Goal: Task Accomplishment & Management: Complete application form

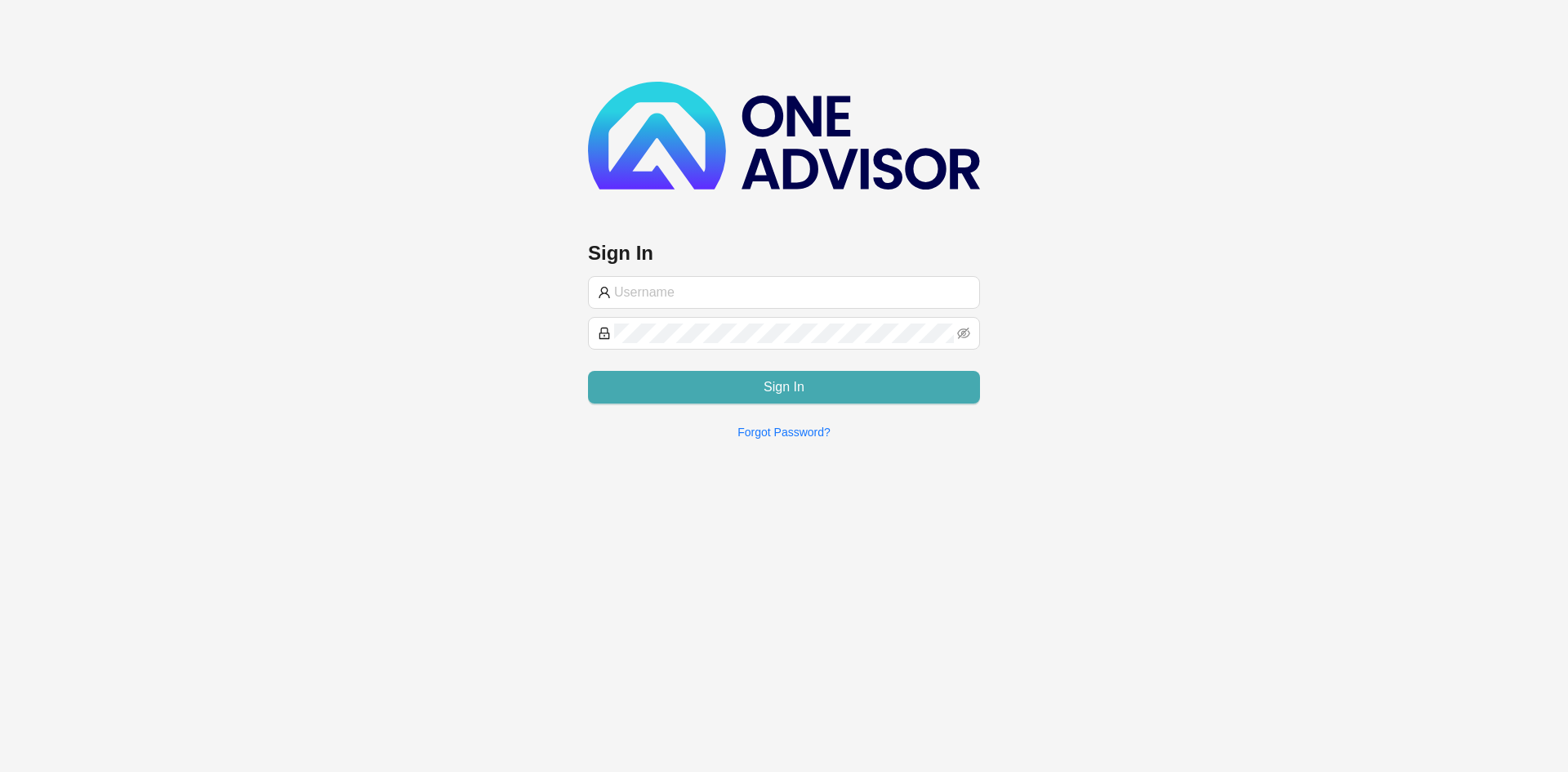
type input "[PERSON_NAME][EMAIL_ADDRESS][DOMAIN_NAME]"
click at [790, 393] on span "Sign In" at bounding box center [784, 387] width 41 height 20
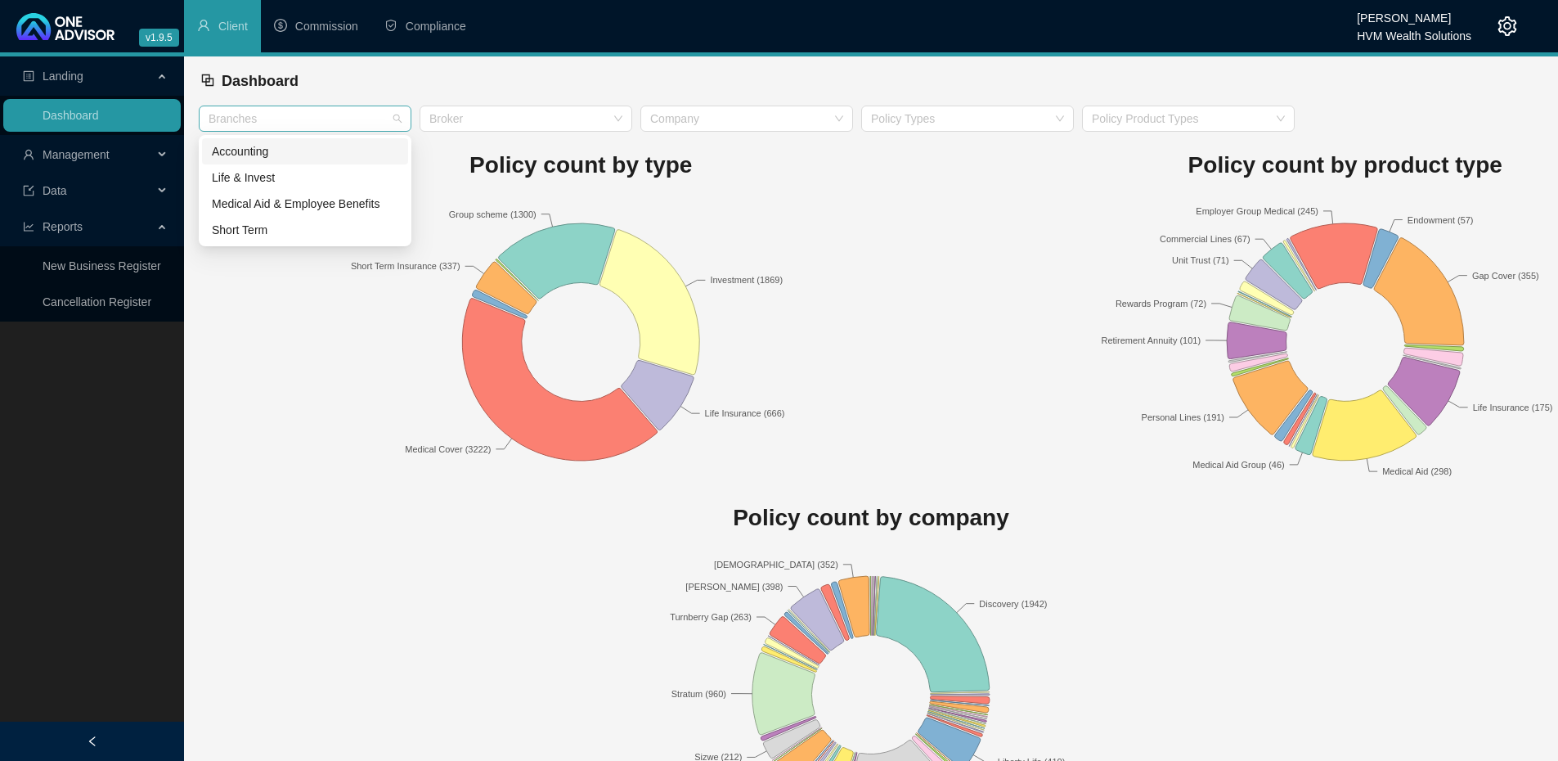
click at [362, 120] on div at bounding box center [296, 119] width 189 height 12
click at [438, 13] on li "Compliance" at bounding box center [425, 26] width 108 height 52
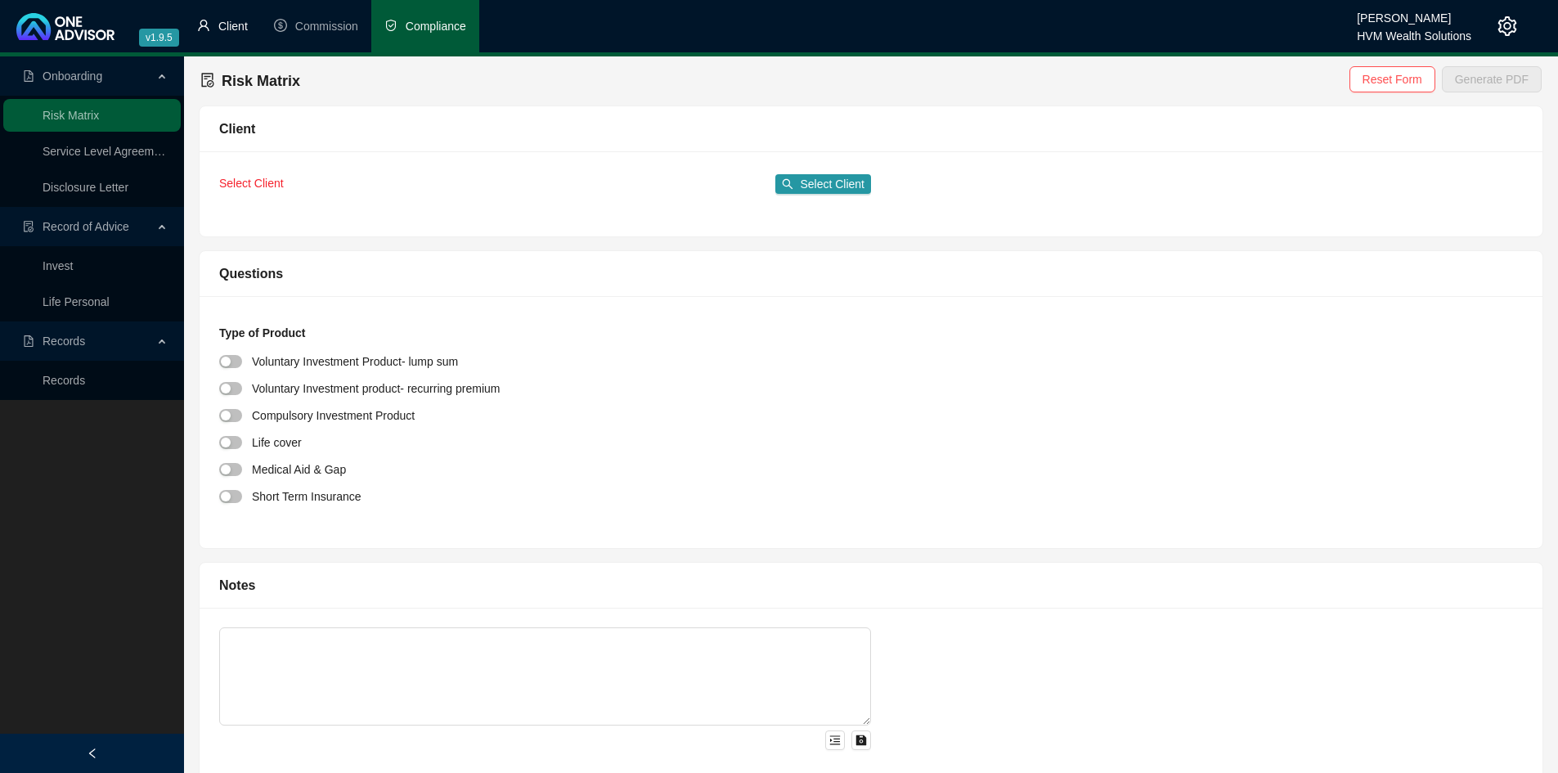
click at [236, 8] on li "Client" at bounding box center [222, 26] width 77 height 52
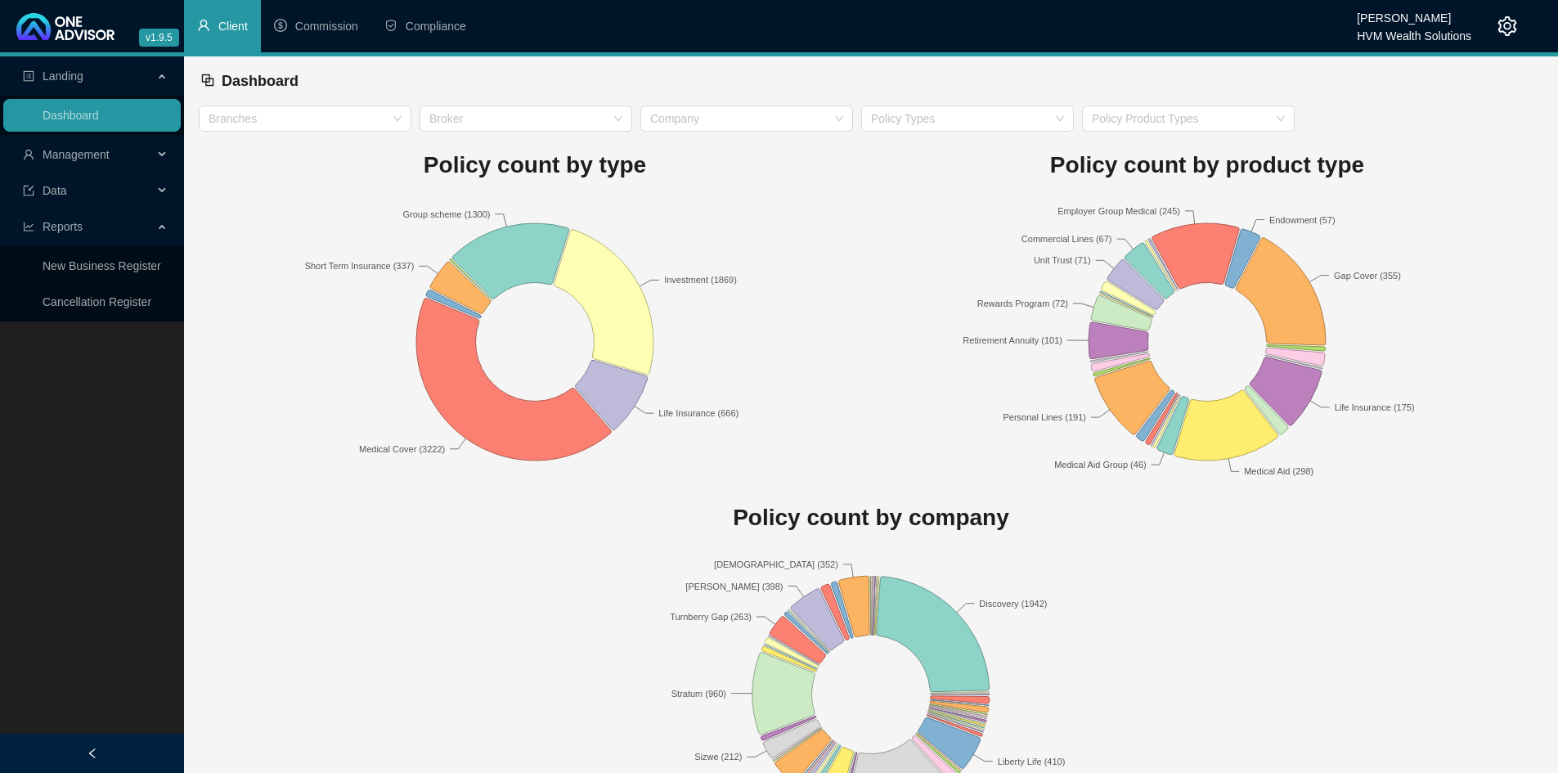
click at [115, 153] on span "Management" at bounding box center [88, 154] width 130 height 33
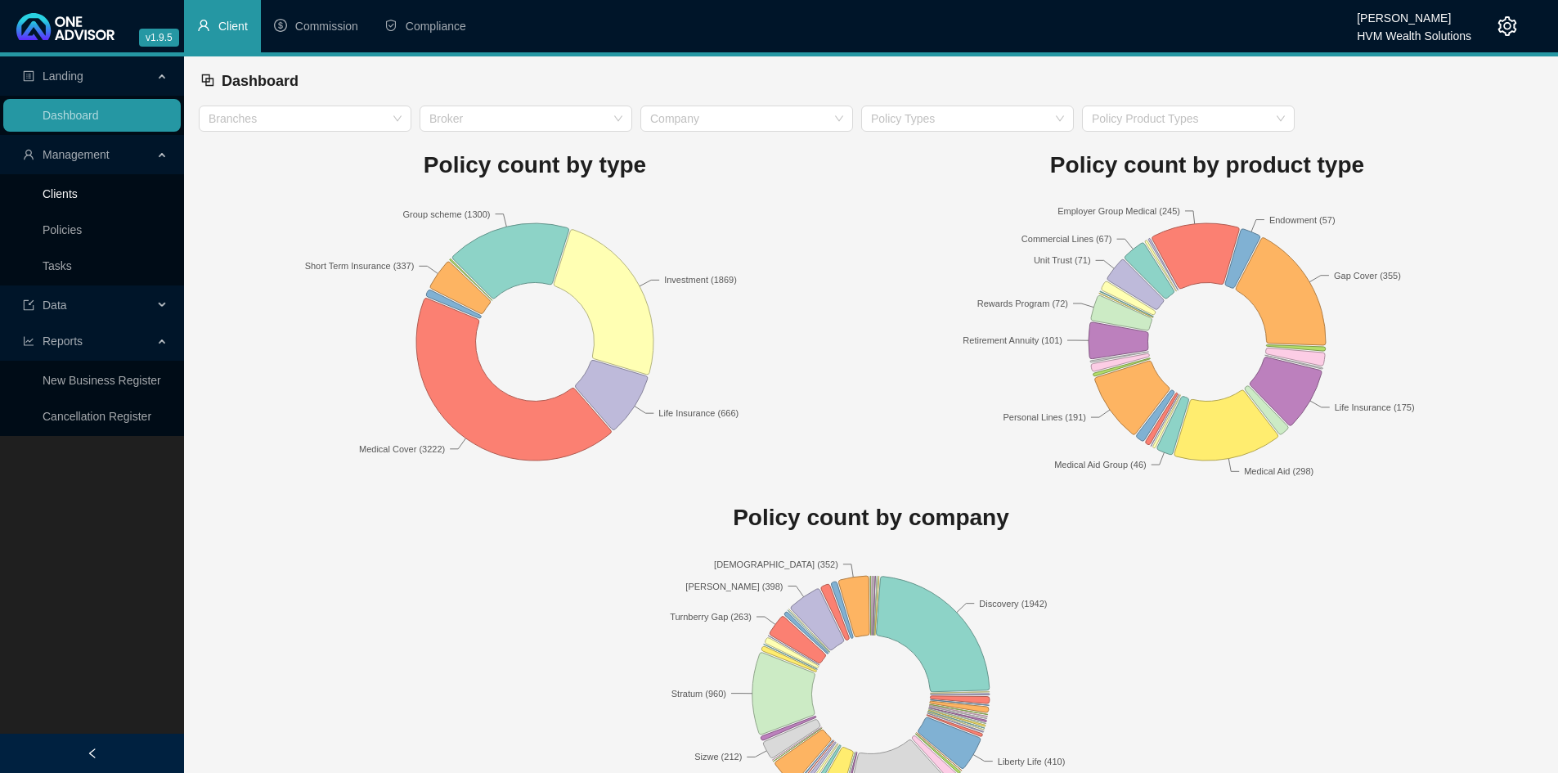
click at [66, 193] on link "Clients" at bounding box center [60, 193] width 35 height 13
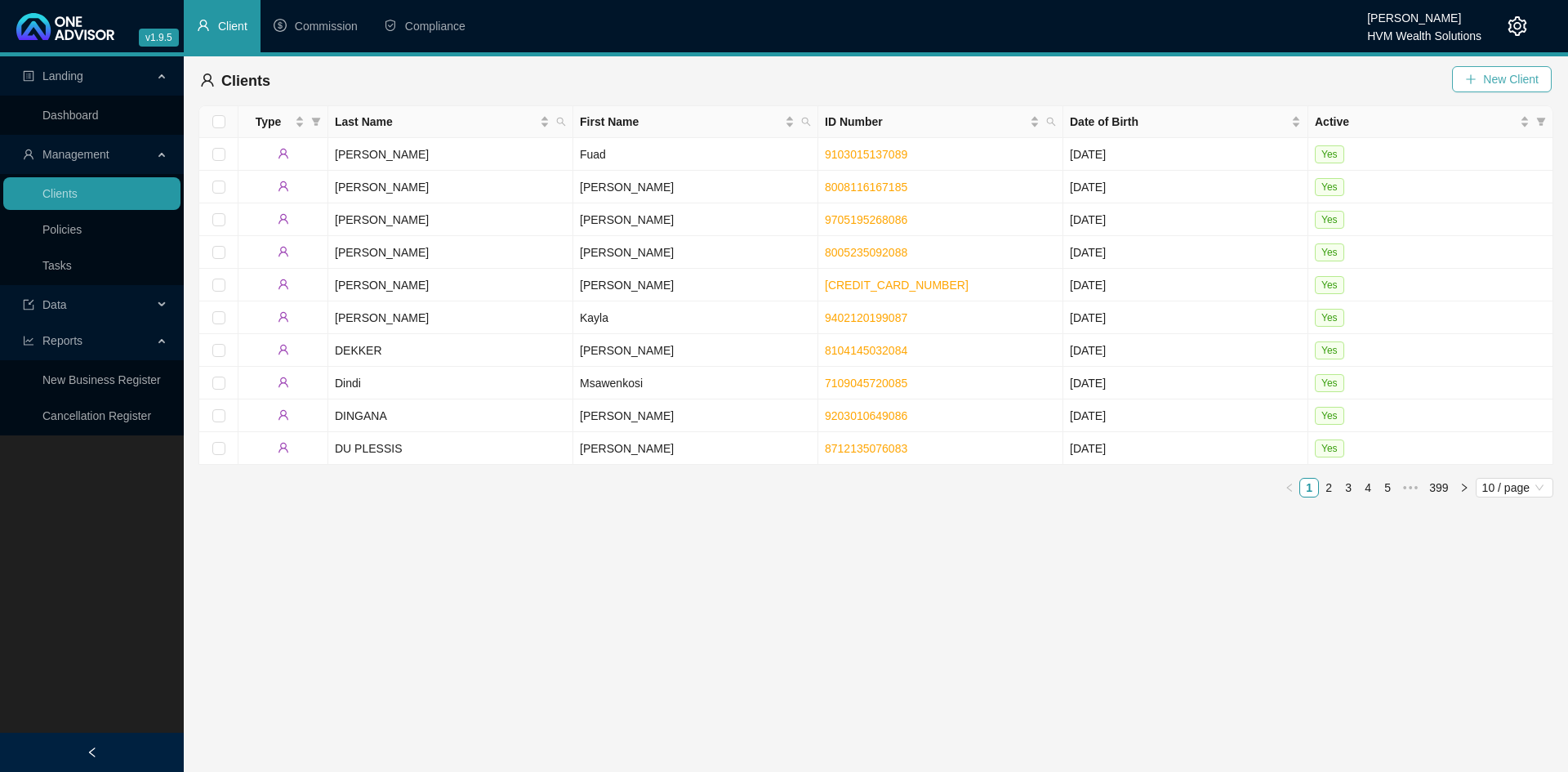
click at [1479, 74] on button "New Client" at bounding box center [1502, 79] width 100 height 26
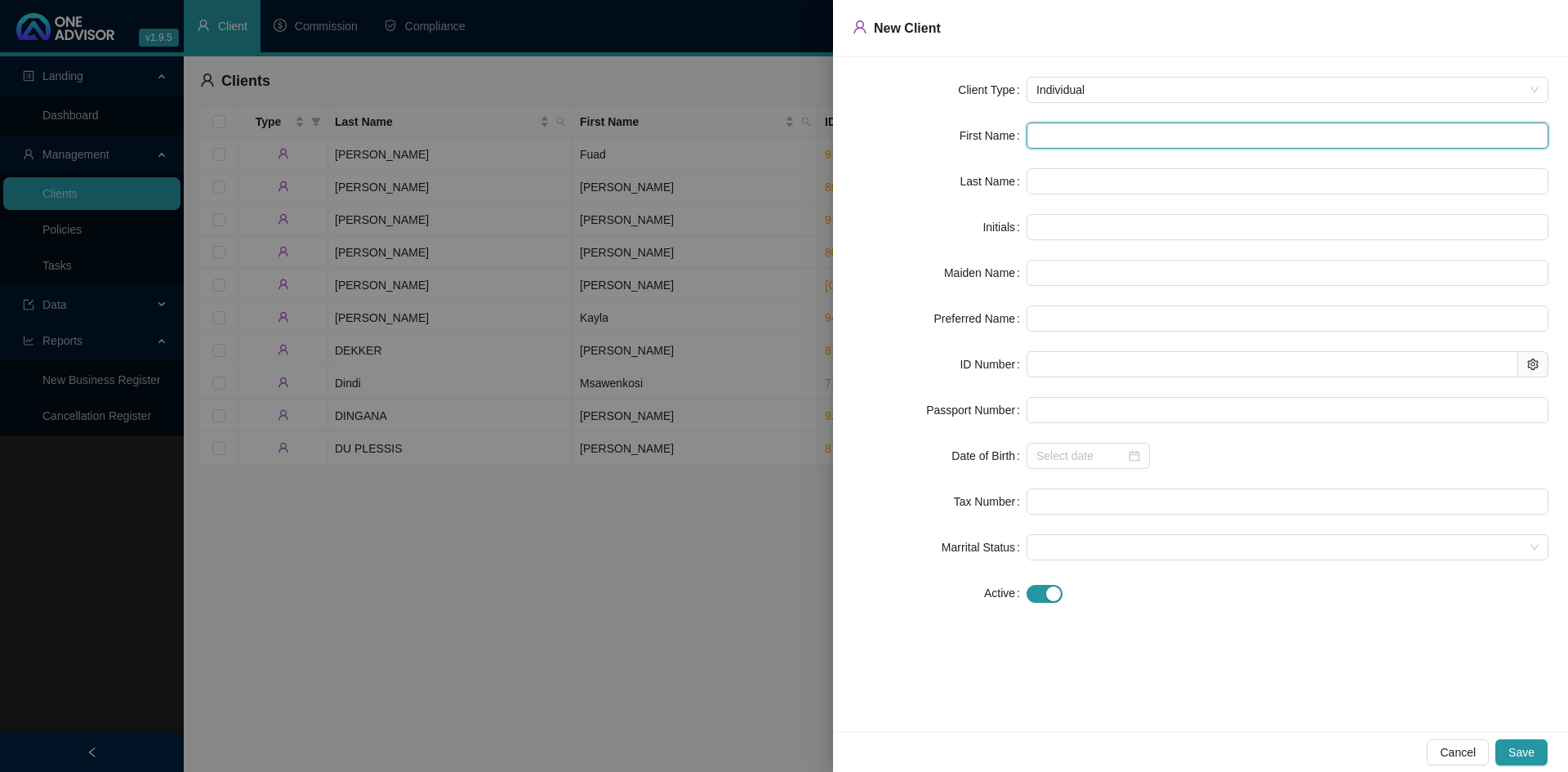
click at [1059, 141] on input "text" at bounding box center [1287, 136] width 522 height 26
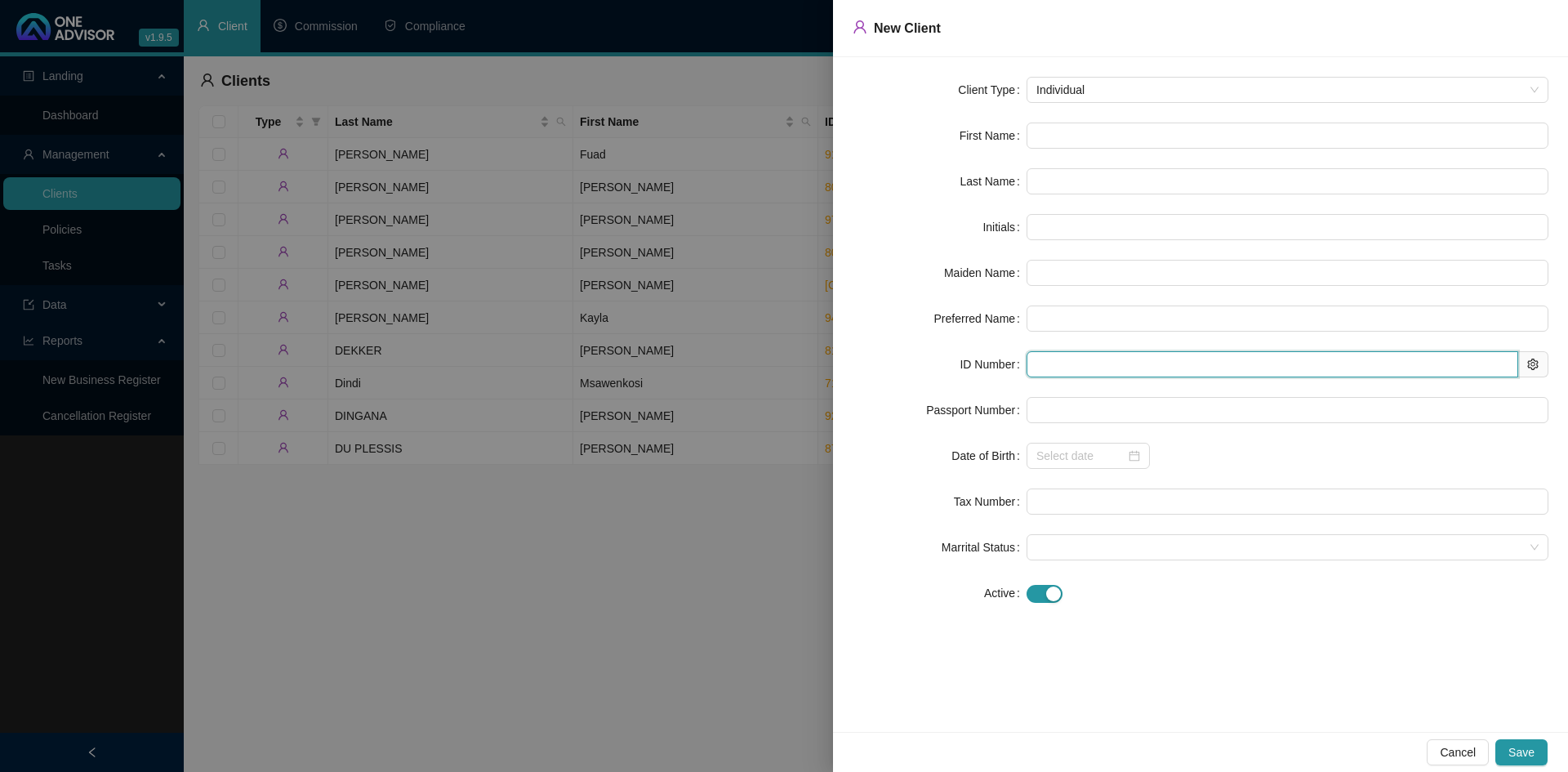
click at [1048, 357] on input "text" at bounding box center [1272, 365] width 491 height 26
paste input "2505030626085"
type input "2505030626085"
type input "[DATE]"
type input "2505030626085"
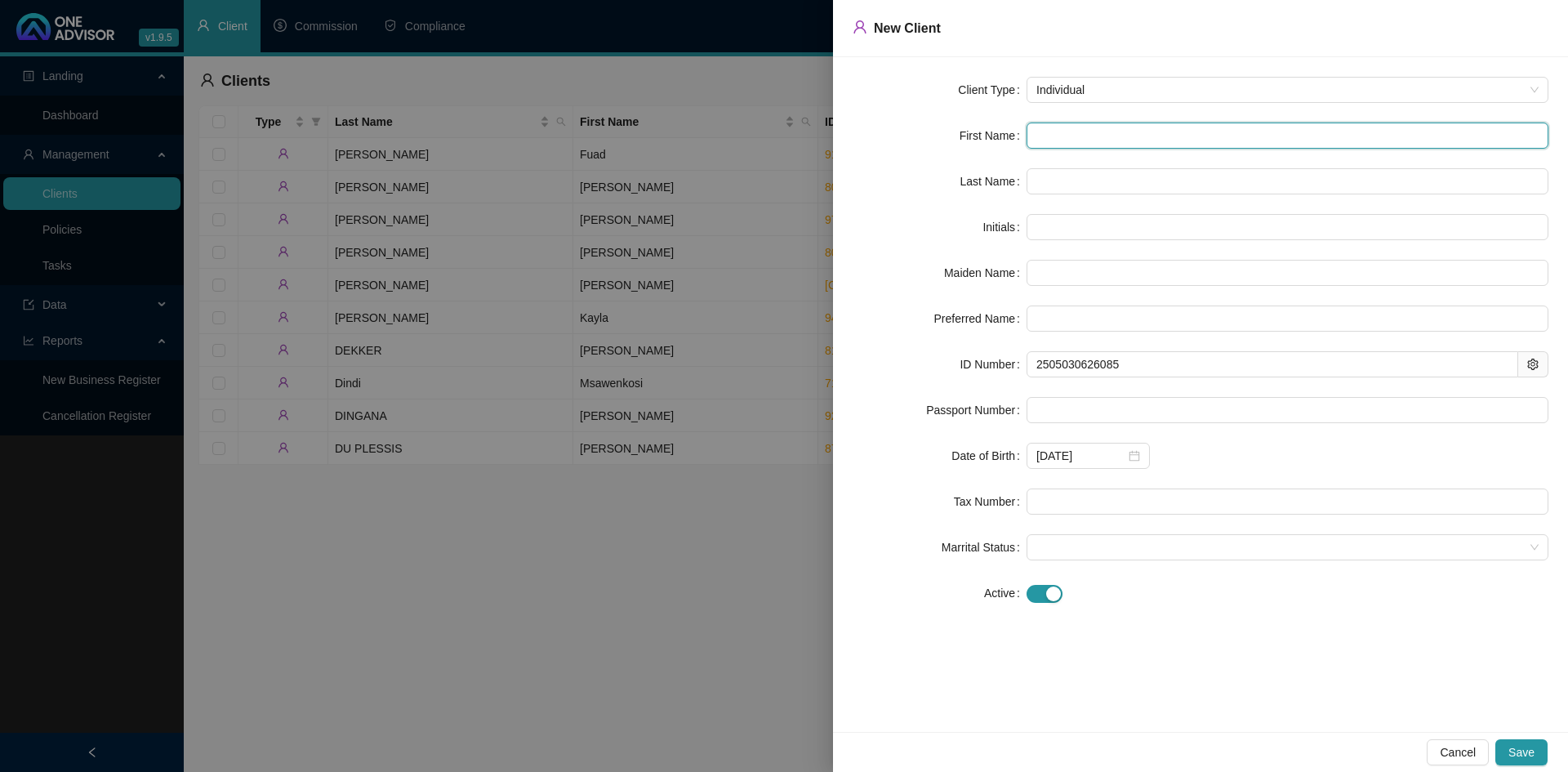
click at [1053, 128] on input "text" at bounding box center [1287, 136] width 522 height 26
click at [1045, 143] on input "text" at bounding box center [1287, 136] width 522 height 26
paste input "[PERSON_NAME] [PERSON_NAME]"
type input "[PERSON_NAME] [PERSON_NAME]"
type input "PEE"
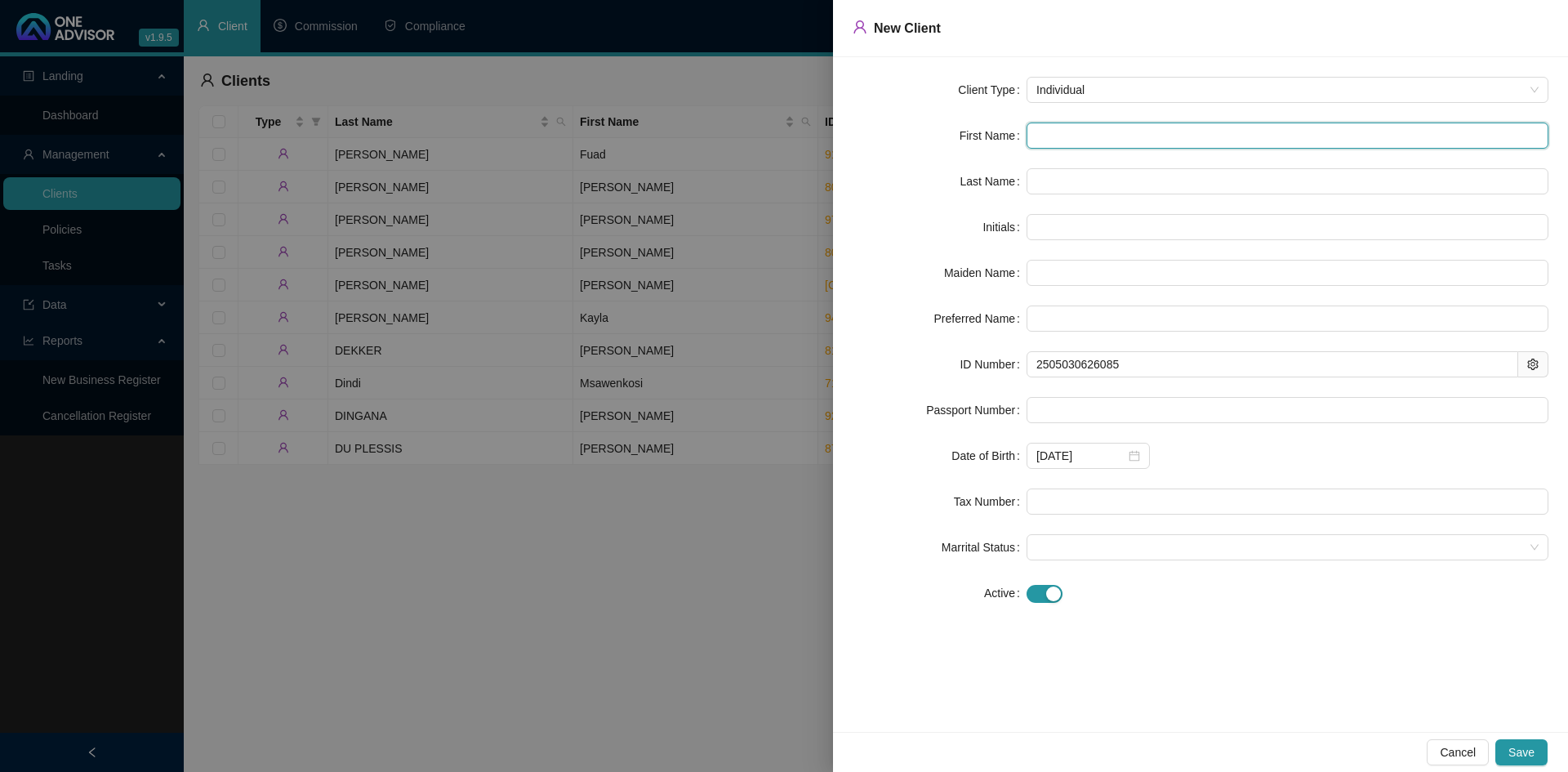
type input "[PERSON_NAME]"
type input "[PERSON_NAME] [PERSON_NAME]"
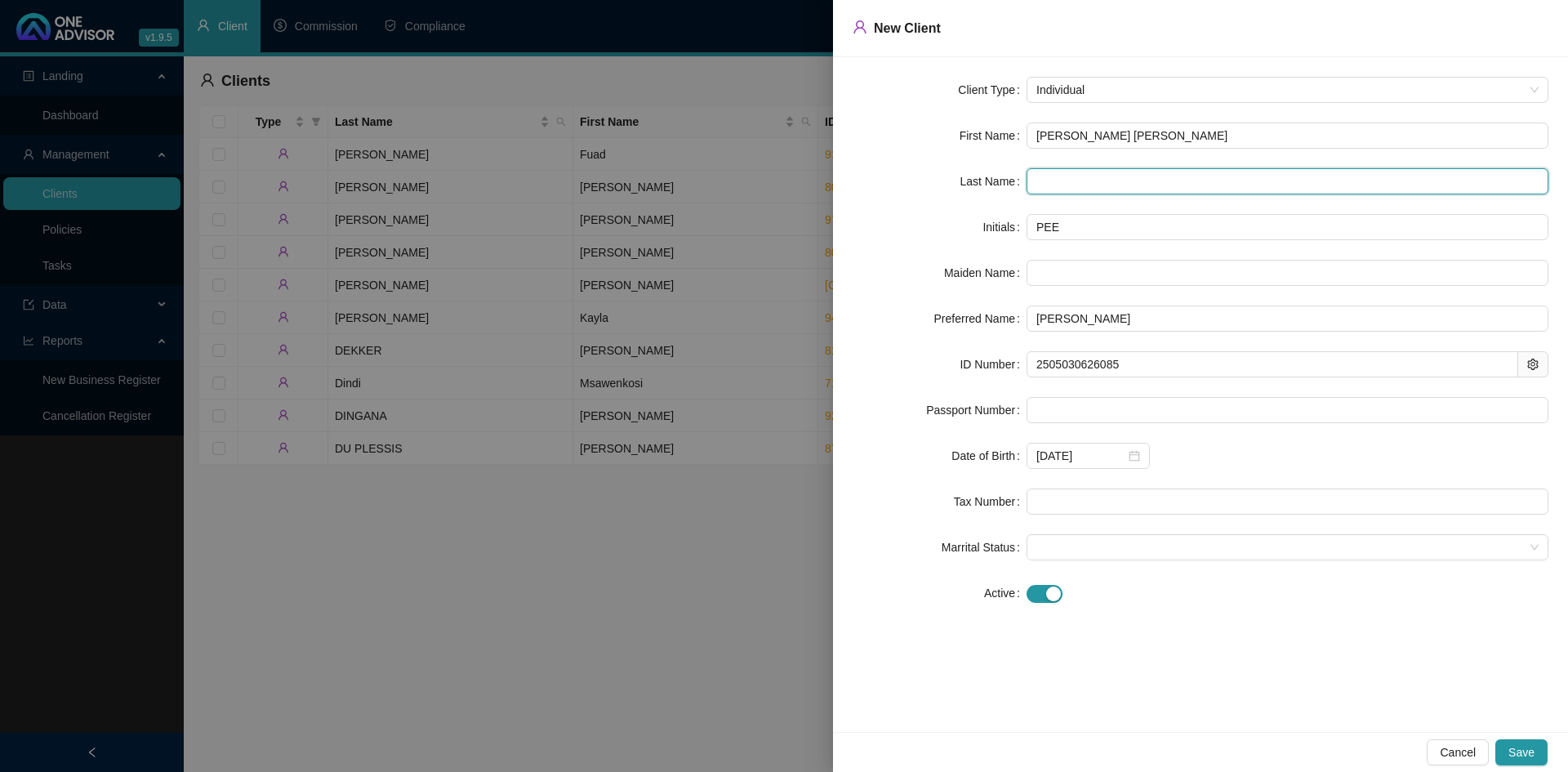
click at [1052, 173] on input "text" at bounding box center [1287, 182] width 522 height 26
click at [1180, 181] on input "text" at bounding box center [1287, 182] width 522 height 26
paste input "Colepeper"
type input "Colepeper"
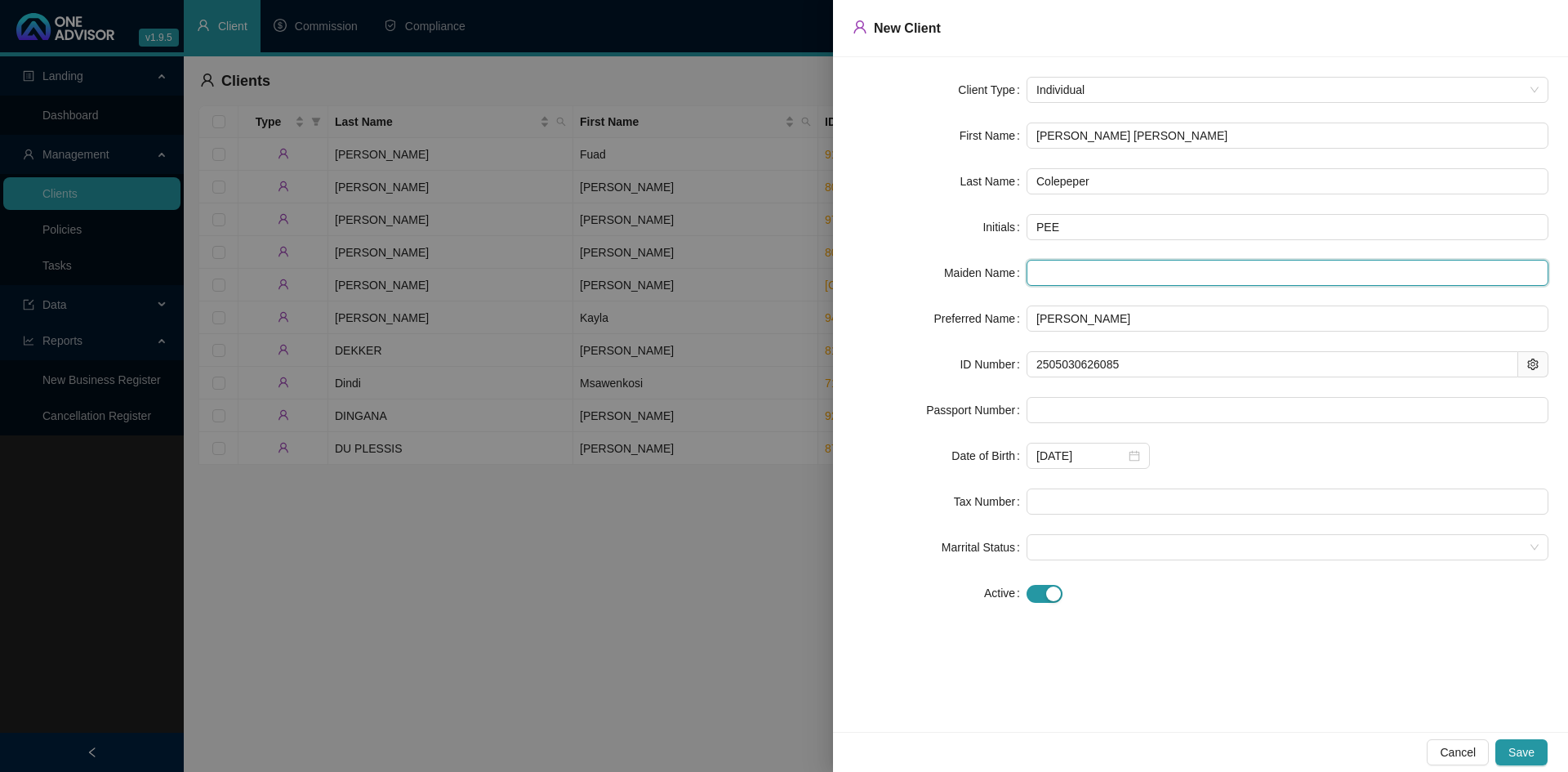
click at [1152, 268] on input "text" at bounding box center [1287, 273] width 522 height 26
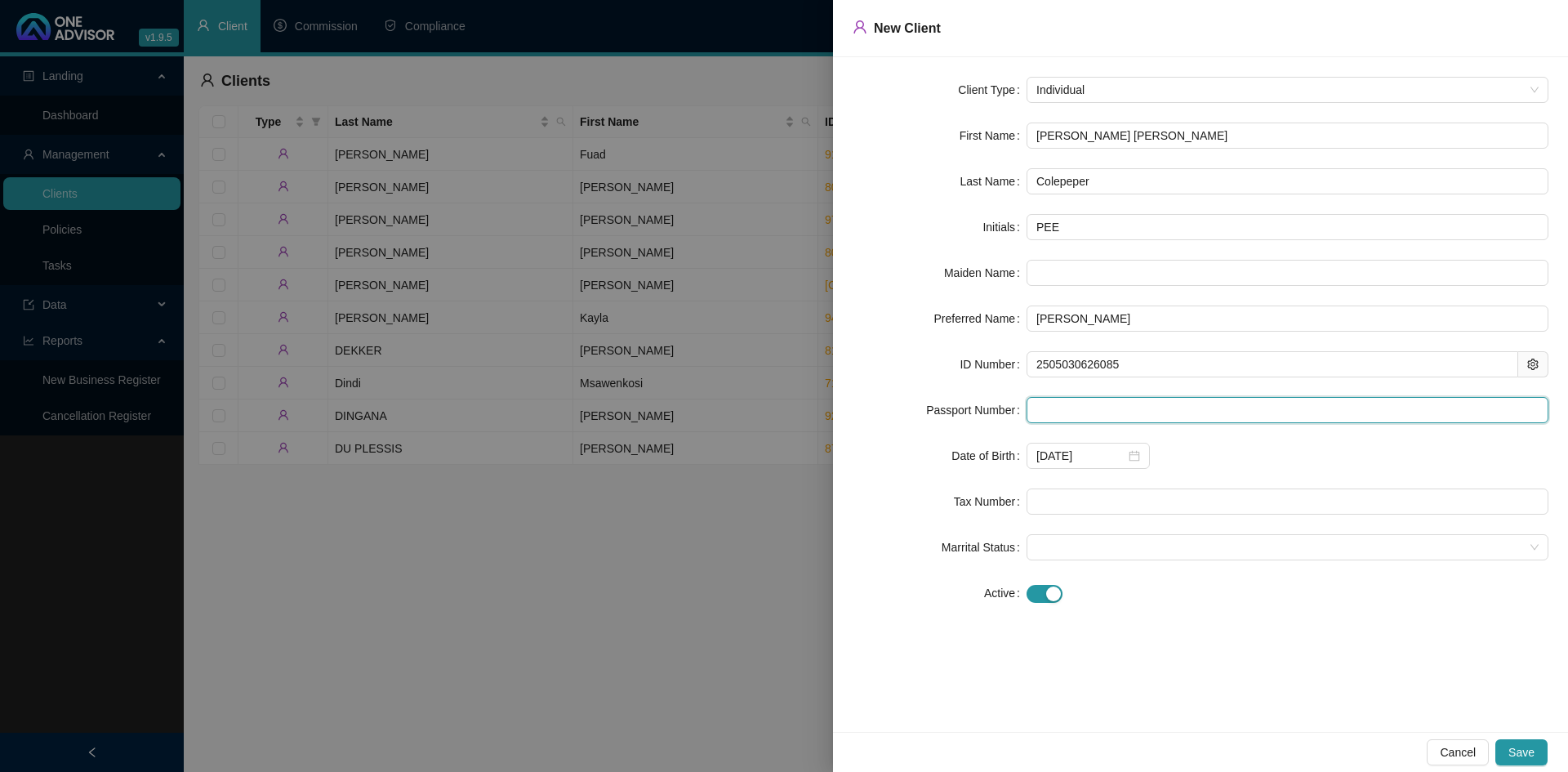
click at [1093, 406] on input "text" at bounding box center [1287, 410] width 522 height 26
click at [1259, 462] on div "[DATE]" at bounding box center [1287, 455] width 522 height 26
click at [1516, 752] on span "Save" at bounding box center [1521, 752] width 26 height 18
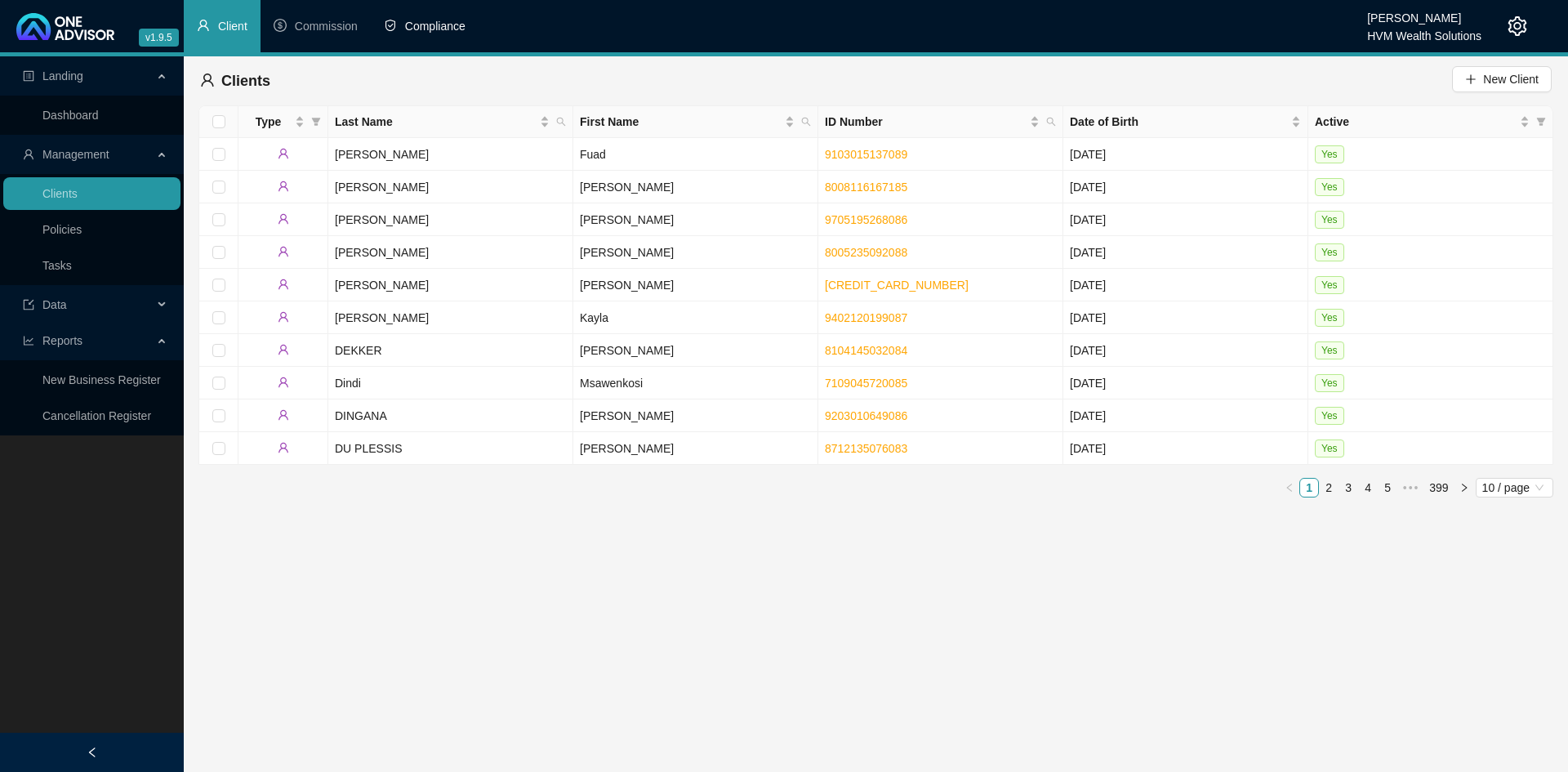
click at [425, 23] on span "Compliance" at bounding box center [435, 26] width 61 height 13
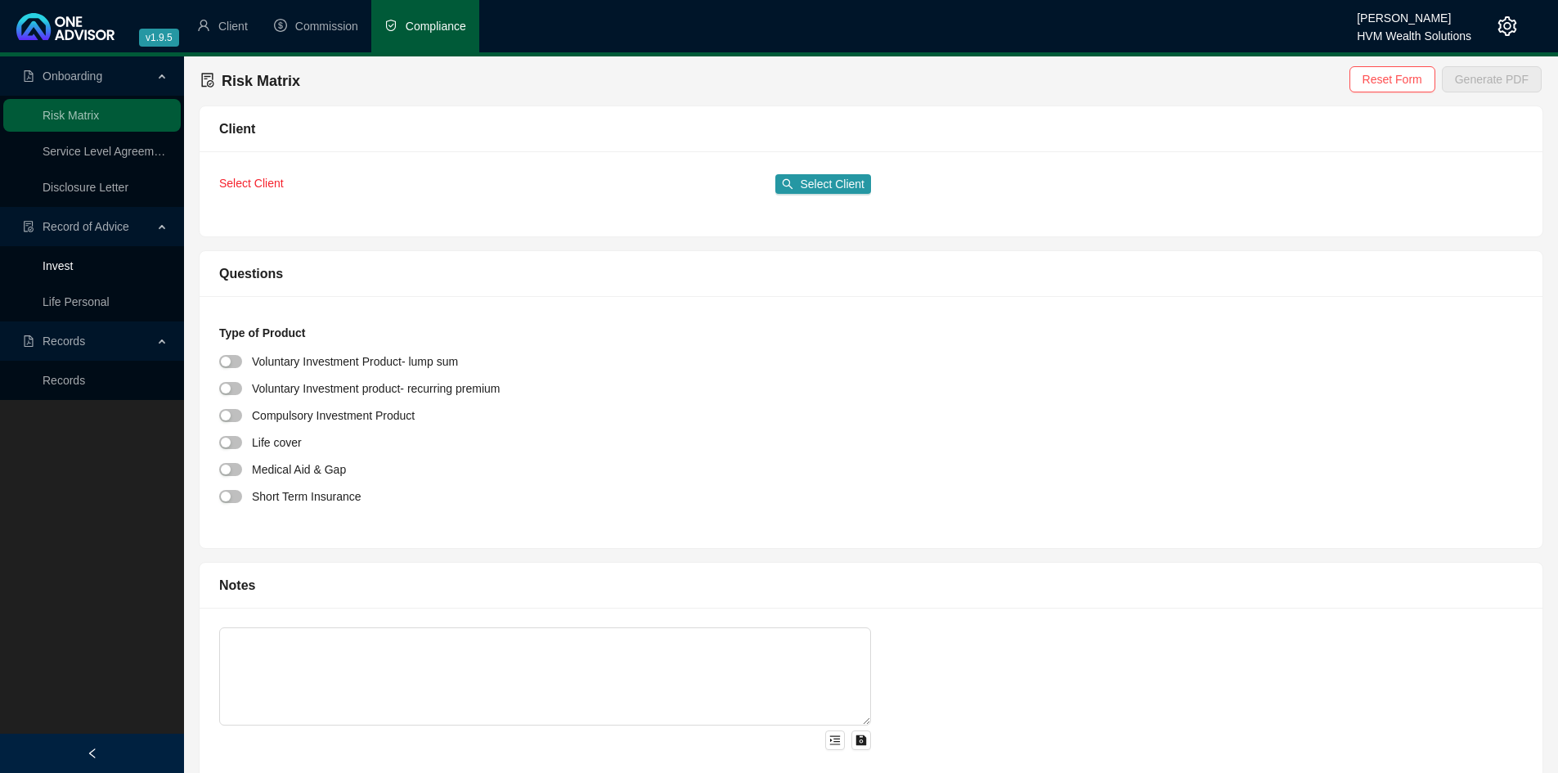
click at [73, 262] on link "Invest" at bounding box center [58, 265] width 30 height 13
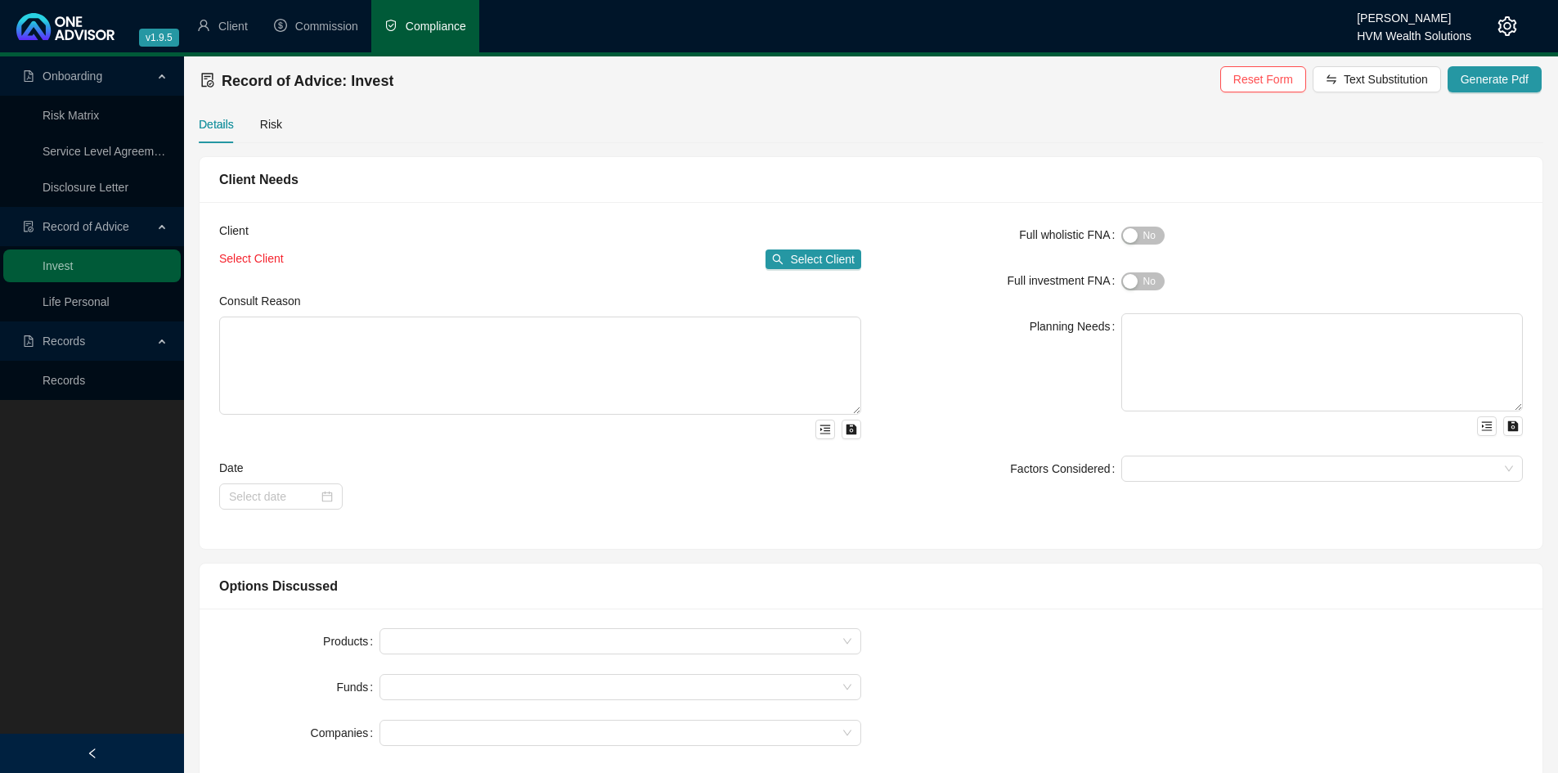
click at [852, 248] on div "Select Client Select Client" at bounding box center [540, 259] width 642 height 26
click at [834, 259] on span "Select Client" at bounding box center [822, 259] width 65 height 18
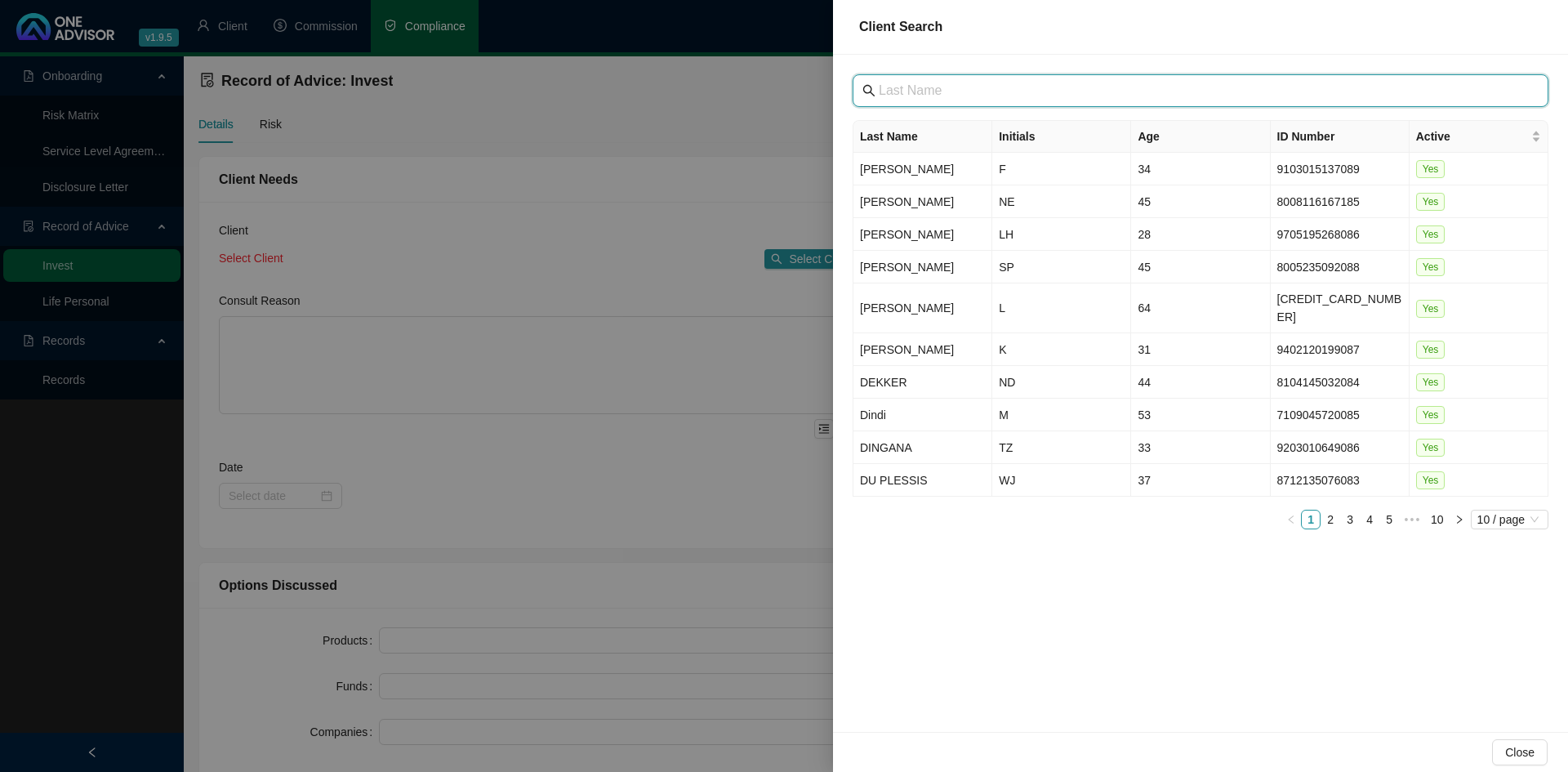
click at [1011, 90] on input "text" at bounding box center [1202, 91] width 647 height 20
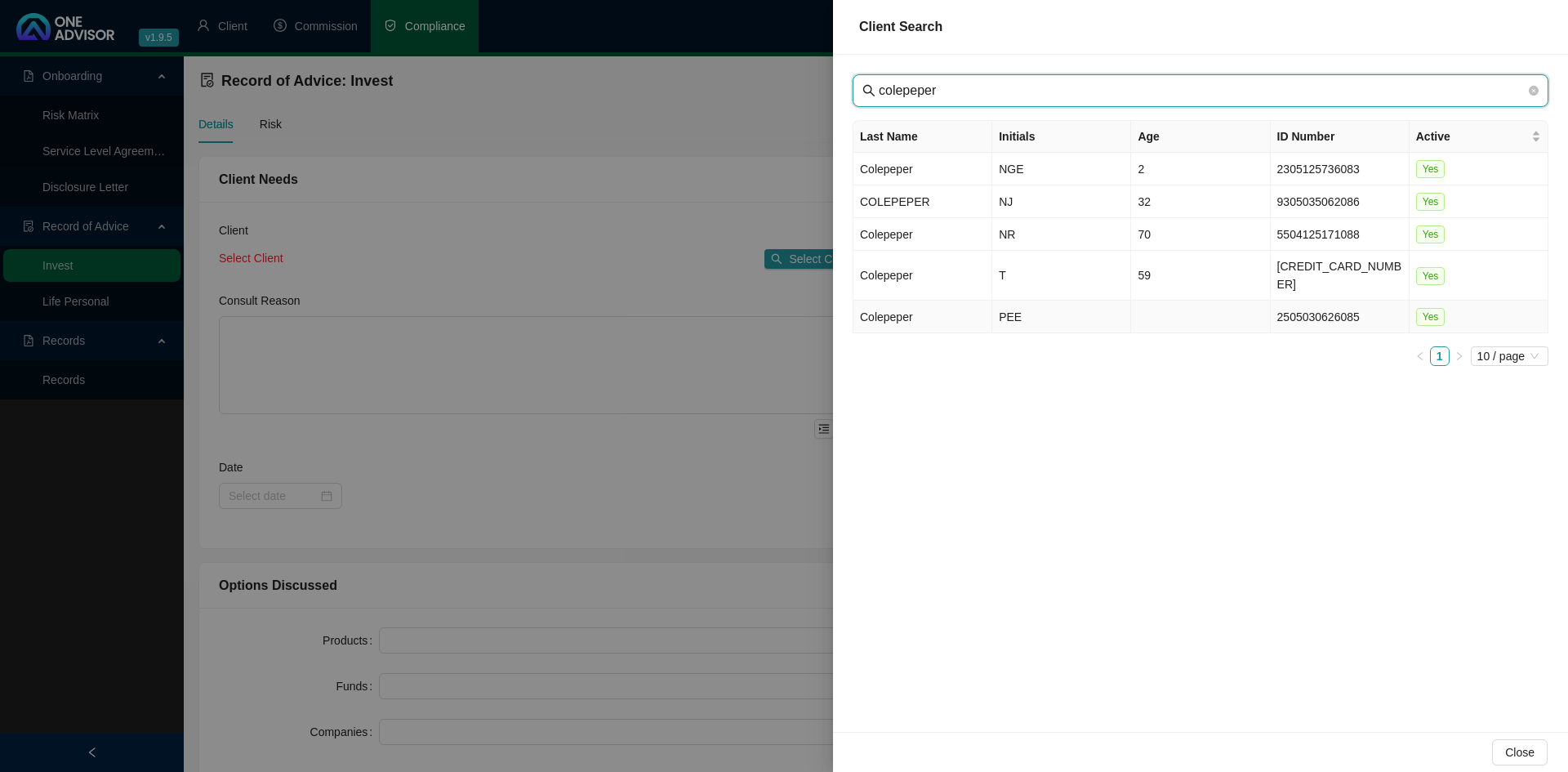
type input "colepeper"
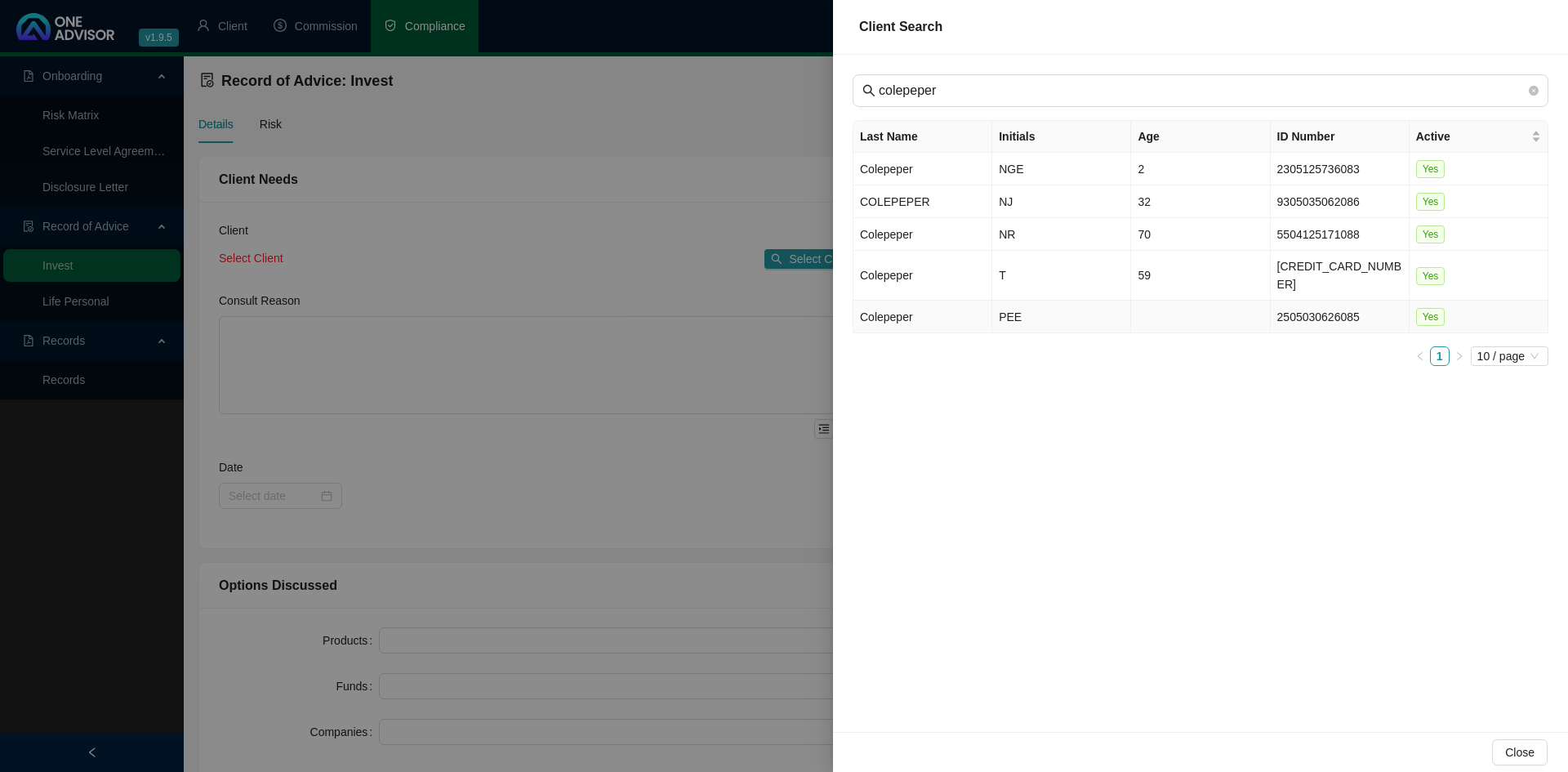
click at [914, 301] on td "Colepeper" at bounding box center [922, 317] width 139 height 33
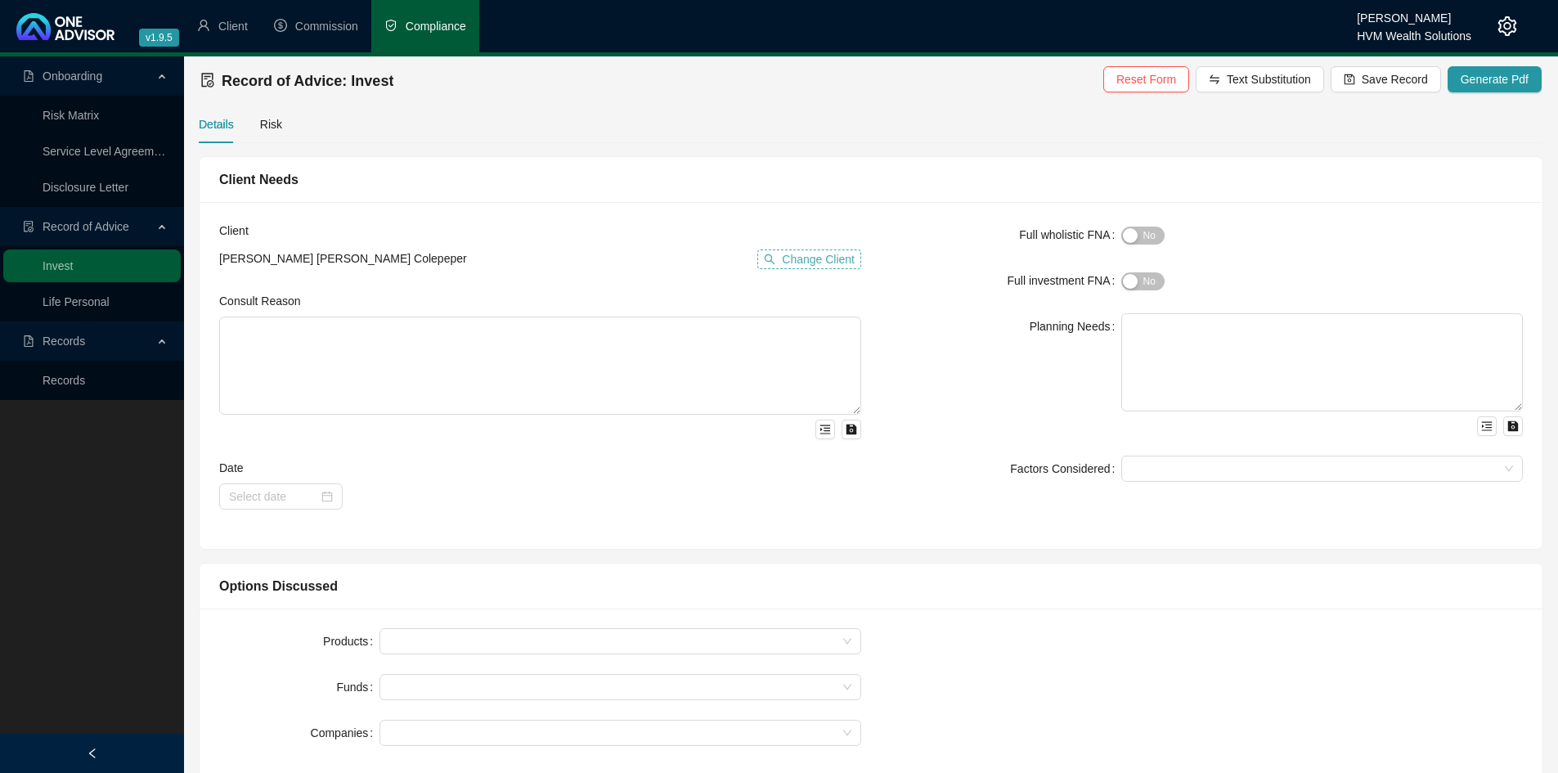
click at [814, 260] on span "Change Client" at bounding box center [818, 259] width 73 height 18
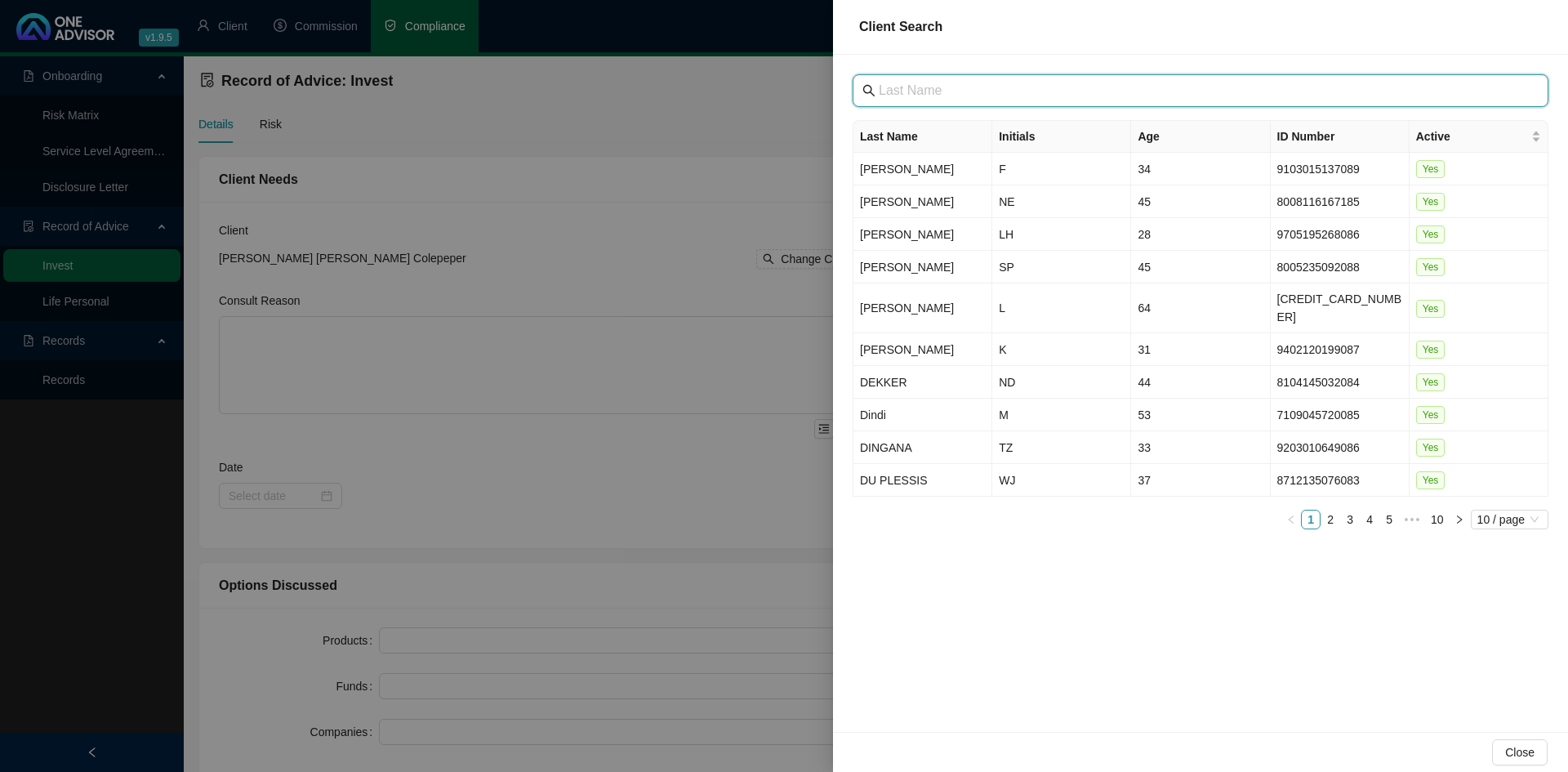
click at [921, 94] on input "text" at bounding box center [1202, 91] width 647 height 20
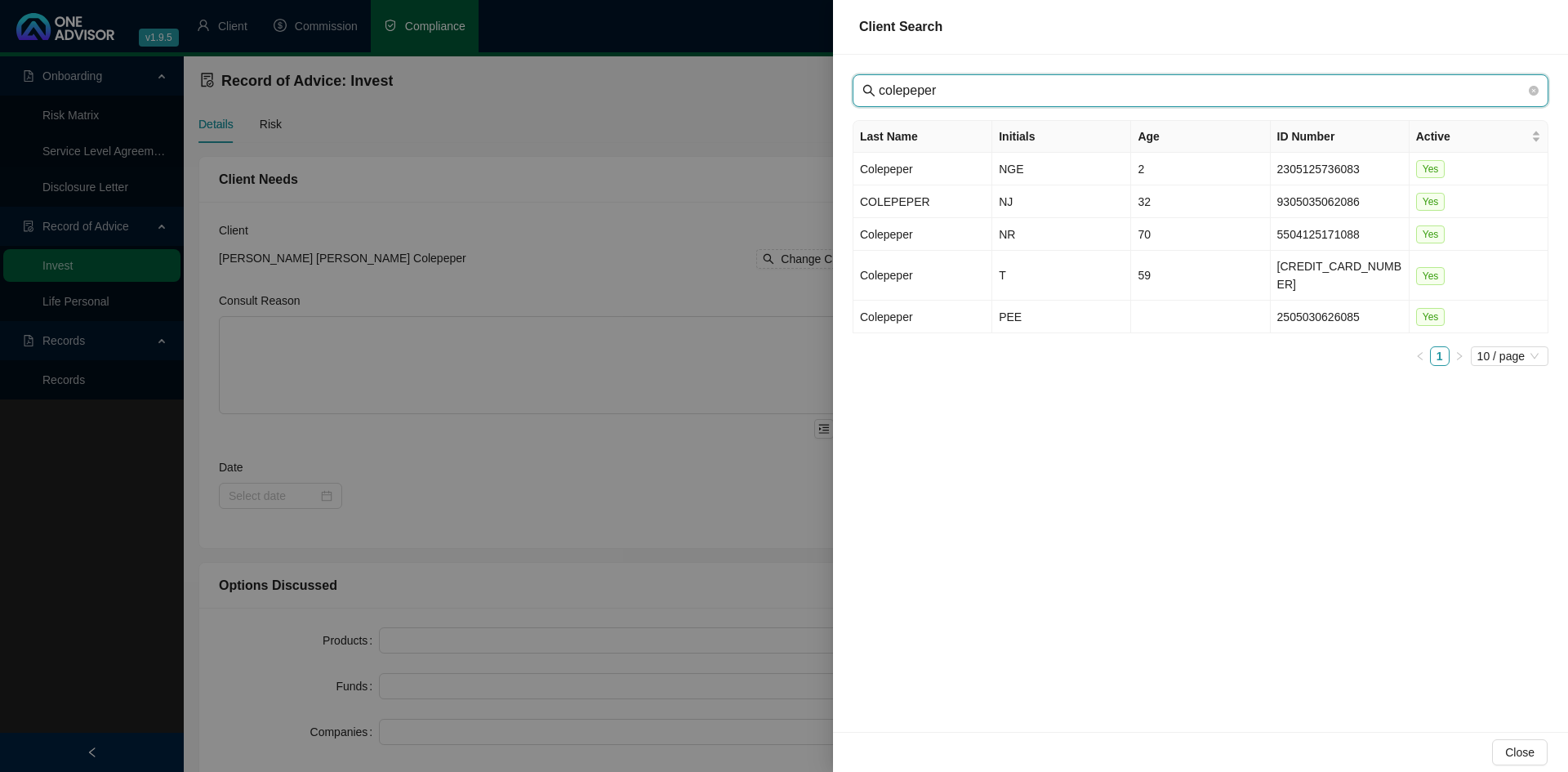
type input "colepeper"
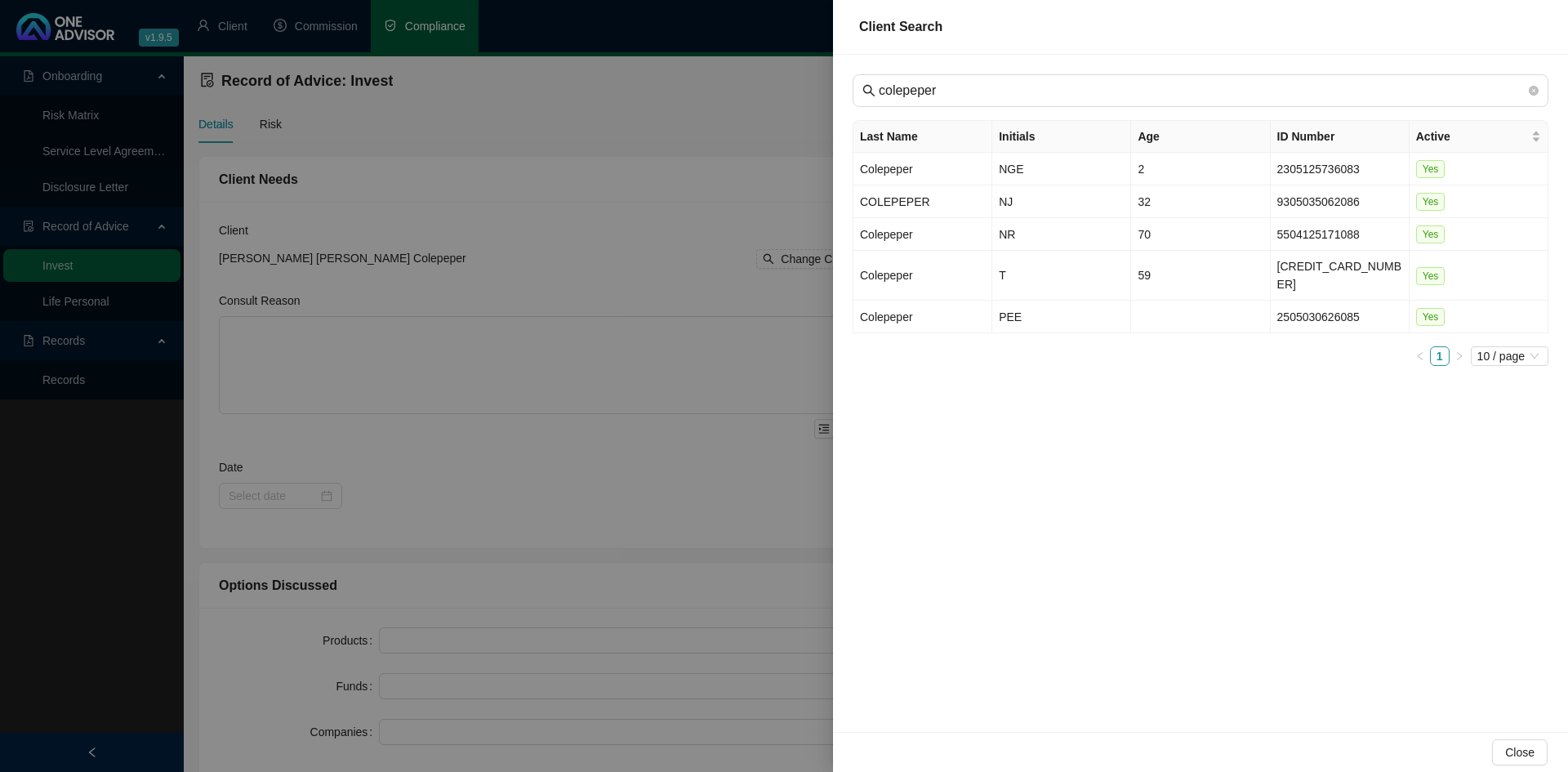
click at [697, 258] on div at bounding box center [784, 386] width 1568 height 772
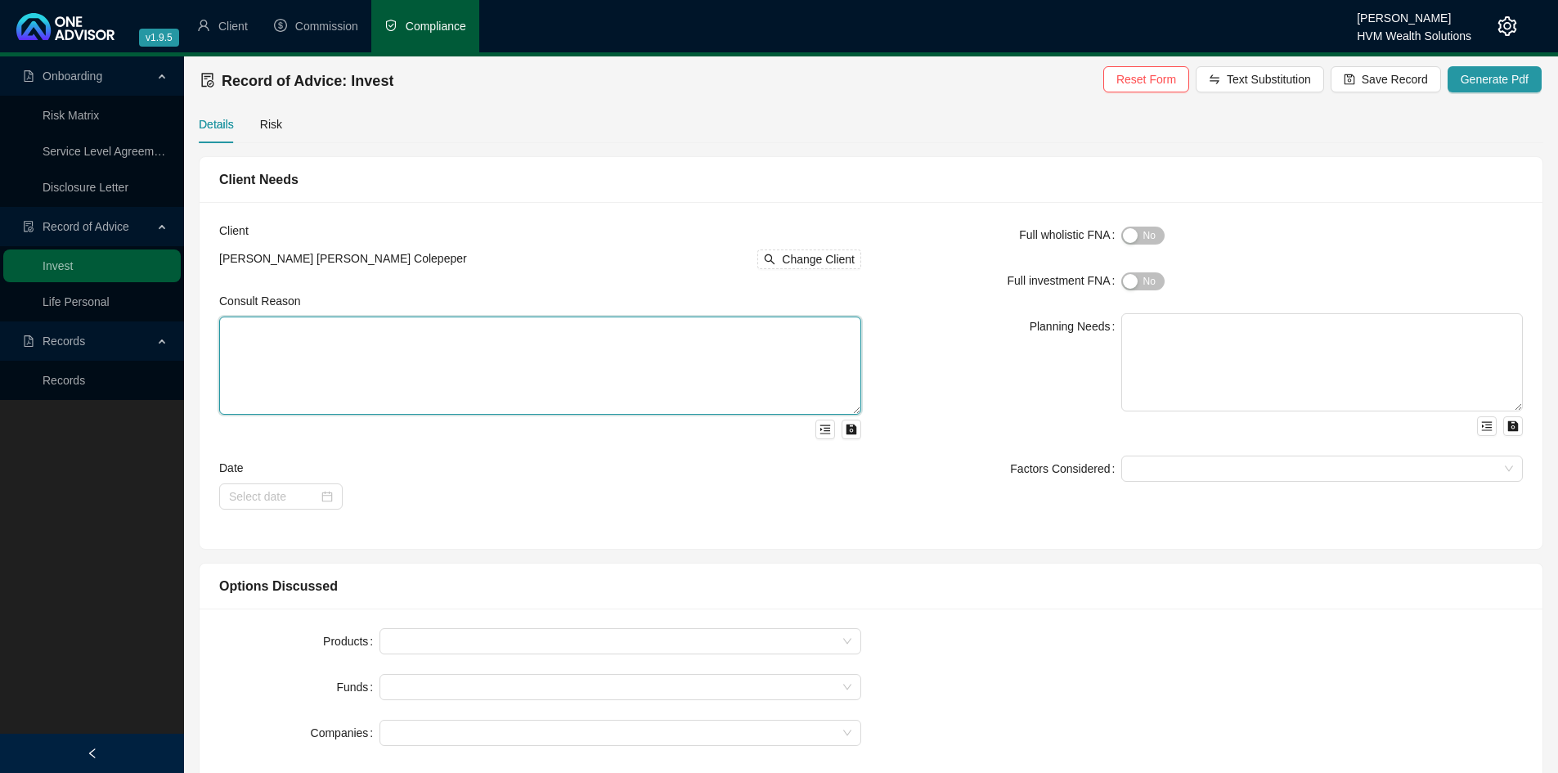
click at [641, 379] on textarea at bounding box center [540, 366] width 642 height 98
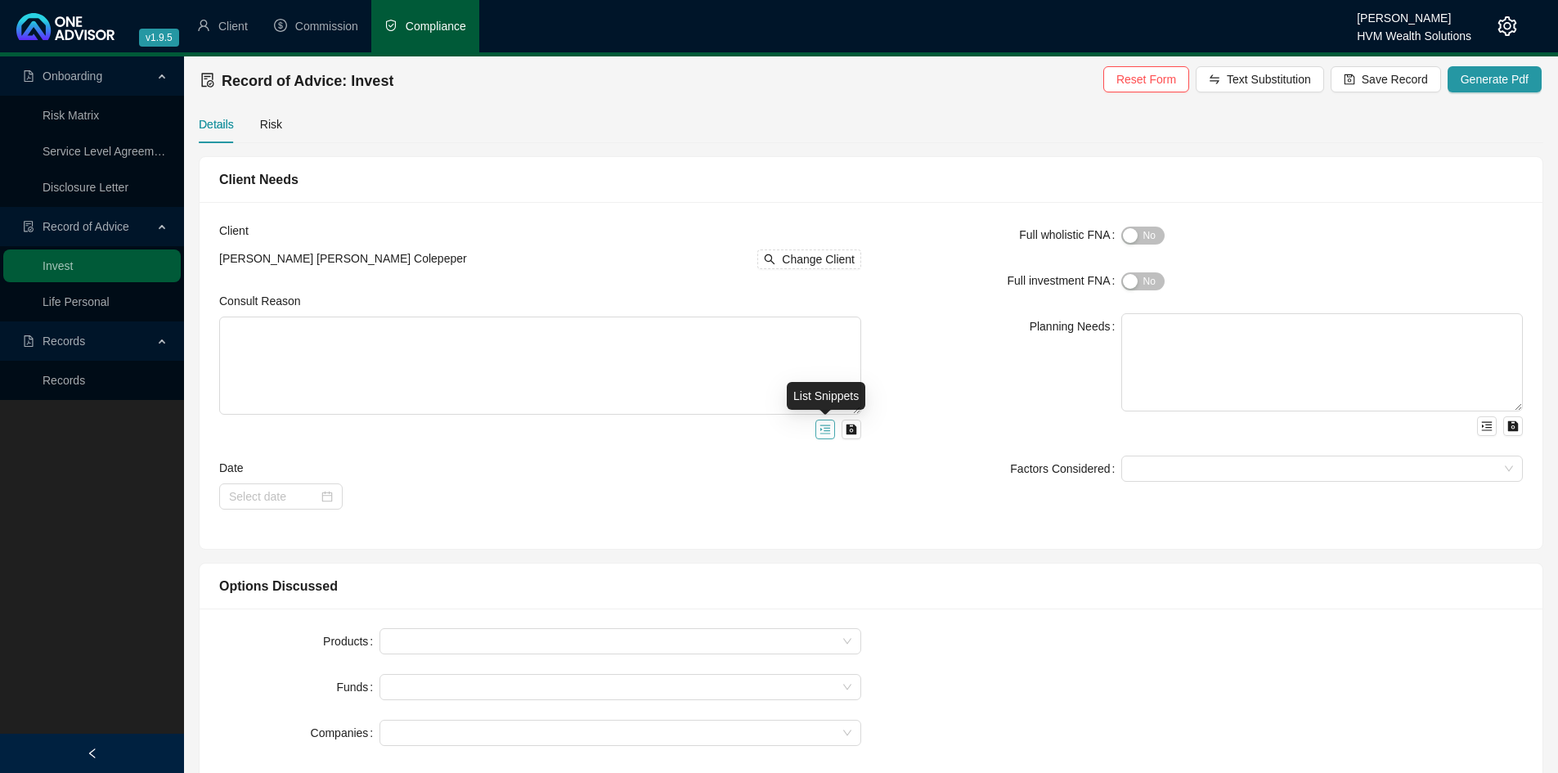
click at [830, 425] on icon "menu-unfold" at bounding box center [826, 429] width 11 height 9
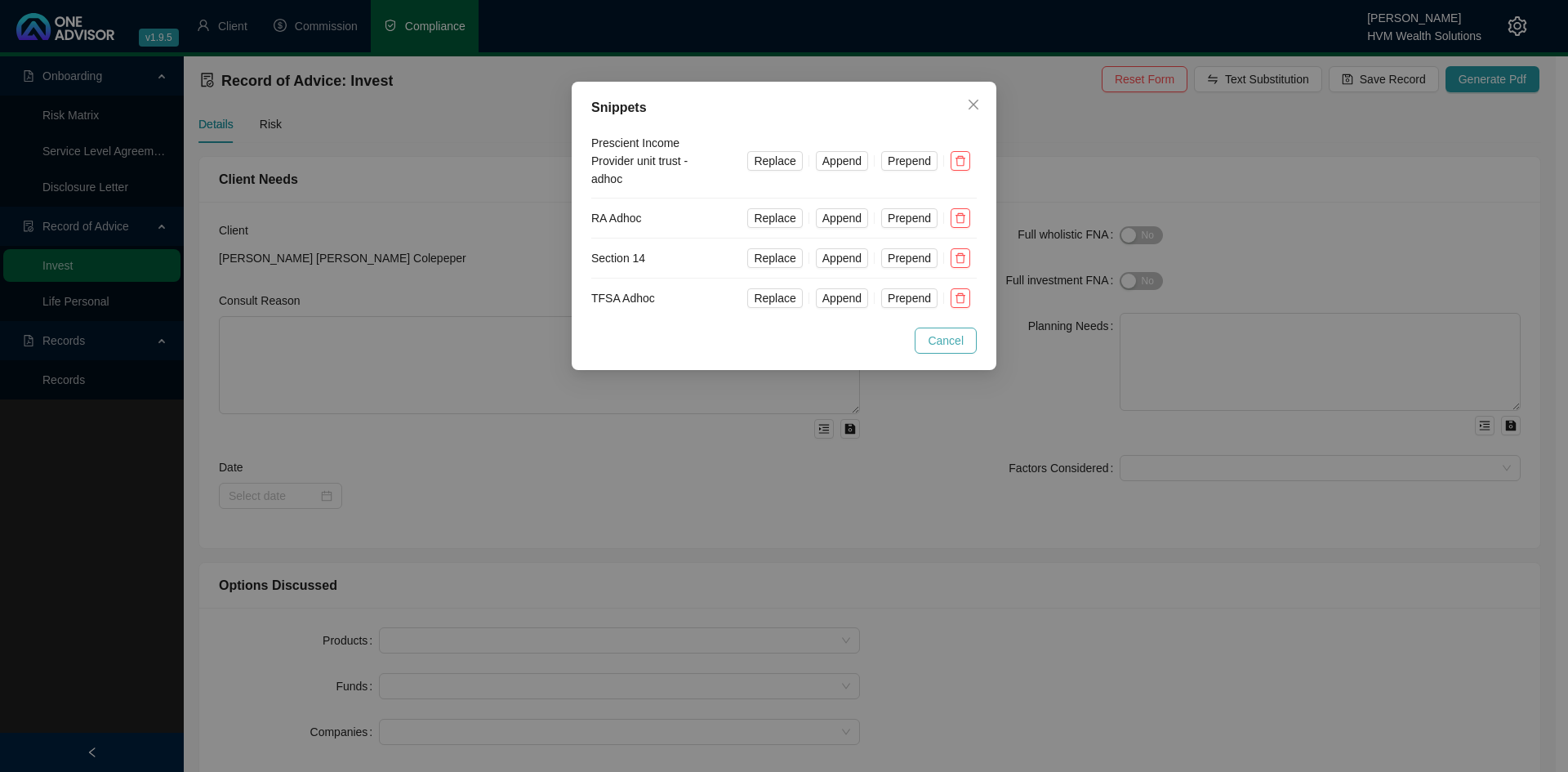
click at [940, 335] on span "Cancel" at bounding box center [945, 341] width 36 height 18
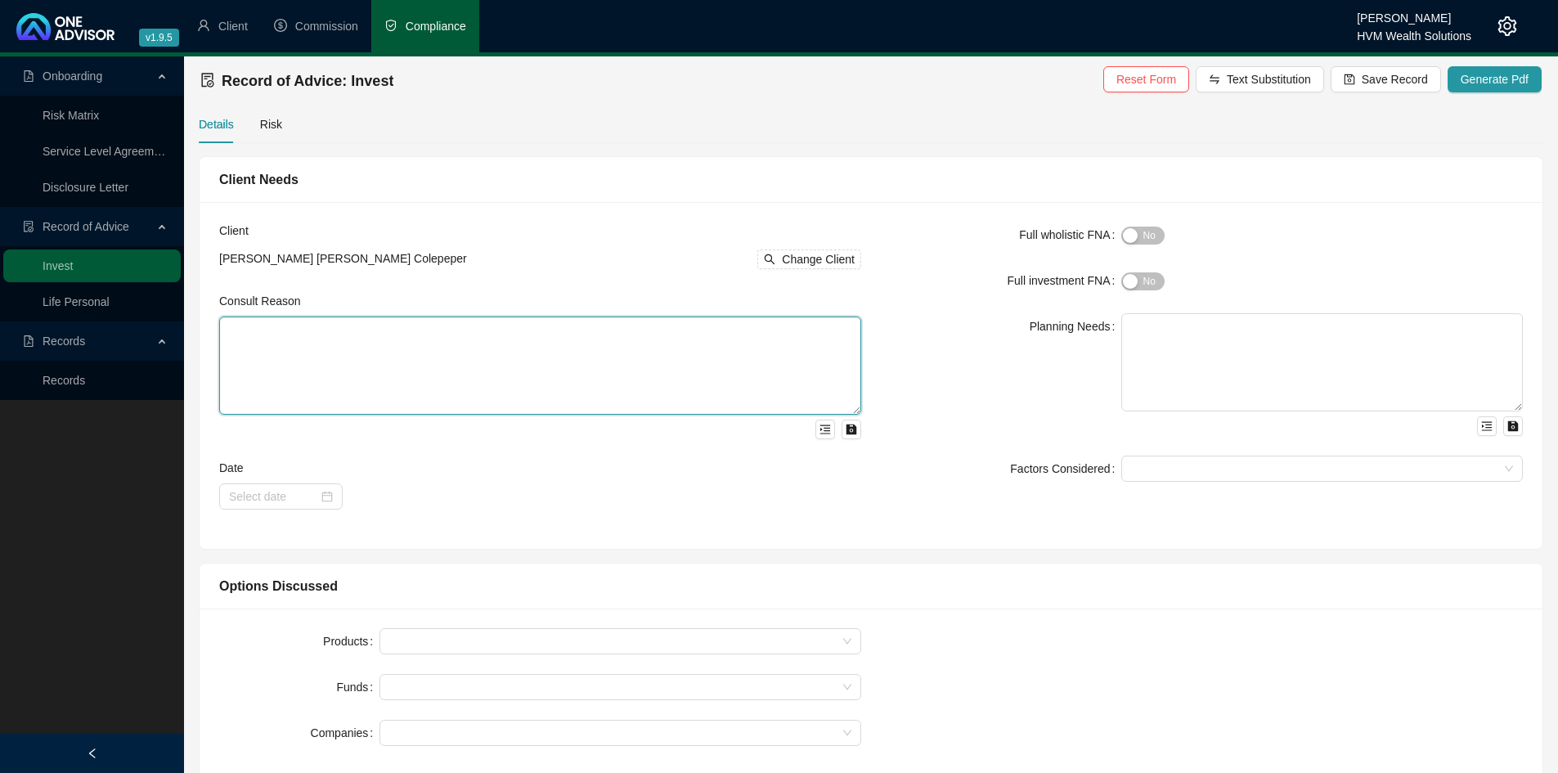
click at [653, 332] on textarea at bounding box center [540, 366] width 642 height 98
paste textarea "This Record of Advice (ROA) serves to document the sequence of steps that were …"
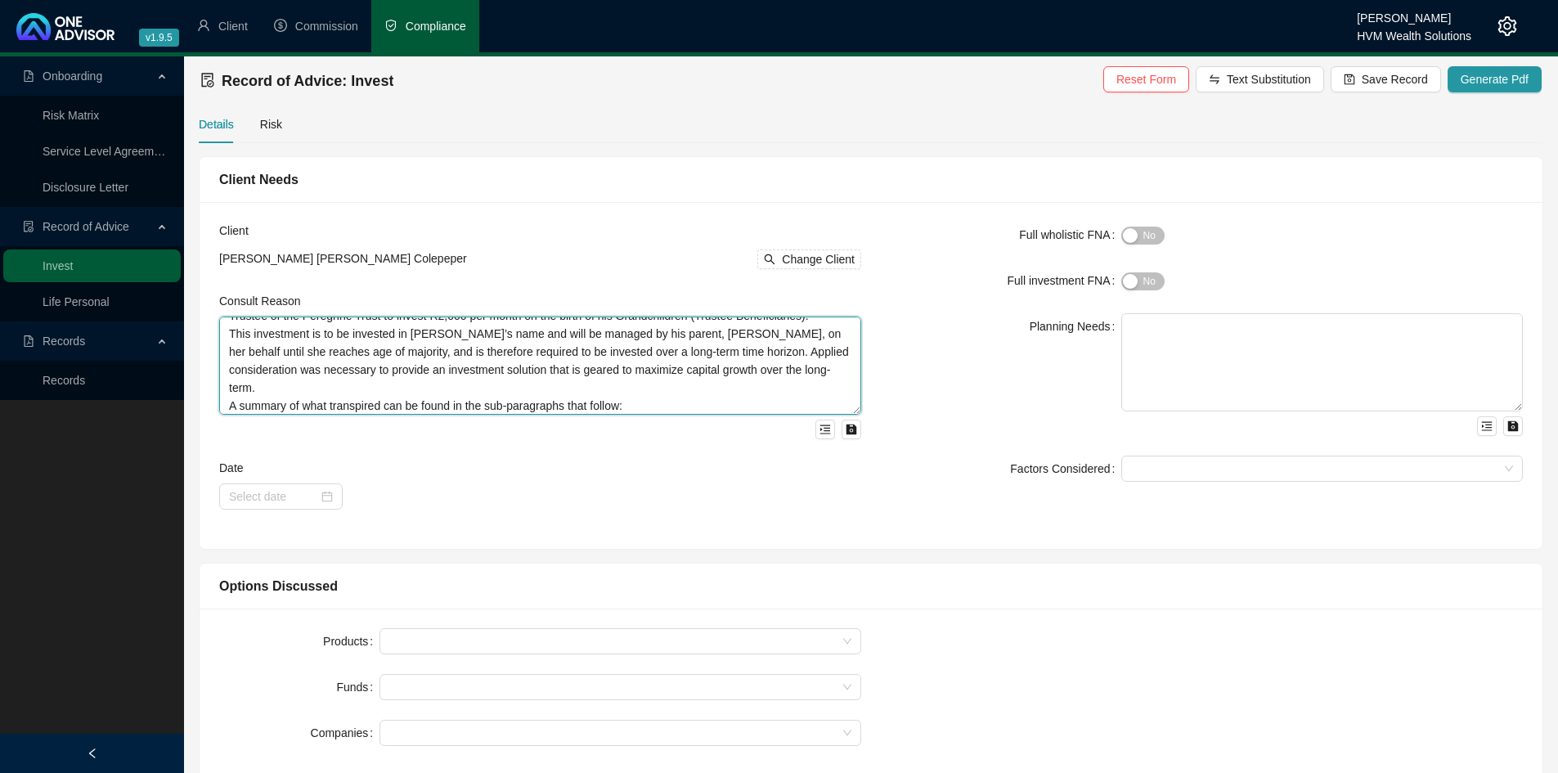
scroll to position [108, 0]
type textarea "This Record of Advice (ROA) serves to document the sequence of steps that were …"
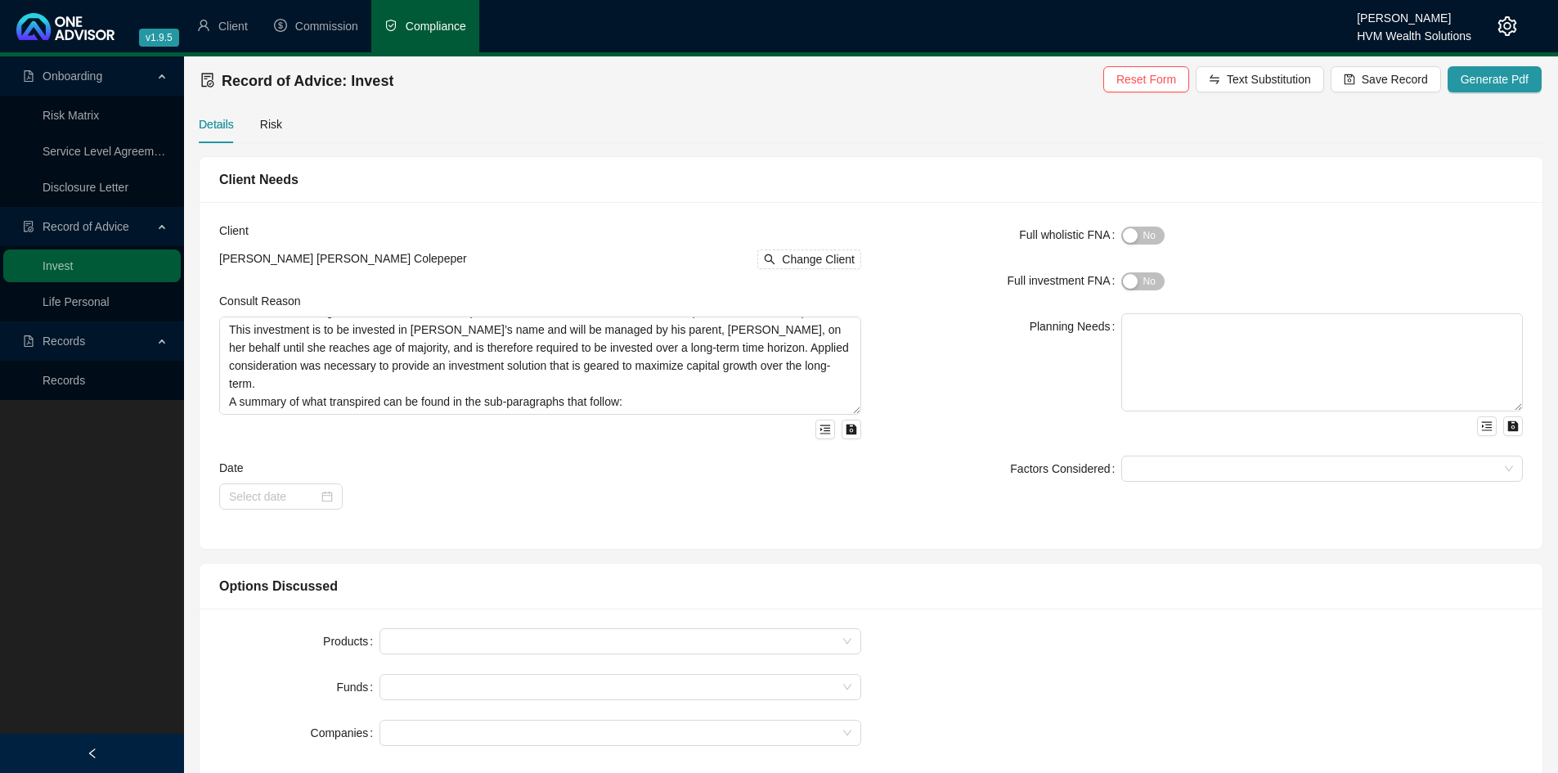
click at [958, 375] on div "Planning Needs" at bounding box center [1001, 374] width 241 height 123
click at [327, 496] on div at bounding box center [281, 497] width 104 height 18
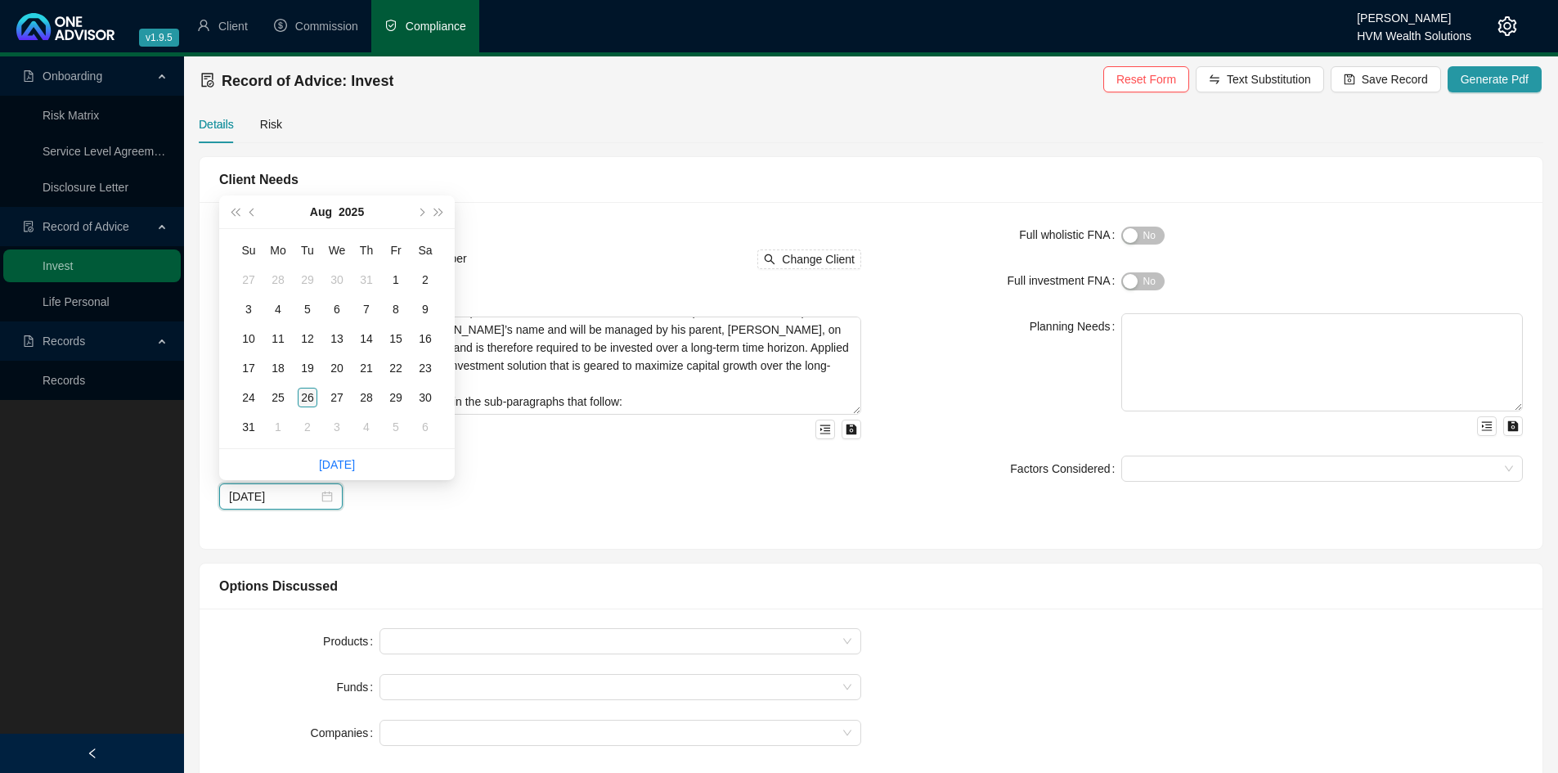
type input "[DATE]"
click at [309, 396] on div "26" at bounding box center [308, 398] width 20 height 20
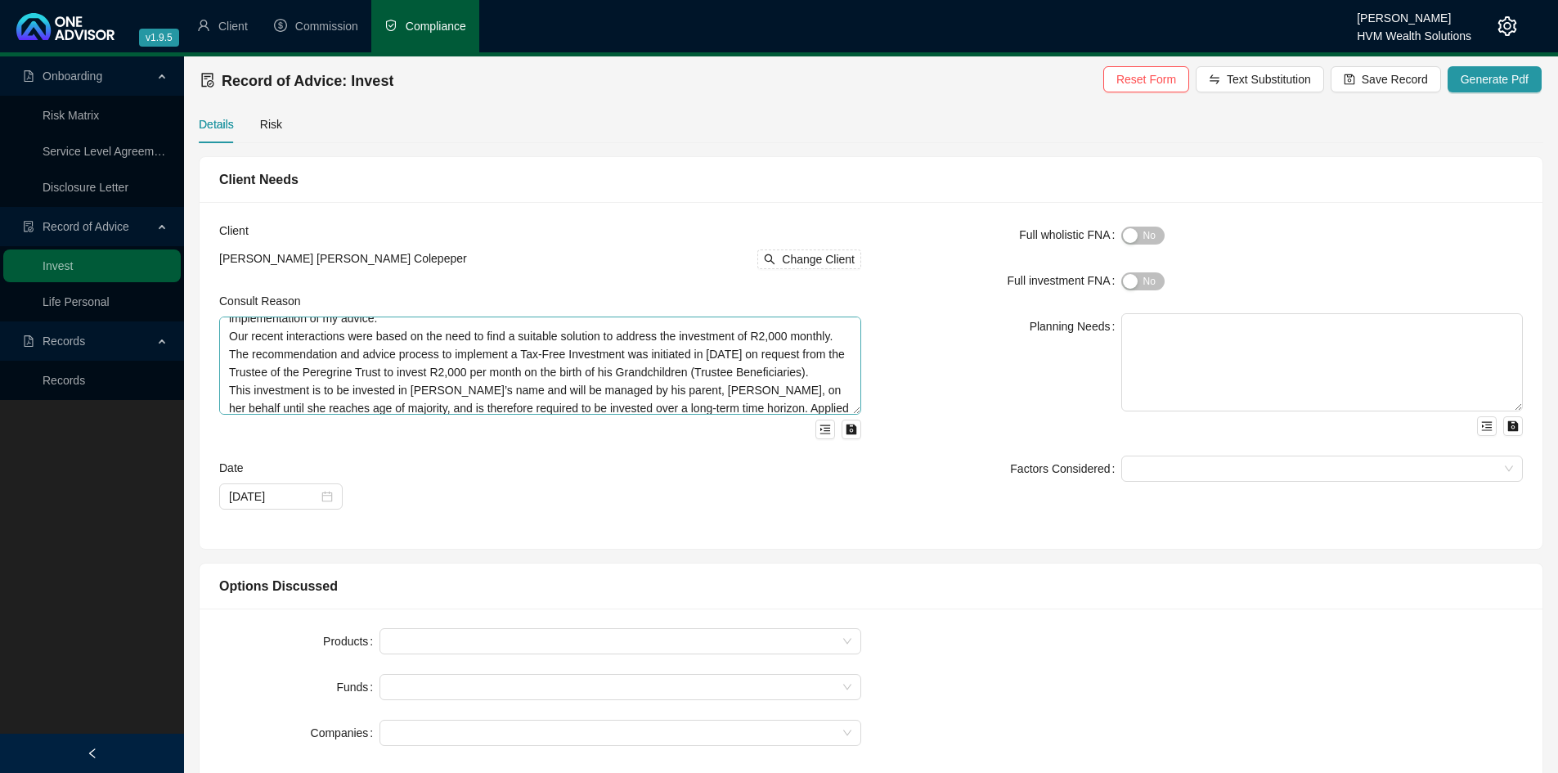
scroll to position [29, 0]
click at [1127, 232] on div "button" at bounding box center [1130, 235] width 15 height 15
click at [1144, 228] on span "Yes No" at bounding box center [1143, 236] width 43 height 18
click at [1131, 232] on div "button" at bounding box center [1130, 235] width 15 height 15
click at [1131, 232] on span "Yes No" at bounding box center [1143, 236] width 43 height 18
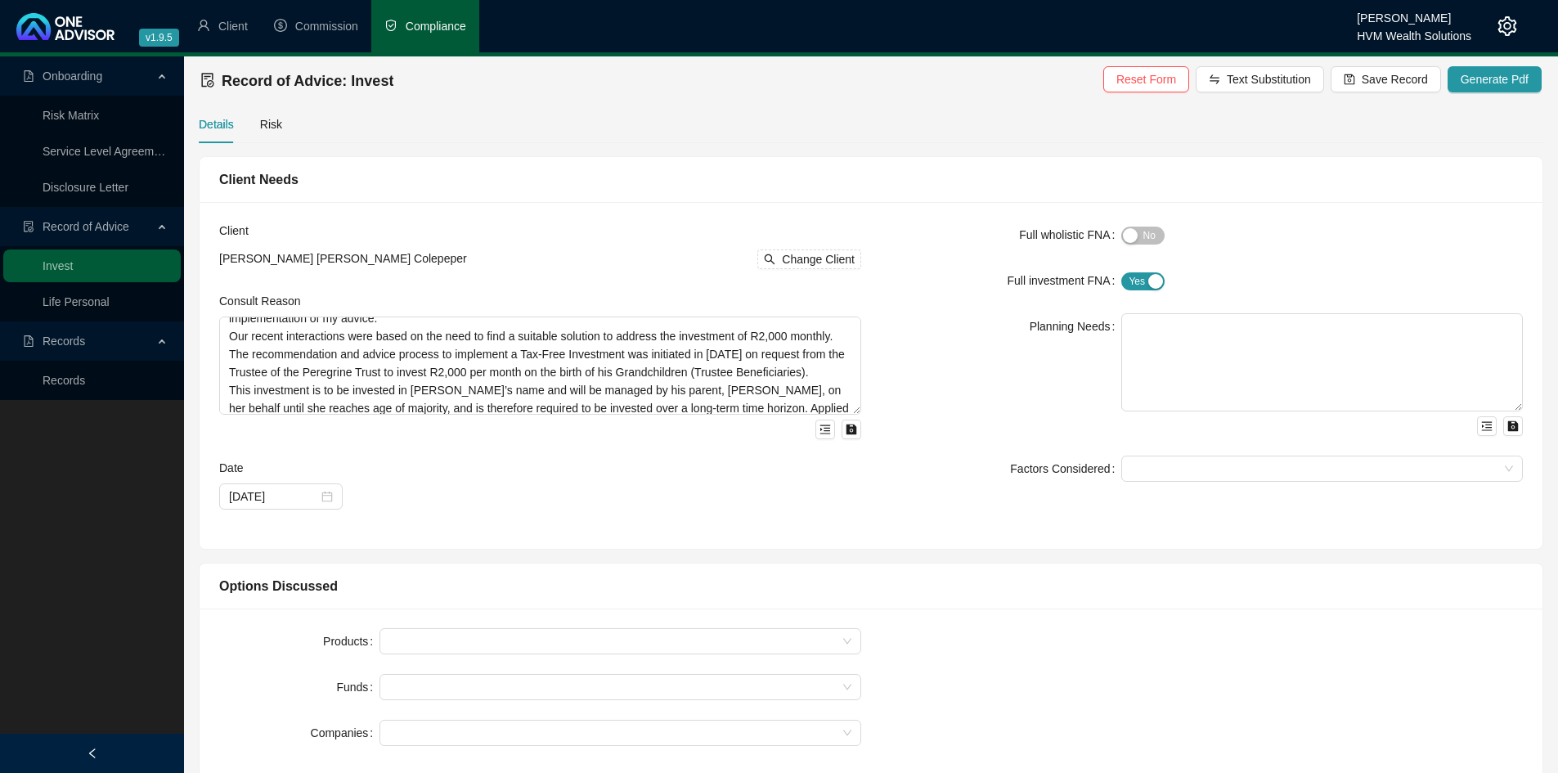
click at [1225, 288] on div "Yes No" at bounding box center [1323, 280] width 402 height 19
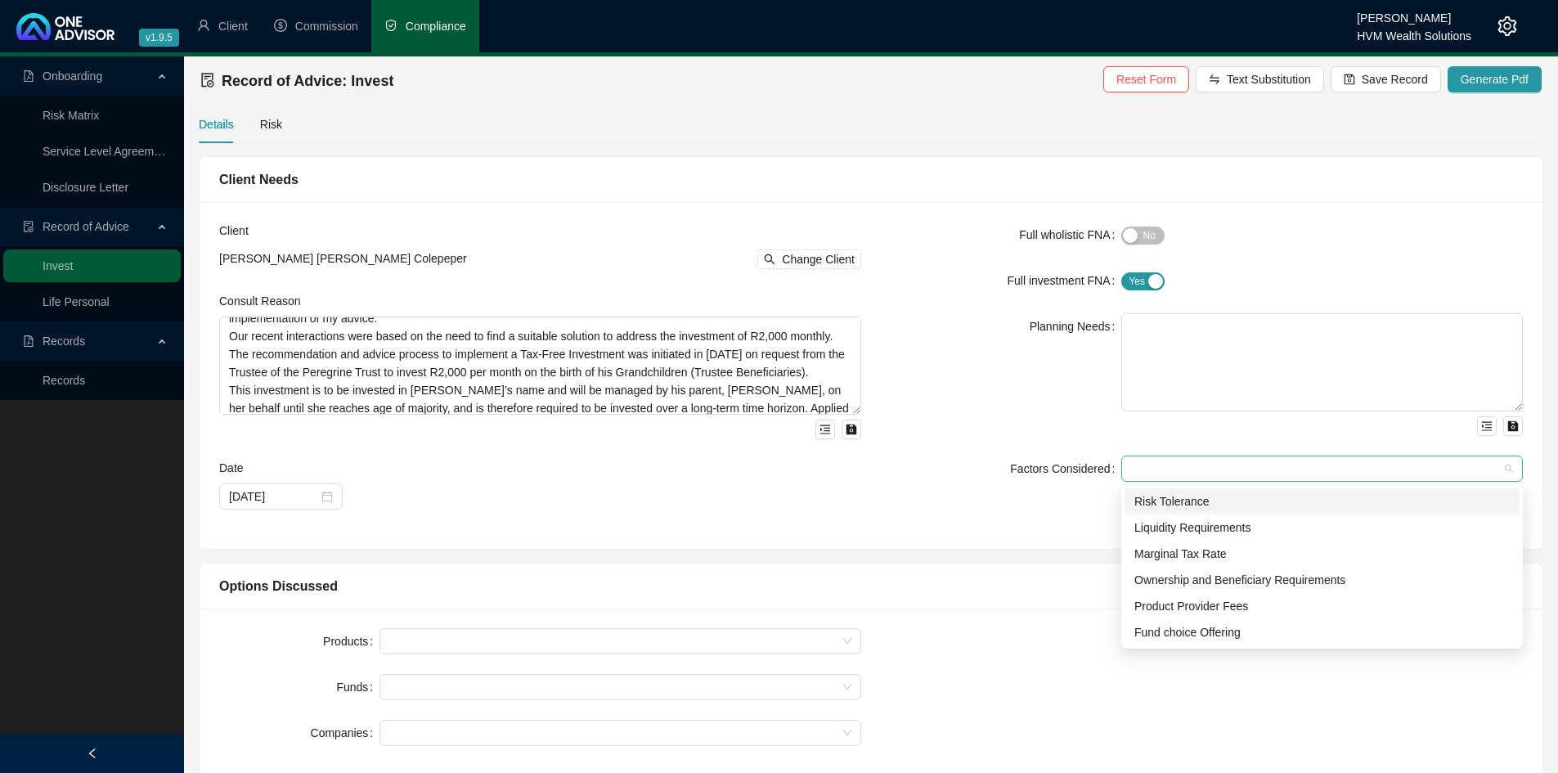
click at [1232, 466] on div at bounding box center [1314, 469] width 378 height 12
click at [1223, 501] on div "Risk Tolerance" at bounding box center [1323, 501] width 376 height 18
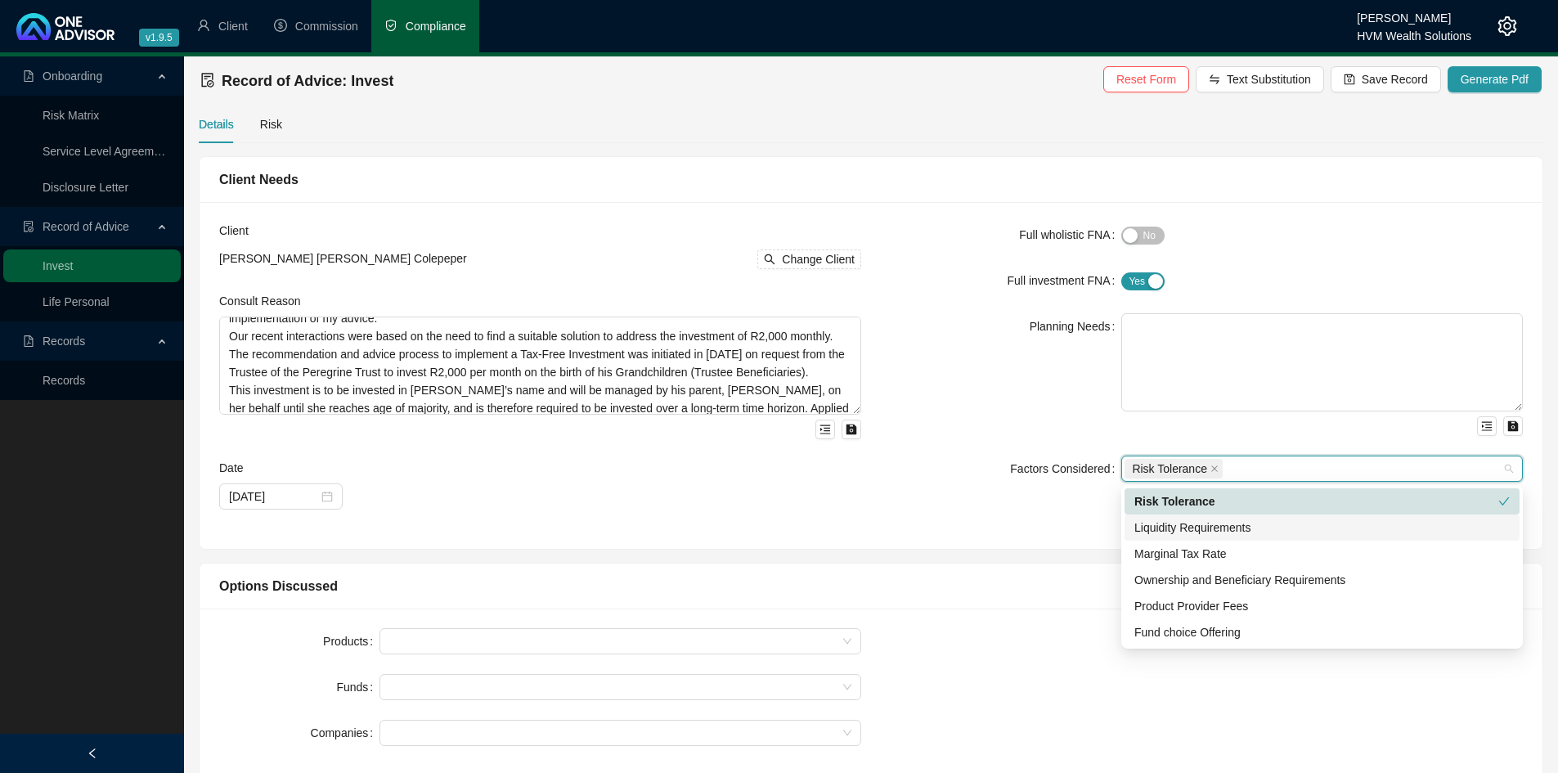
click at [1223, 533] on div "Liquidity Requirements" at bounding box center [1323, 528] width 376 height 18
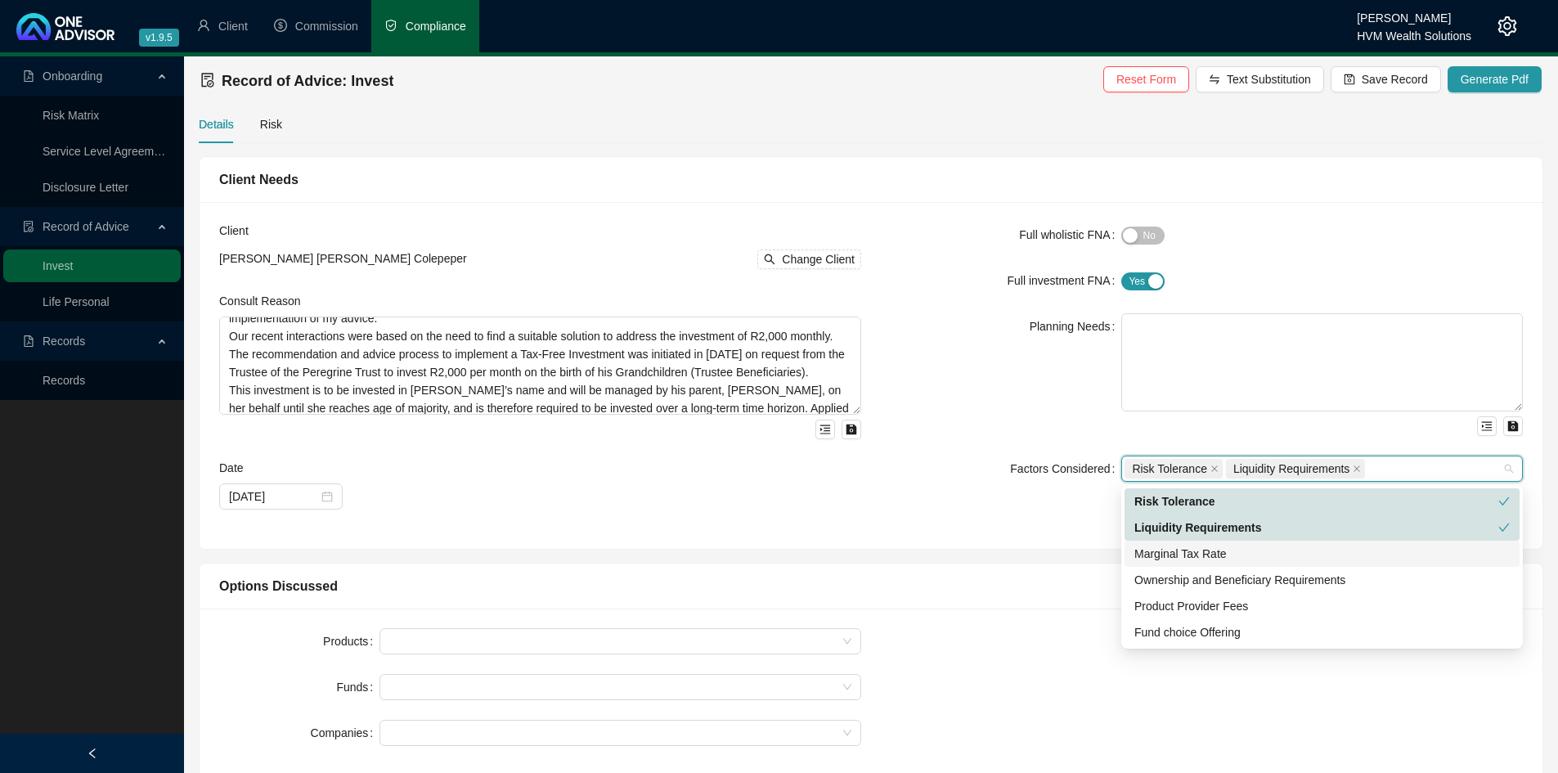
click at [1217, 553] on div "Marginal Tax Rate" at bounding box center [1323, 554] width 376 height 18
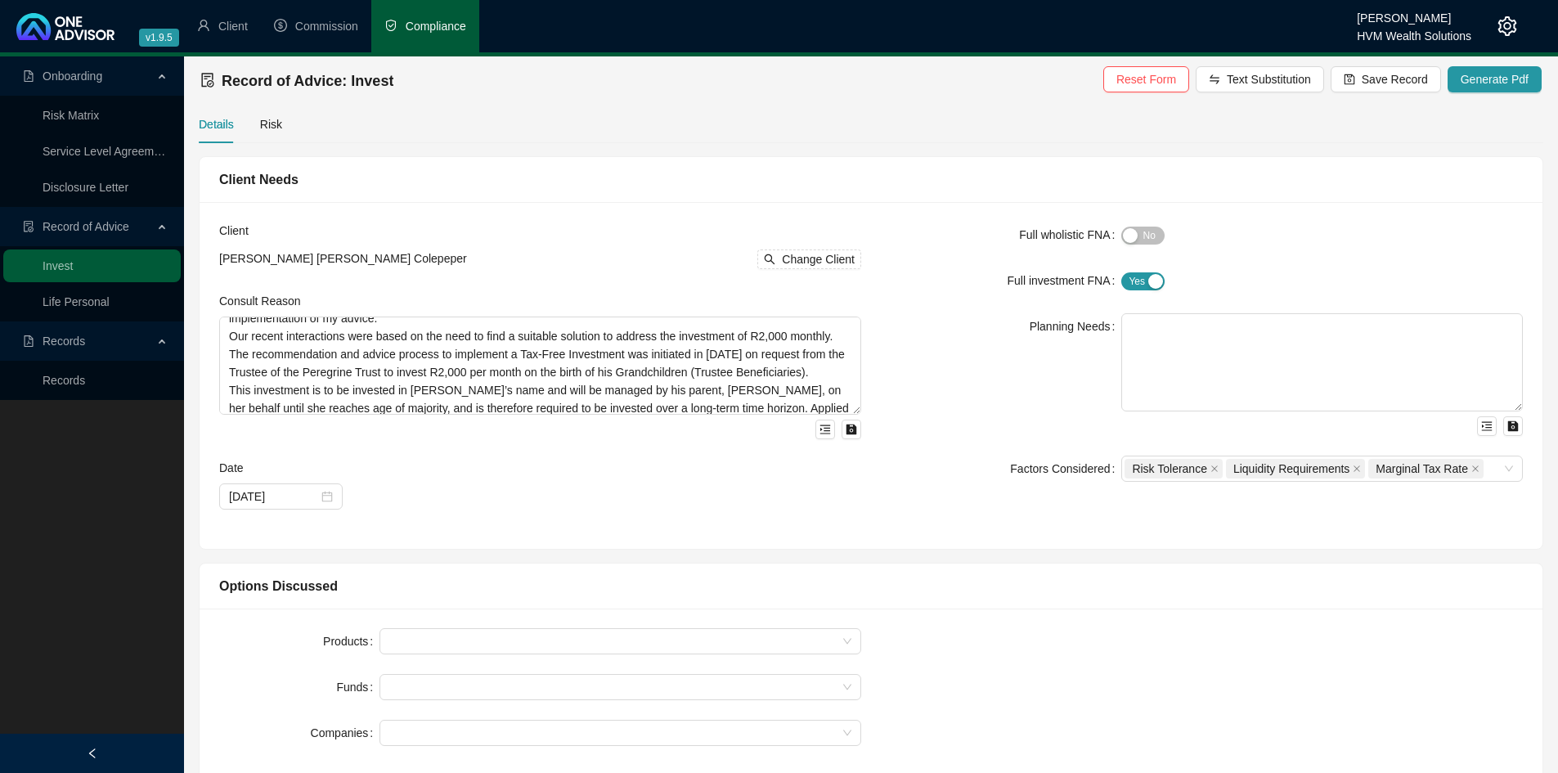
click at [951, 527] on div "Full wholistic FNA Yes No Full investment FNA Yes No Planning Needs Factors Con…" at bounding box center [1202, 376] width 662 height 308
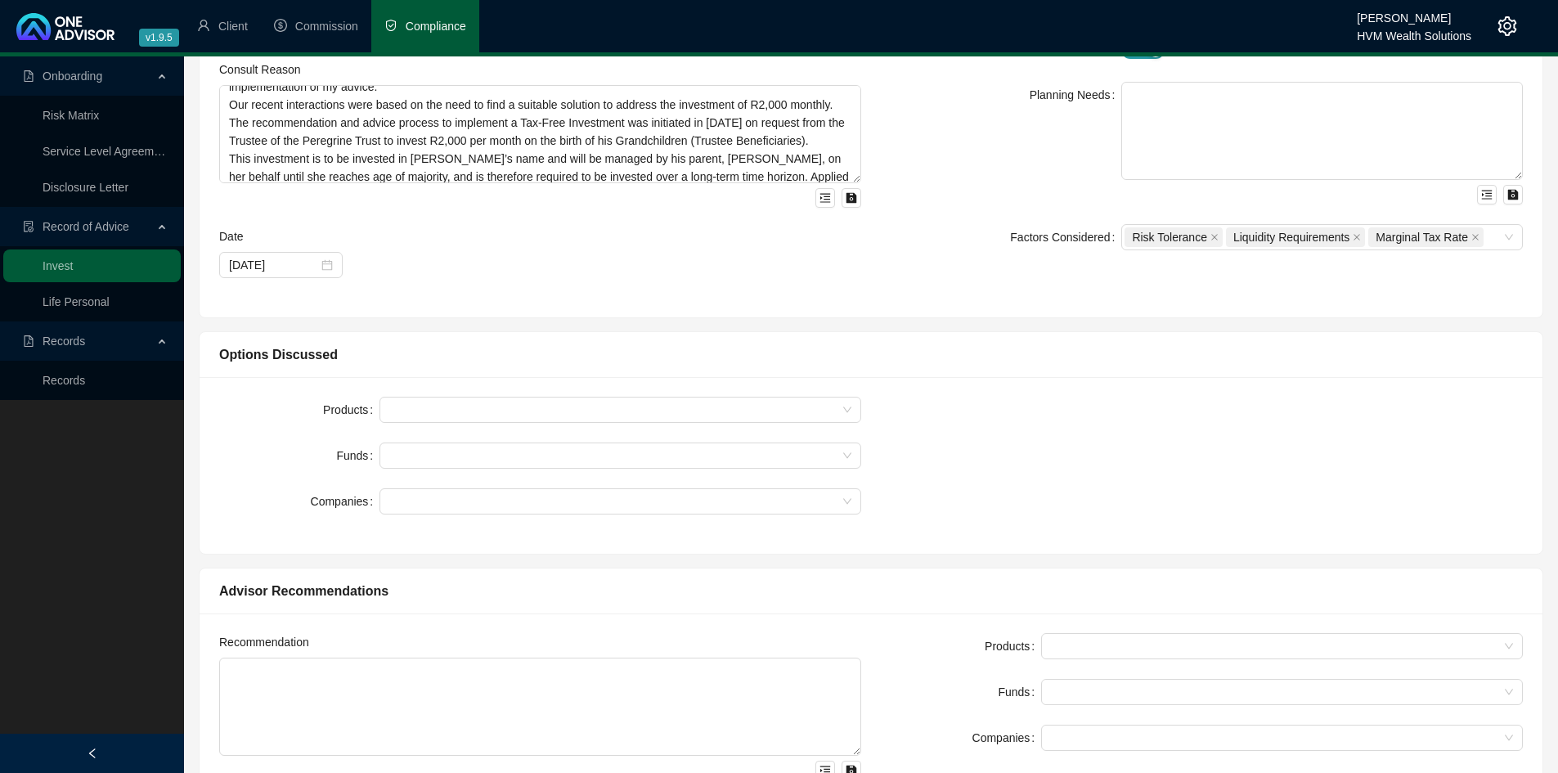
scroll to position [232, 0]
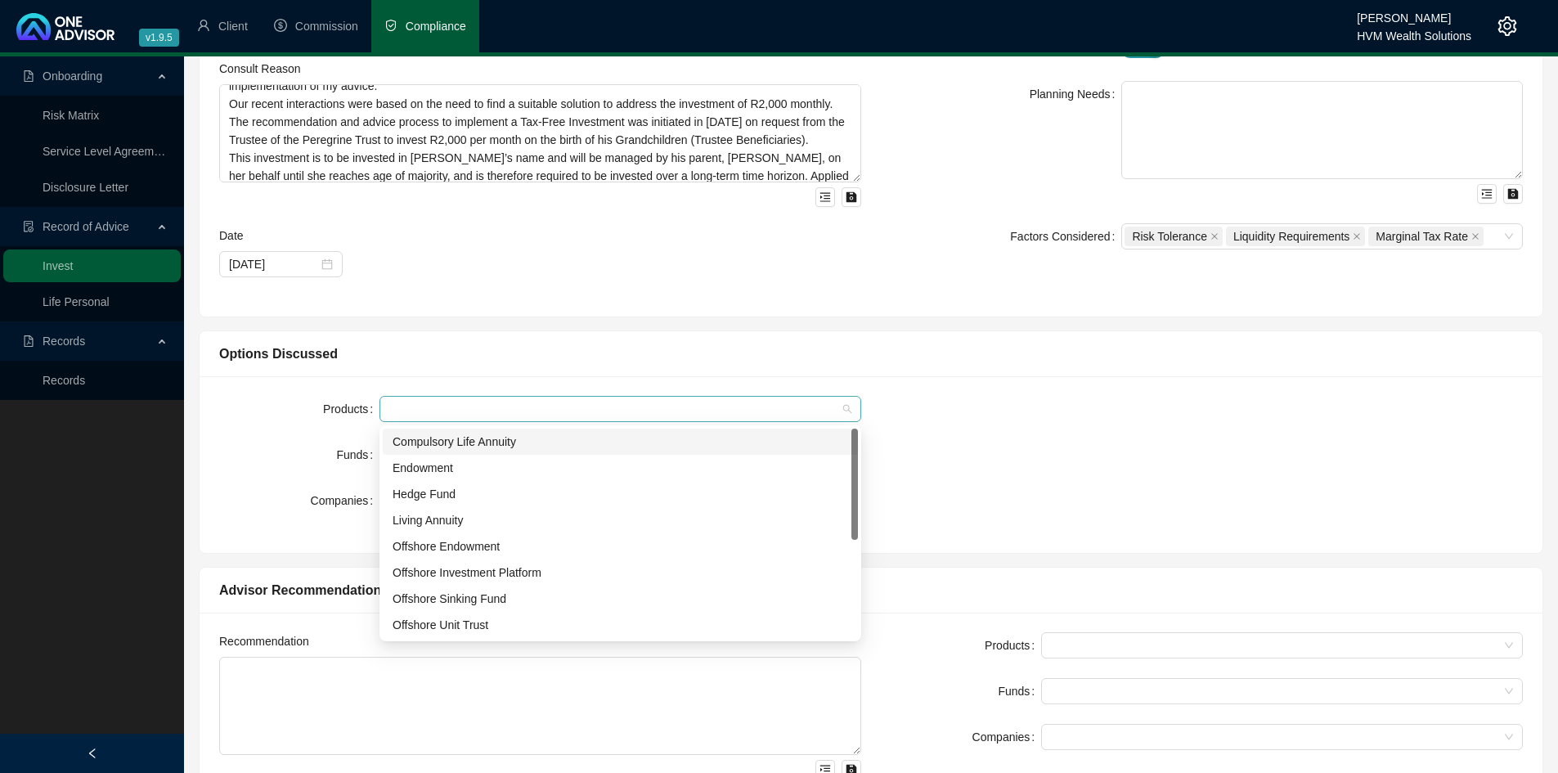
click at [780, 403] on div at bounding box center [612, 409] width 458 height 12
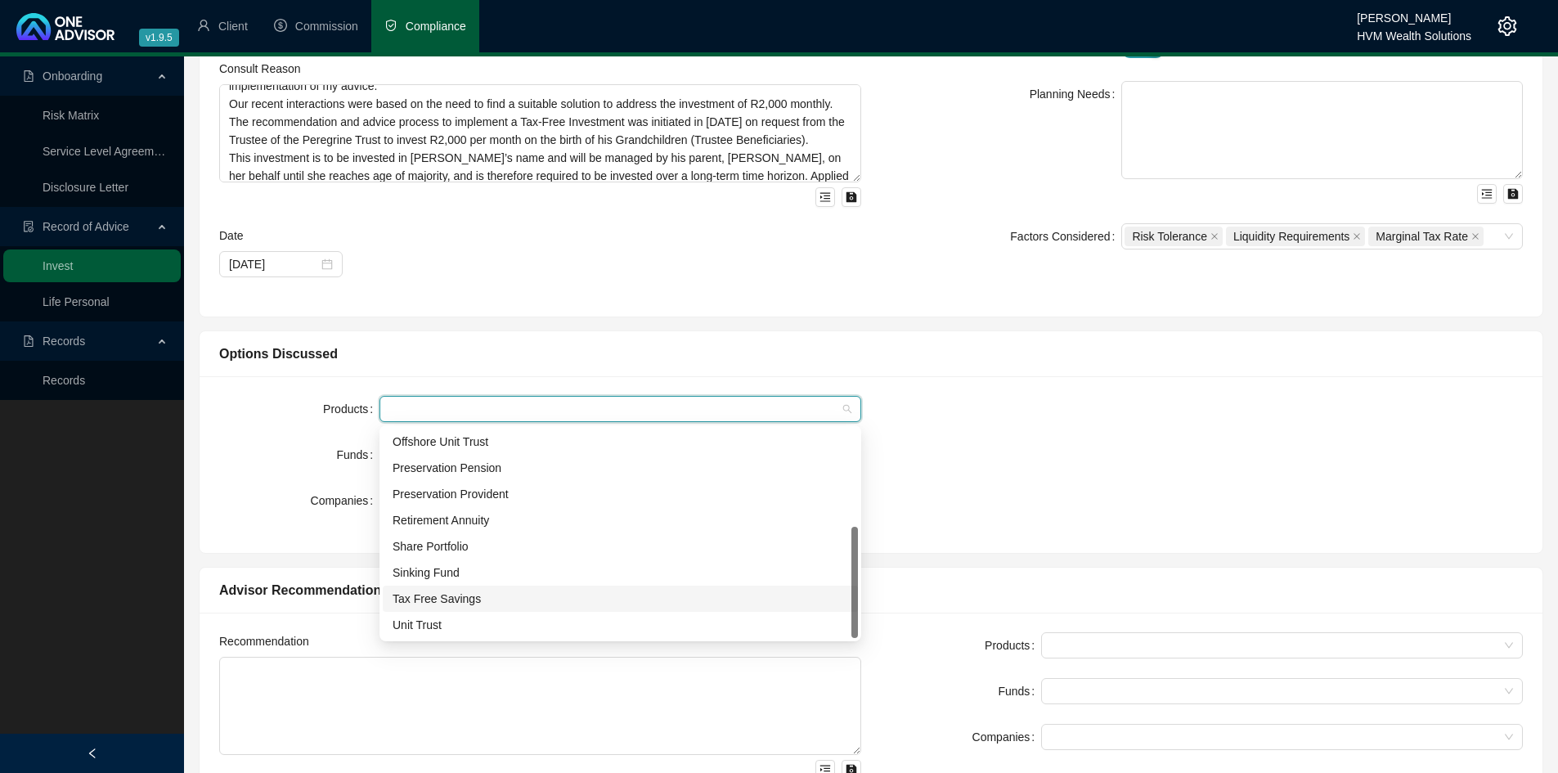
click at [510, 590] on div "Tax Free Savings" at bounding box center [621, 599] width 456 height 18
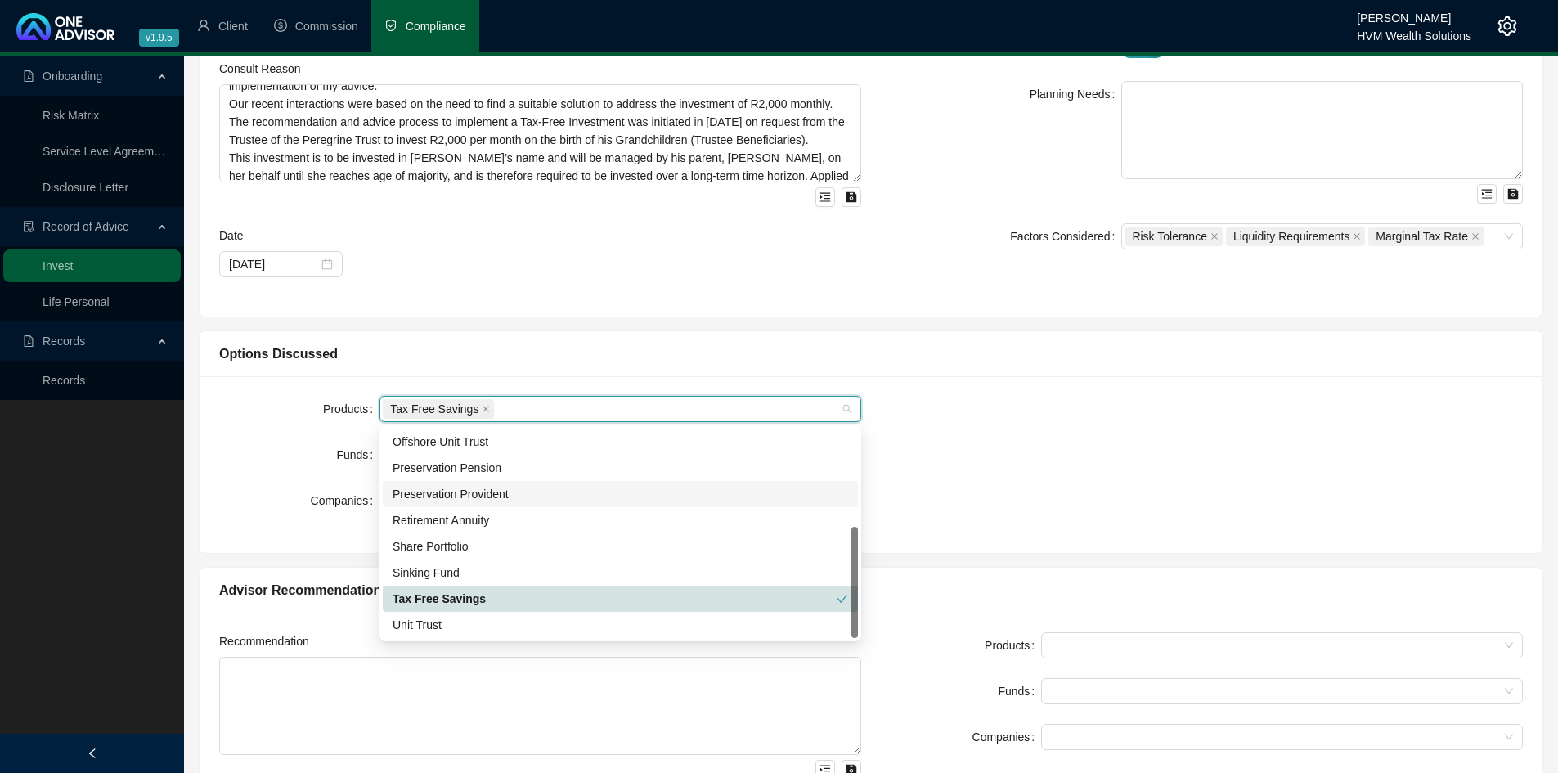
click at [848, 488] on div "Preservation Provident" at bounding box center [620, 494] width 475 height 26
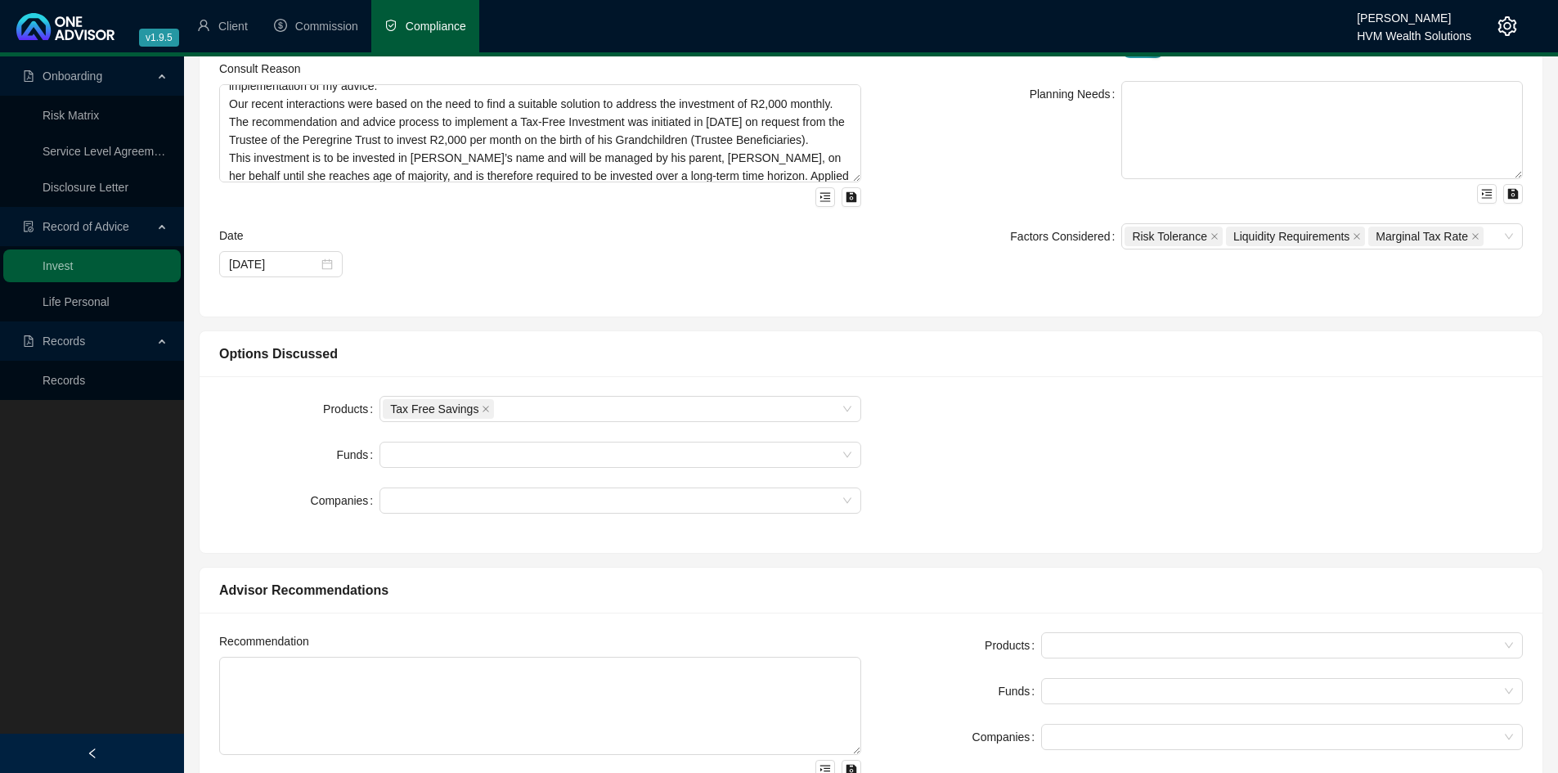
click at [947, 416] on div "Products Tax Free Savings Funds Companies" at bounding box center [871, 464] width 1324 height 137
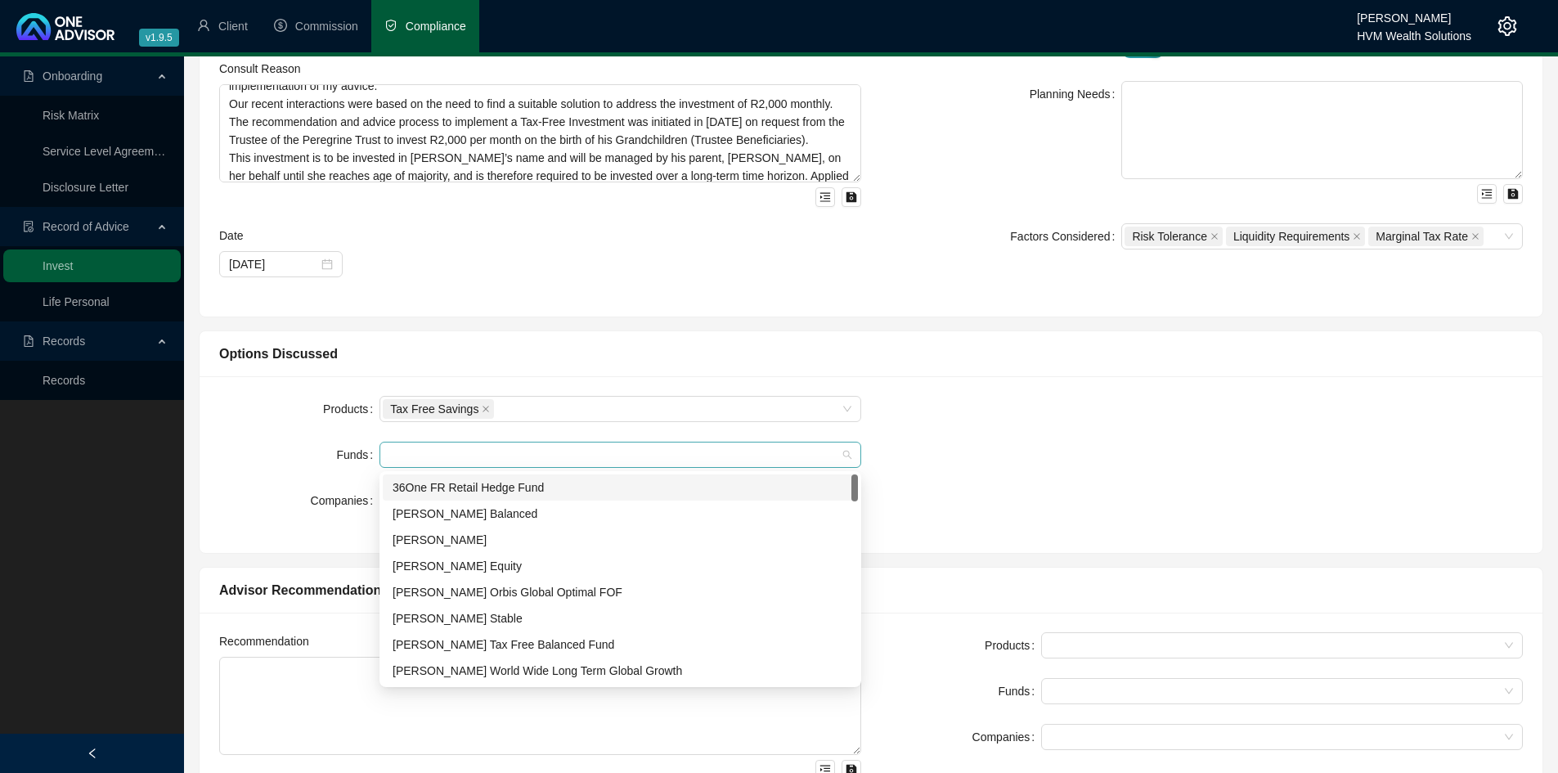
click at [624, 449] on div at bounding box center [612, 455] width 458 height 12
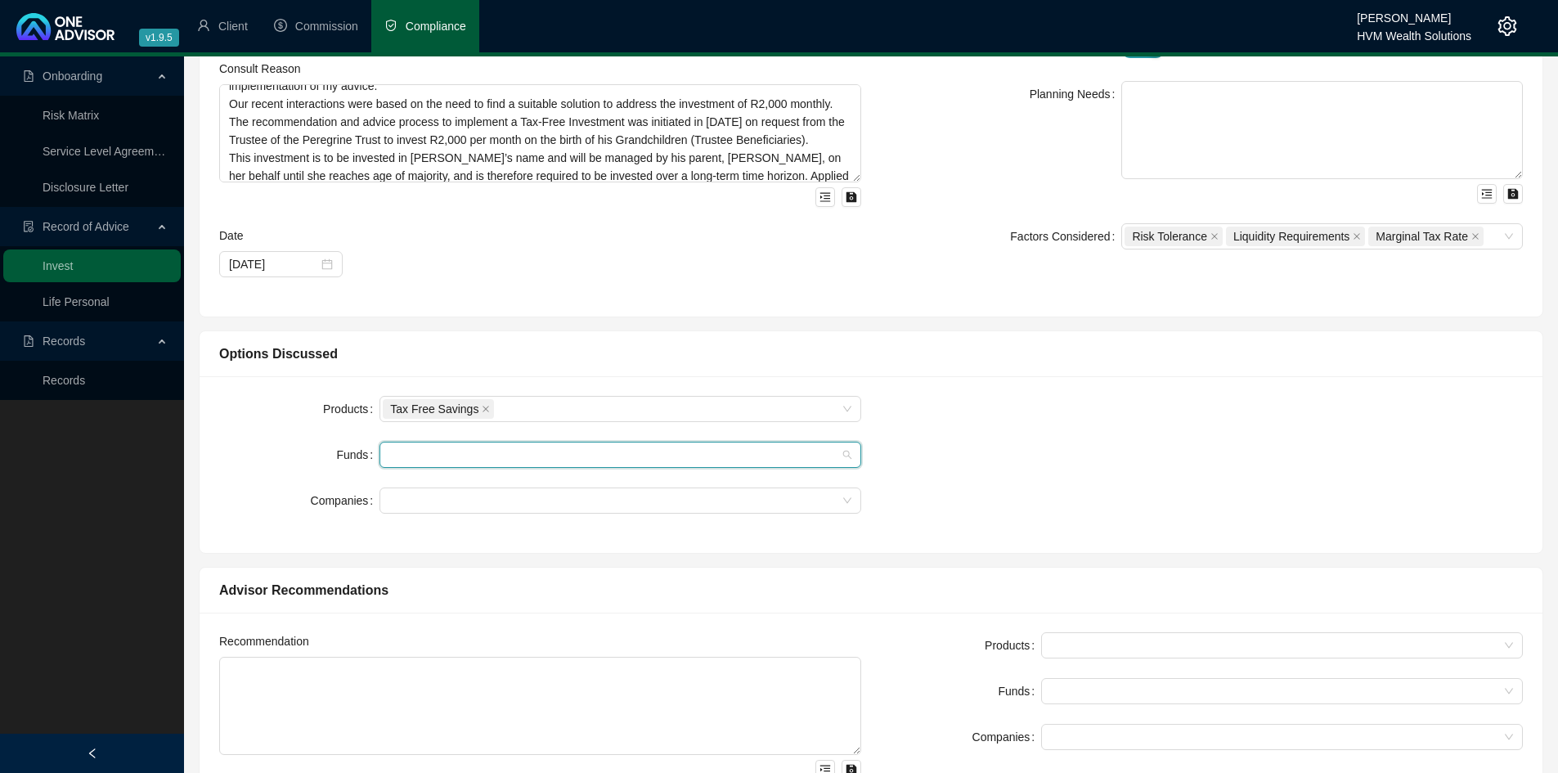
click at [627, 460] on div at bounding box center [612, 455] width 458 height 12
type input "satr"
click at [570, 512] on div "Satrix MSCI Emerging Markets Feeder ETF" at bounding box center [621, 514] width 456 height 18
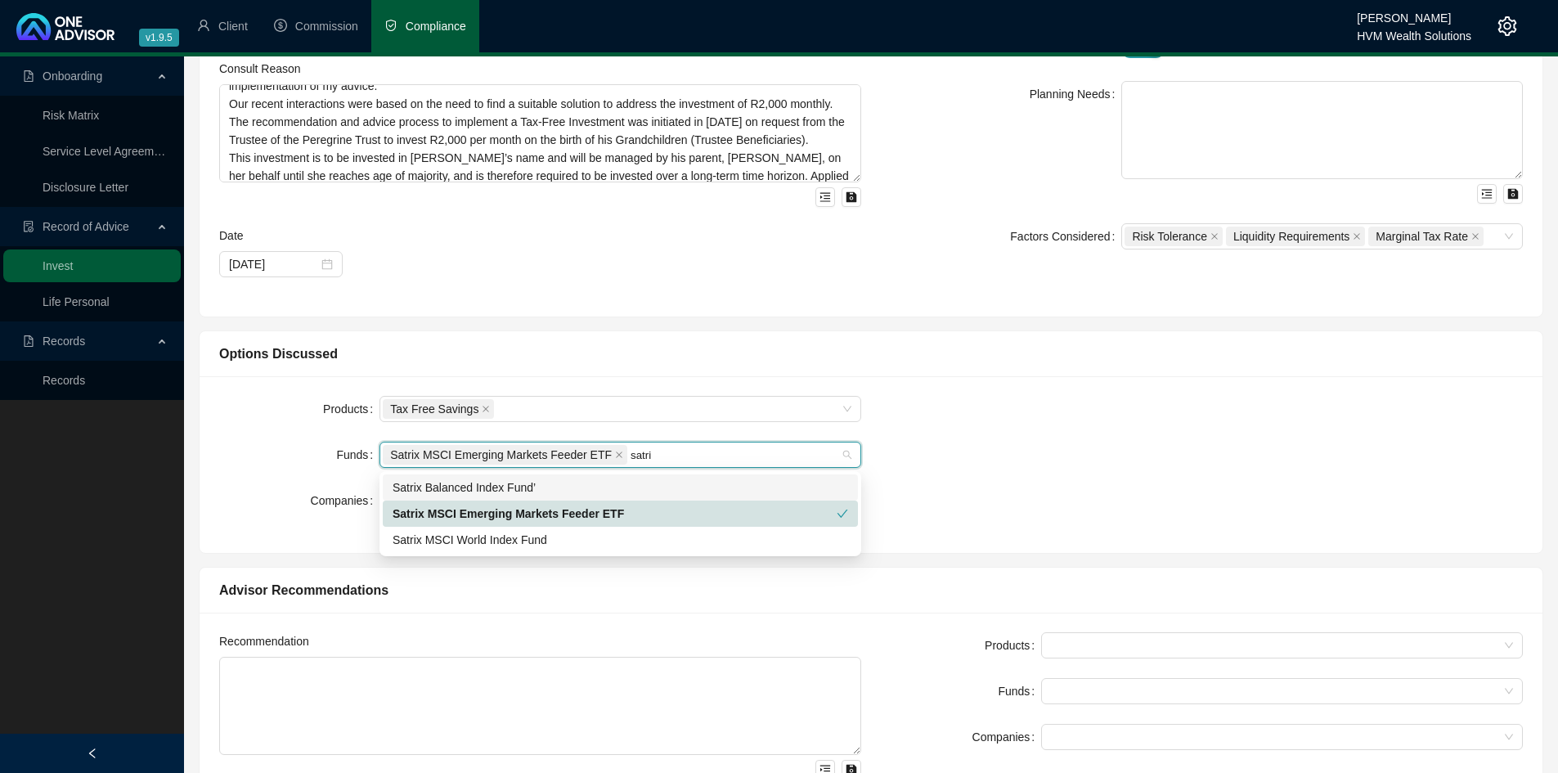
type input "satrix"
click at [551, 487] on div "Satrix Balanced Index Fund’" at bounding box center [621, 488] width 456 height 18
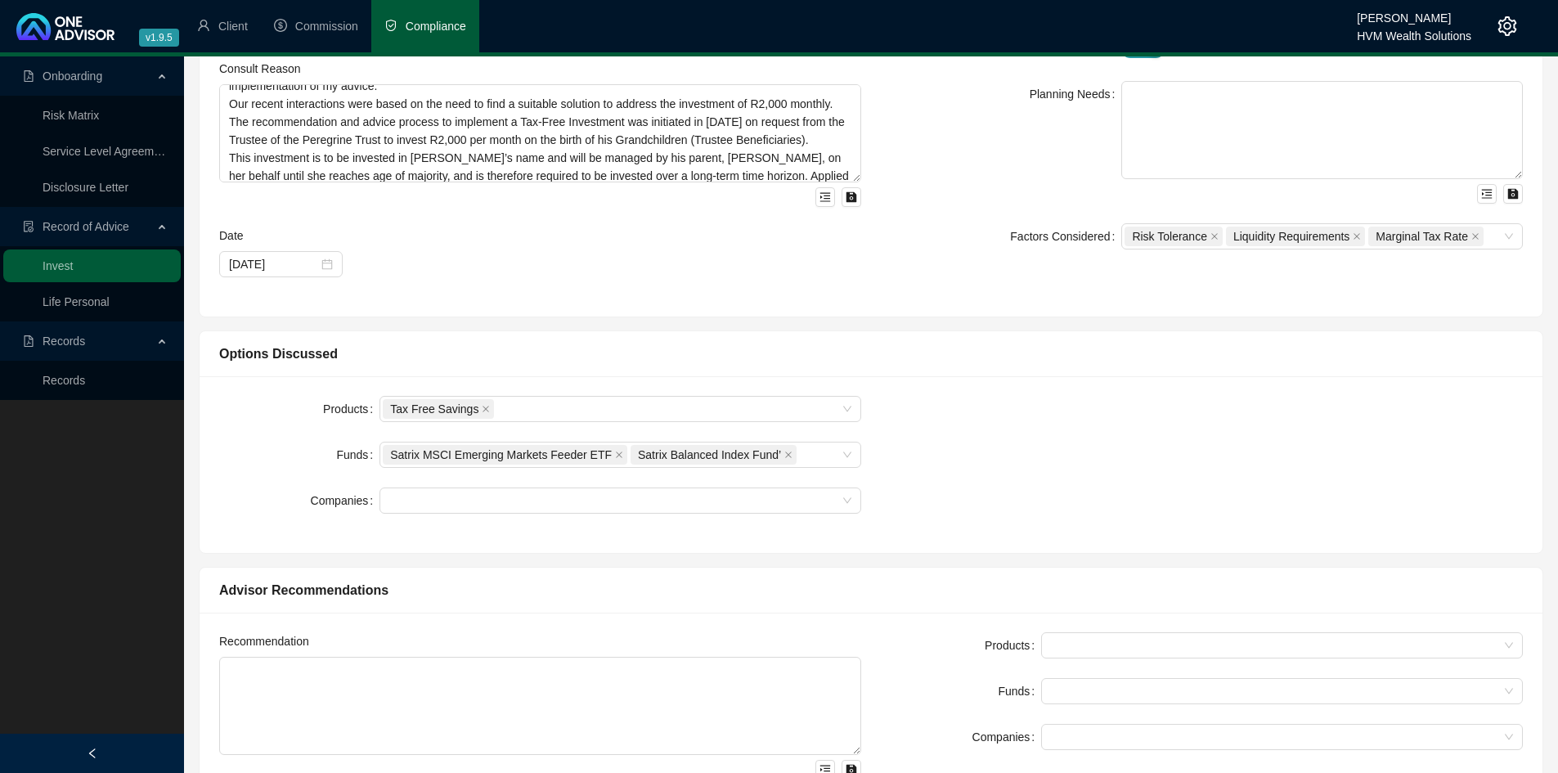
click at [1102, 471] on div "Products Tax Free Savings Funds Satrix MSCI Emerging Markets Feeder ETF Satrix …" at bounding box center [871, 464] width 1324 height 137
click at [562, 501] on div at bounding box center [612, 501] width 458 height 12
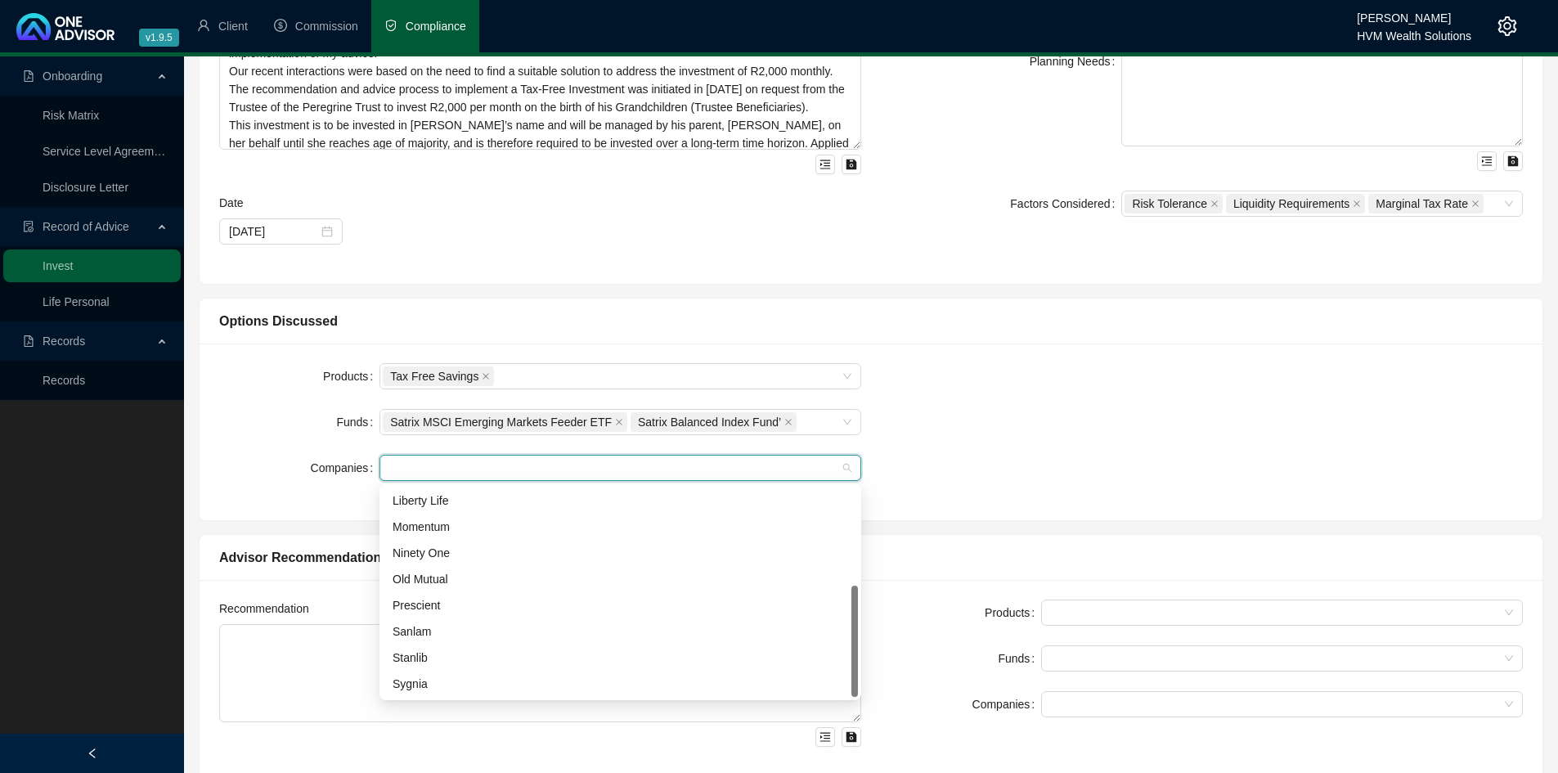
scroll to position [266, 0]
click at [434, 632] on div "Sanlam" at bounding box center [621, 631] width 456 height 18
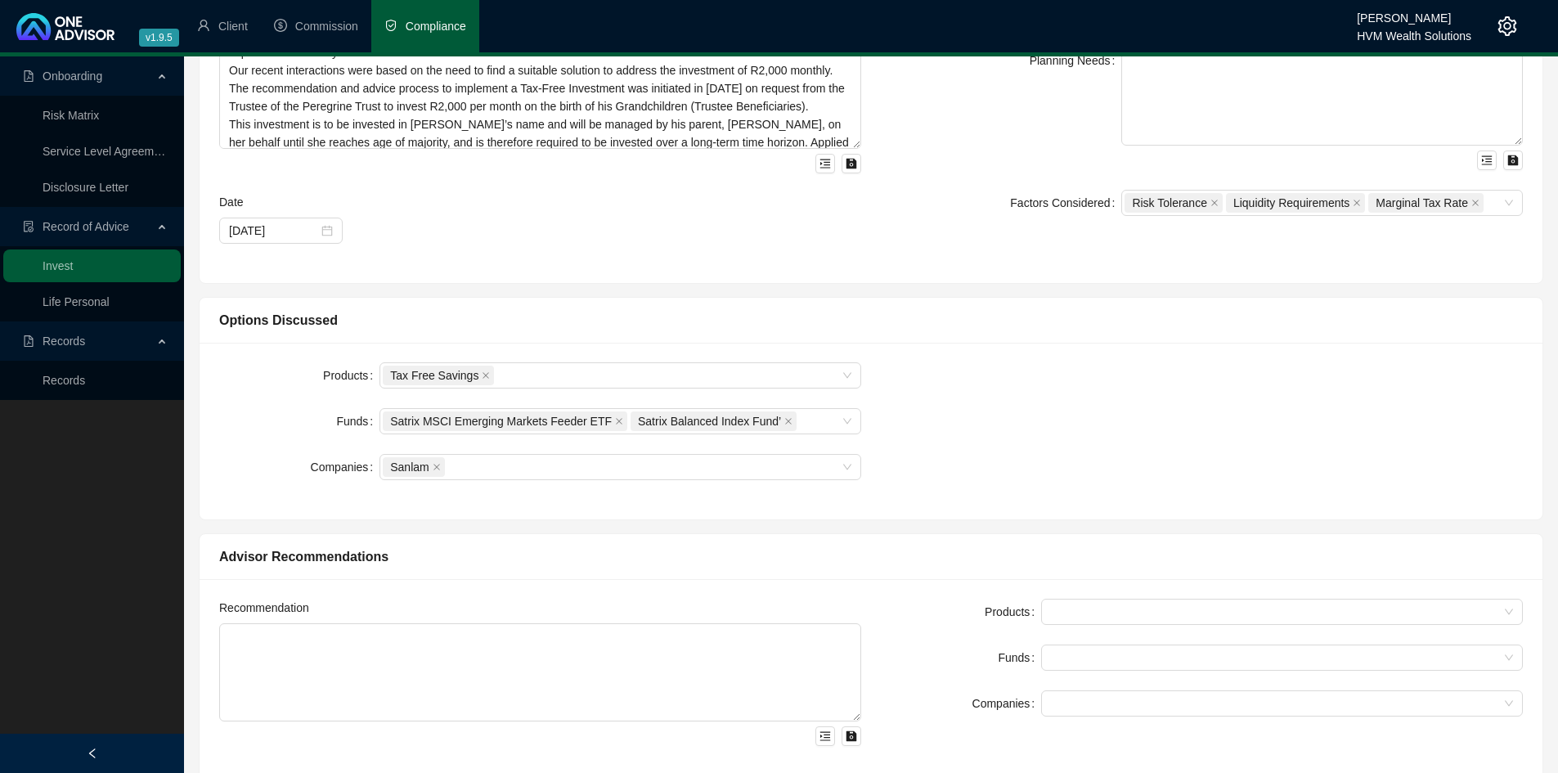
click at [1014, 439] on div "Products Tax Free Savings Funds Satrix MSCI Emerging Markets Feeder ETF Satrix …" at bounding box center [871, 430] width 1324 height 137
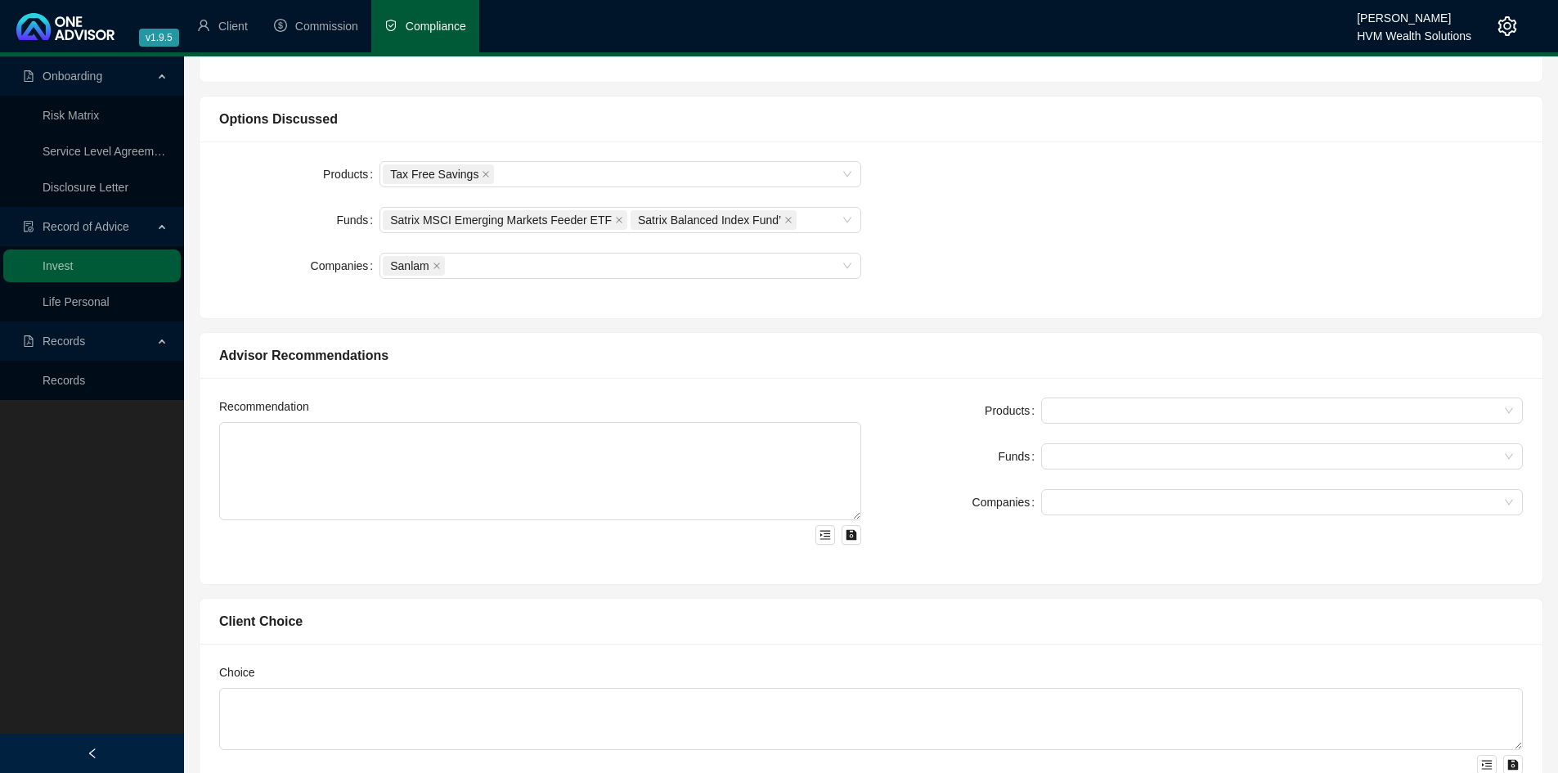
scroll to position [463, 0]
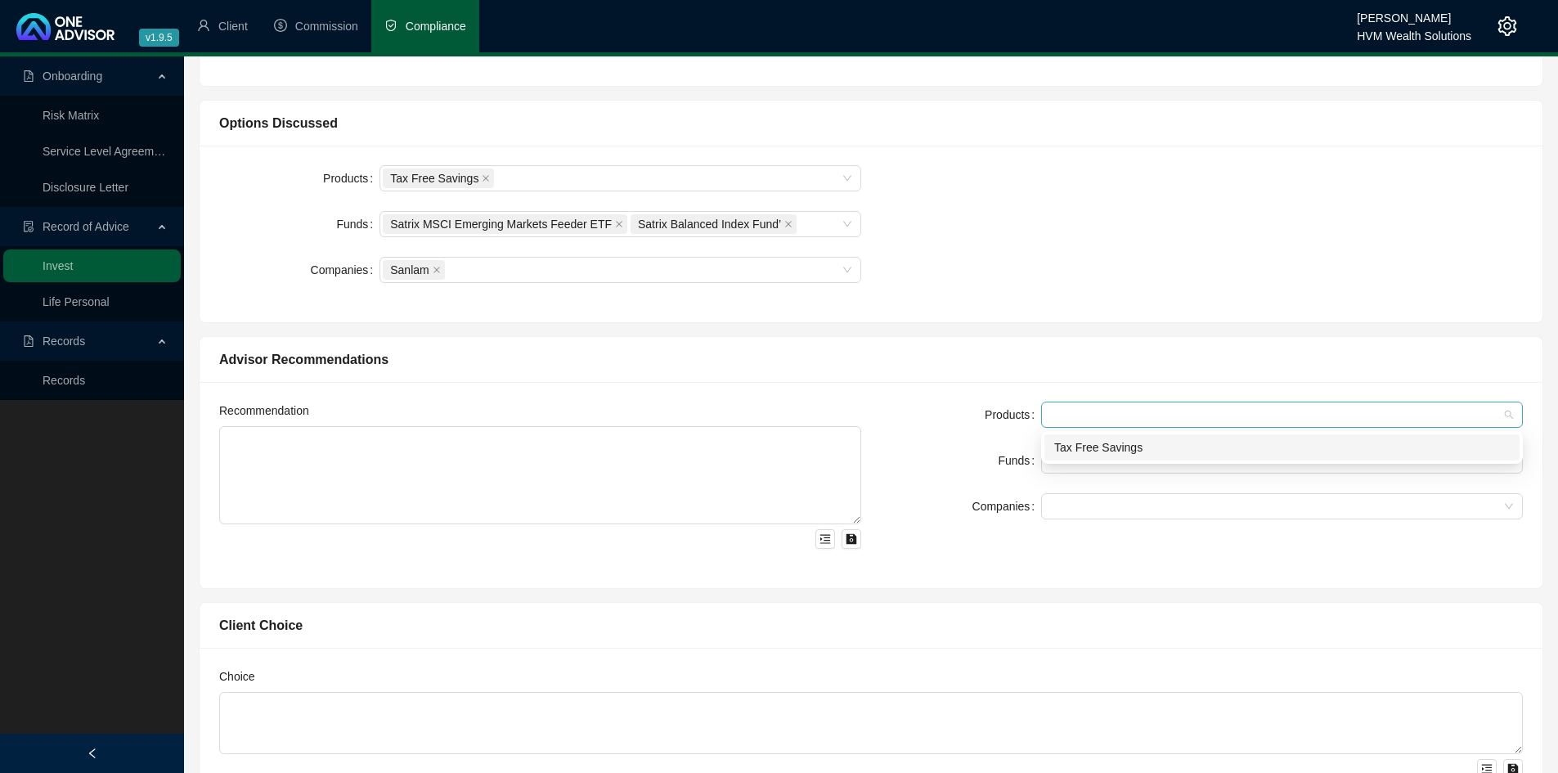
click at [1099, 416] on div at bounding box center [1274, 415] width 458 height 12
click at [1101, 452] on div "Tax Free Savings" at bounding box center [1283, 447] width 456 height 18
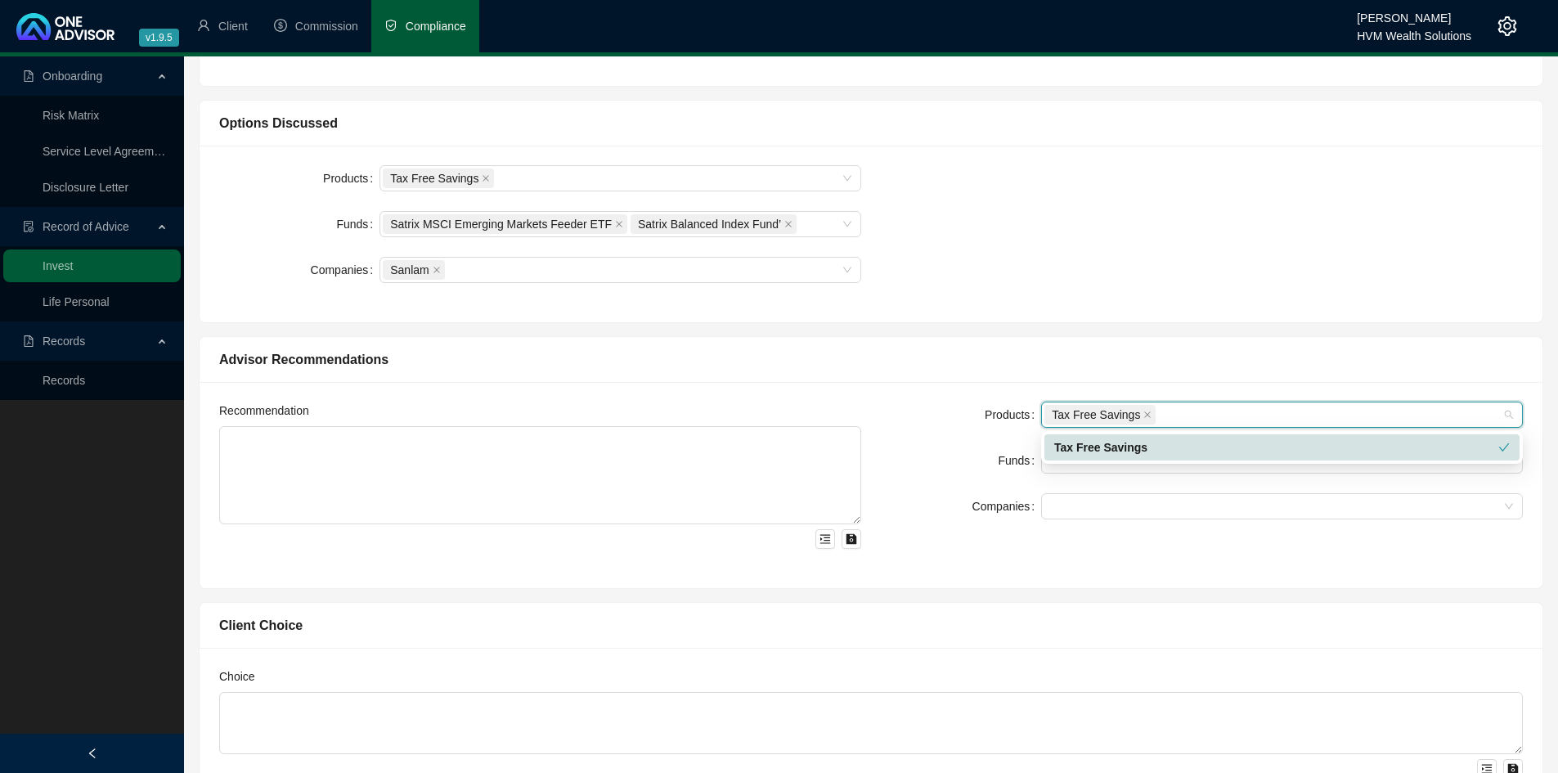
click at [1101, 452] on div "Tax Free Savings" at bounding box center [1277, 447] width 444 height 18
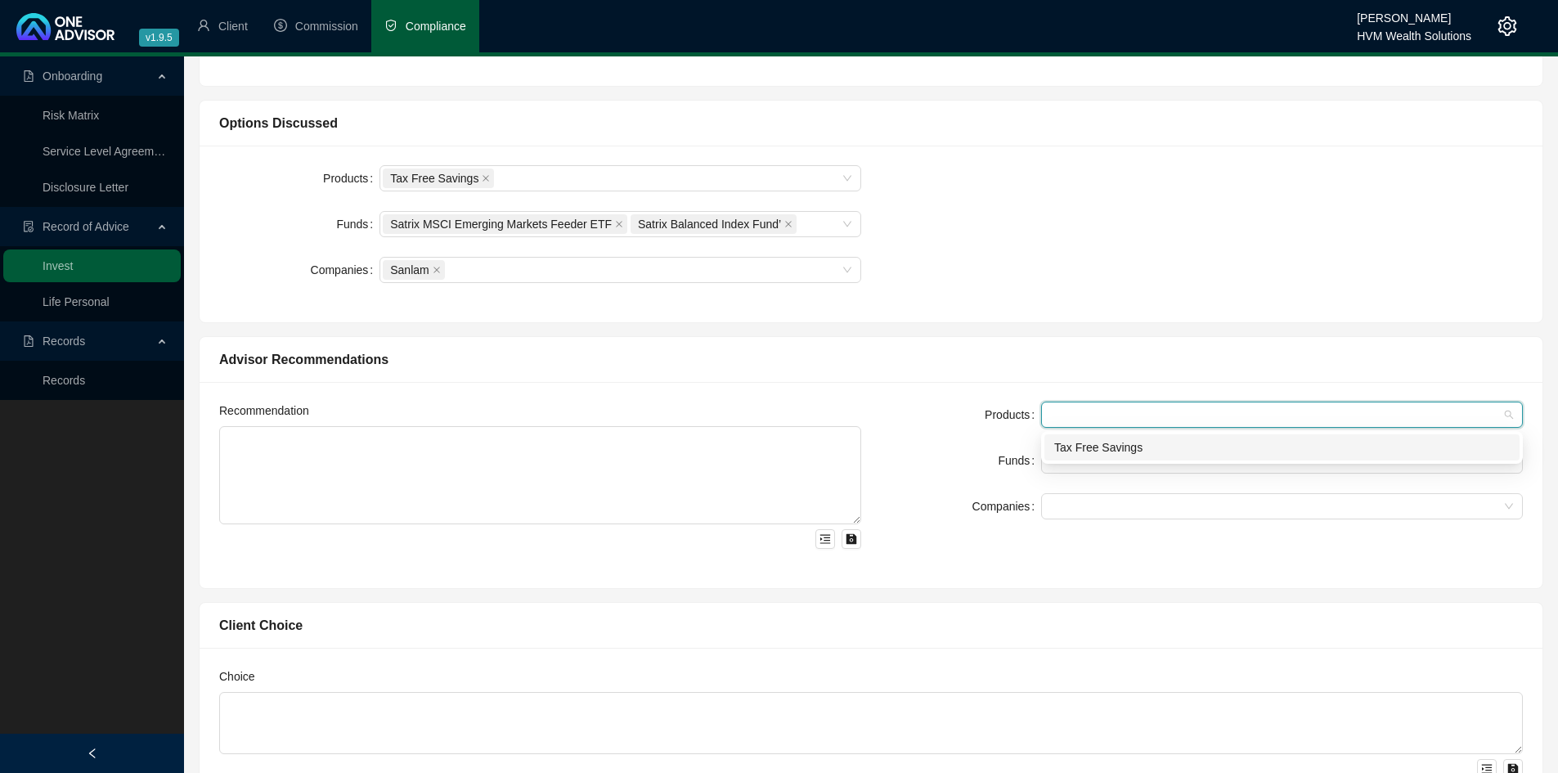
click at [1101, 452] on div "Tax Free Savings" at bounding box center [1283, 447] width 456 height 18
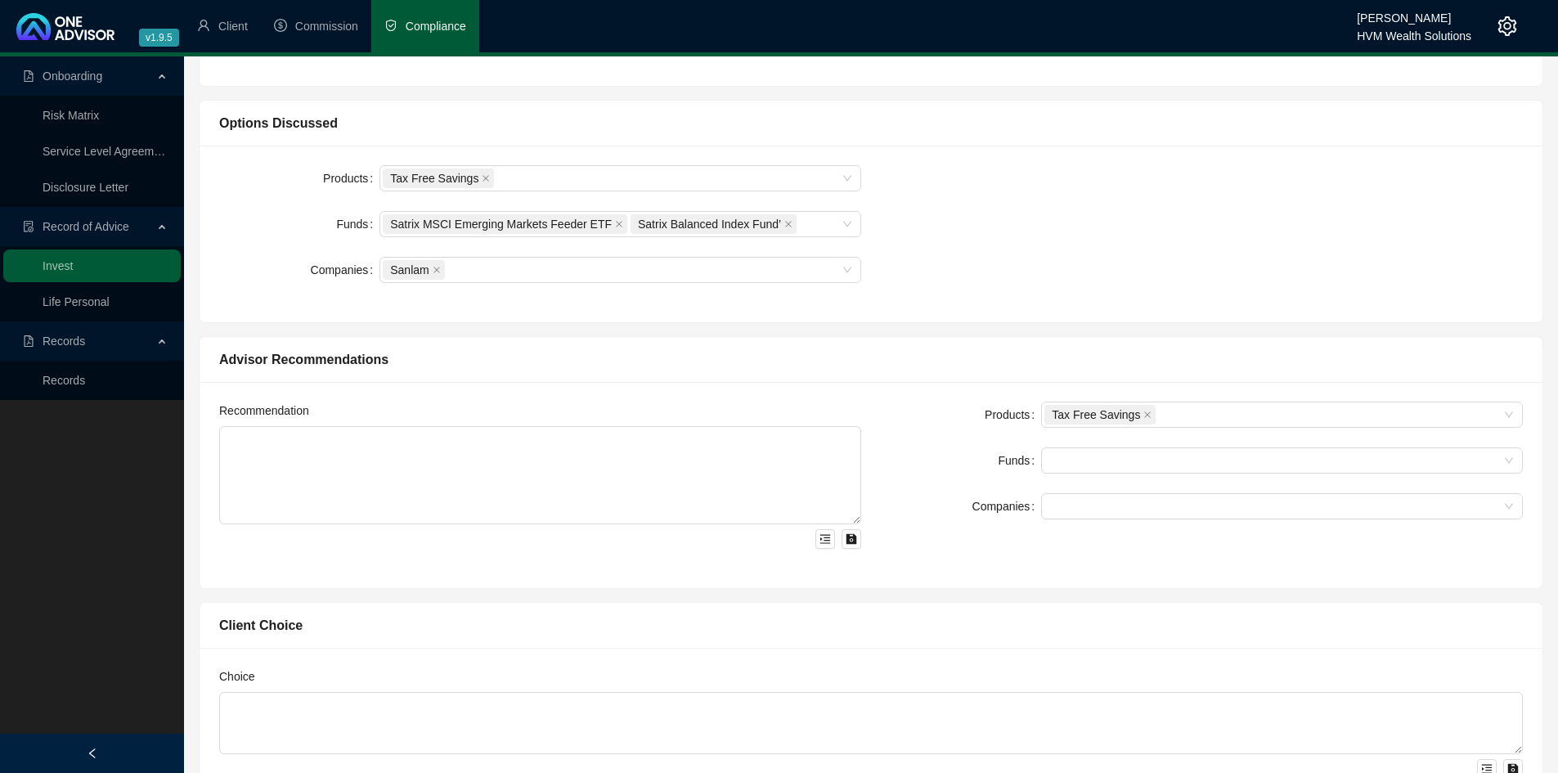
click at [1100, 525] on div "Products Tax Free Savings Funds Companies" at bounding box center [1202, 485] width 662 height 167
click at [1086, 504] on div at bounding box center [1274, 507] width 458 height 12
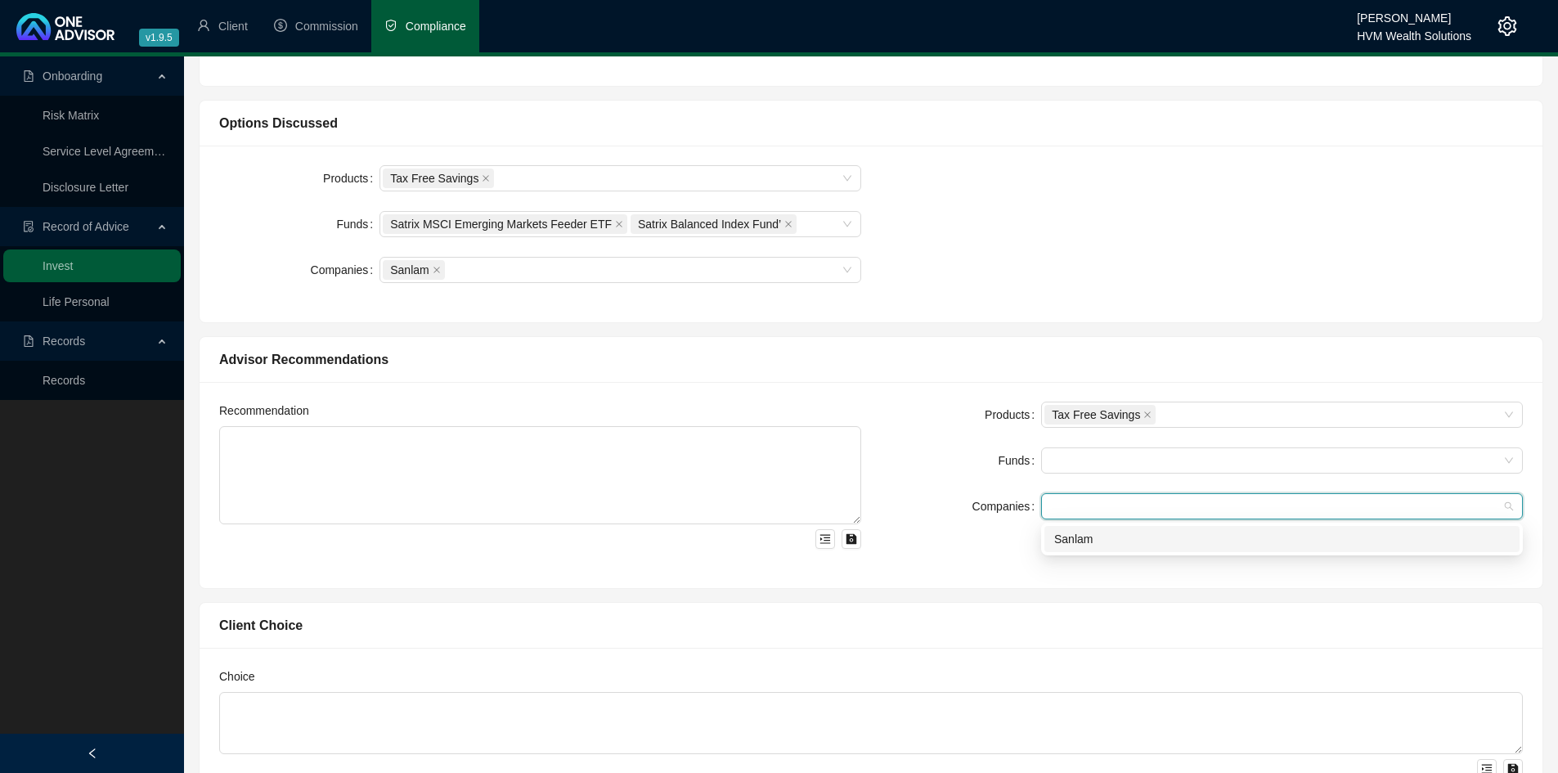
click at [1082, 537] on div "Sanlam" at bounding box center [1283, 539] width 456 height 18
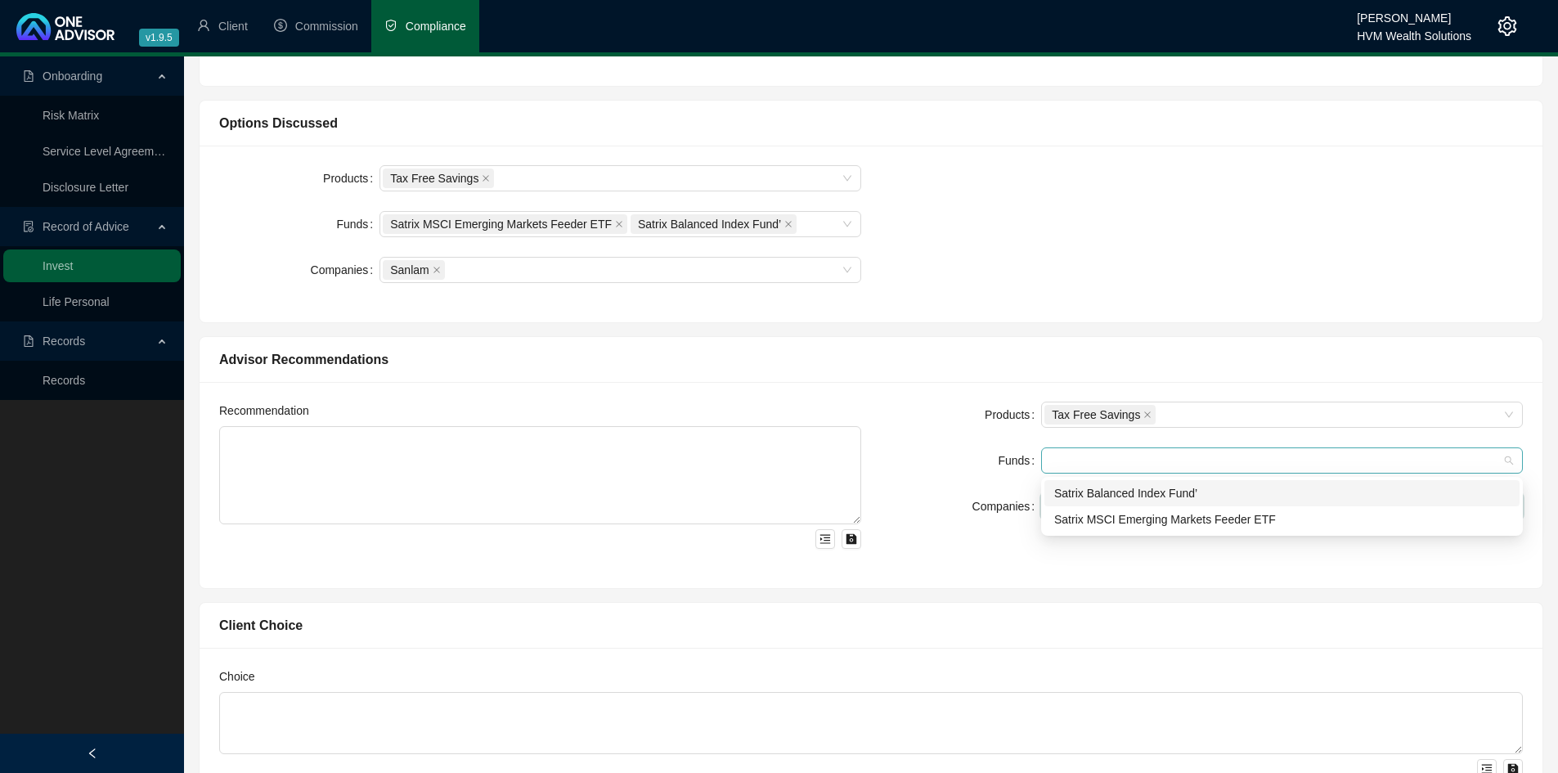
click at [1063, 463] on div at bounding box center [1274, 461] width 458 height 12
click at [1102, 523] on div "Satrix MSCI Emerging Markets Feeder ETF" at bounding box center [1283, 519] width 456 height 18
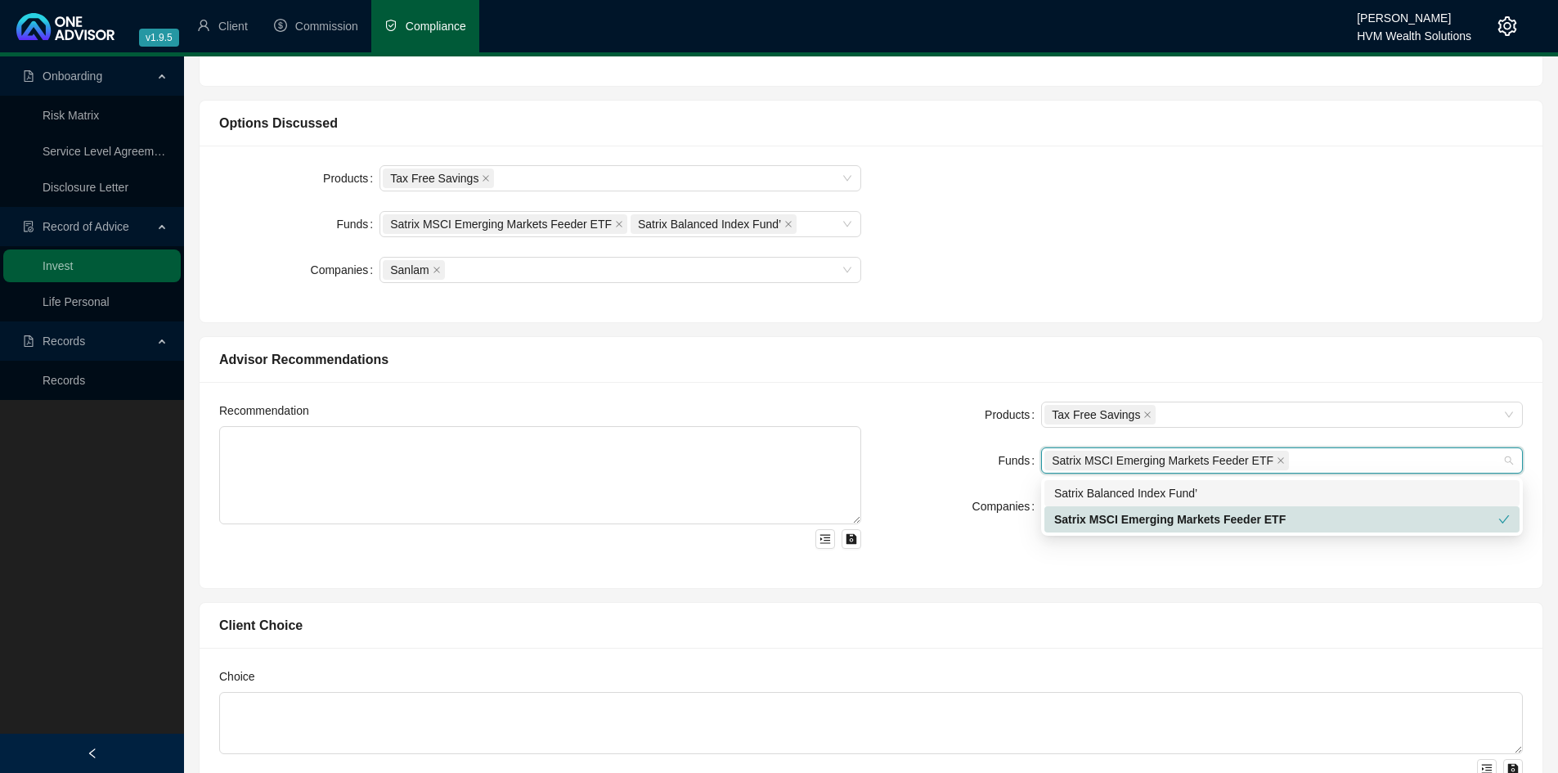
click at [1194, 486] on div "Satrix Balanced Index Fund’" at bounding box center [1283, 493] width 456 height 18
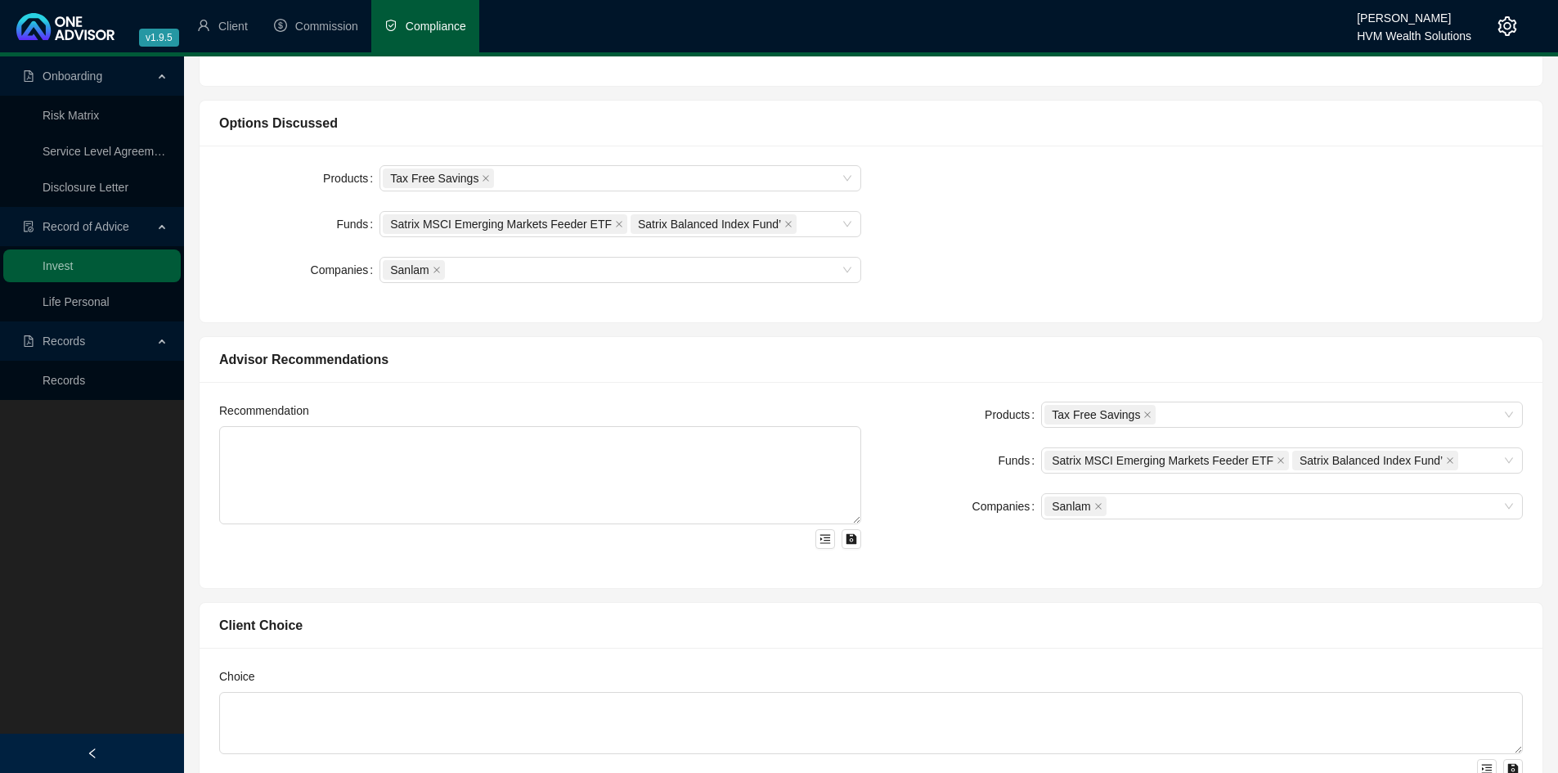
click at [877, 483] on div "Products Tax Free Savings Funds Satrix MSCI Emerging Markets Feeder ETF Satrix …" at bounding box center [1202, 485] width 662 height 167
click at [819, 543] on button "button" at bounding box center [826, 539] width 20 height 20
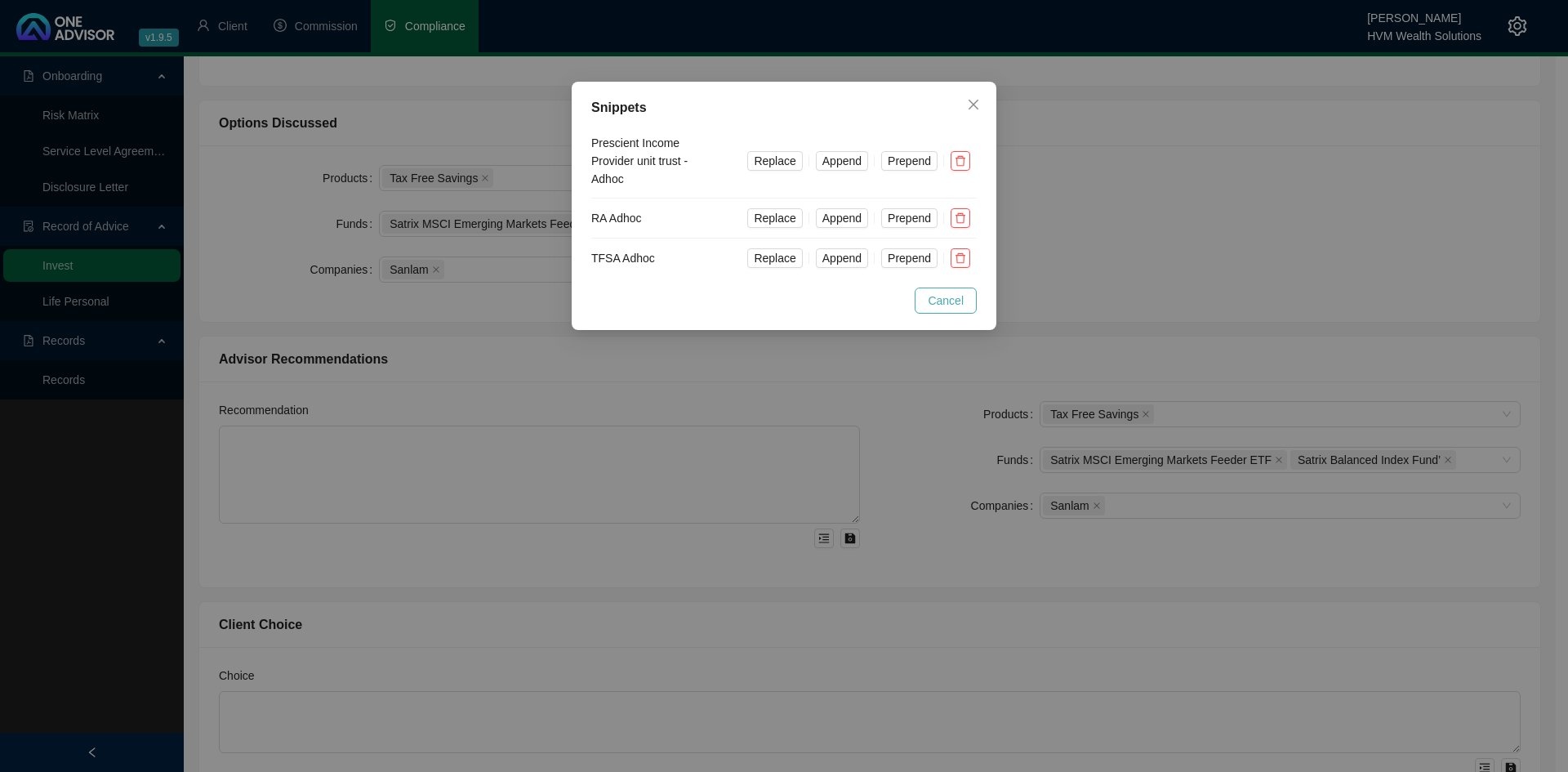
click at [933, 296] on span "Cancel" at bounding box center [945, 301] width 36 height 18
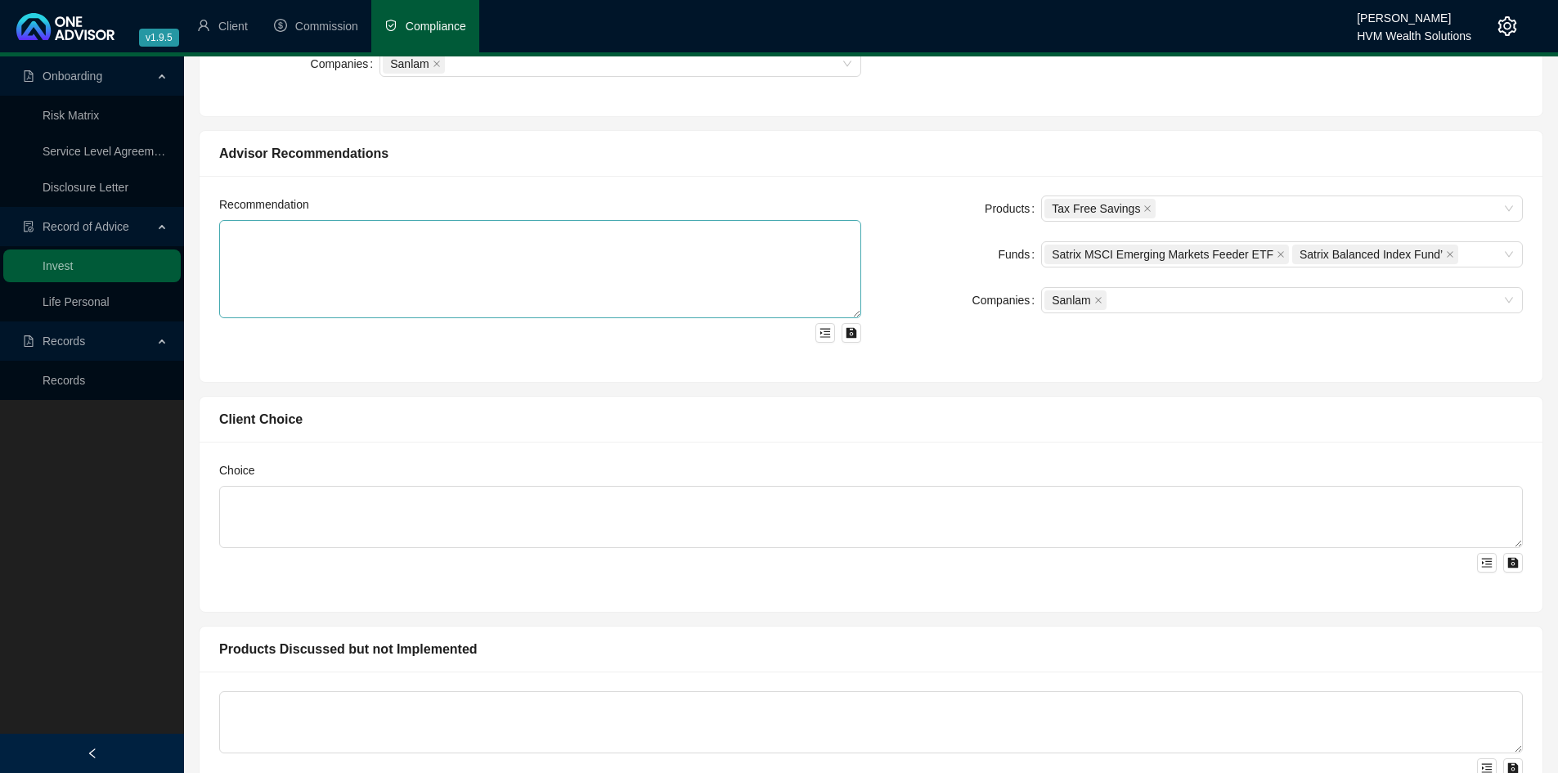
scroll to position [664, 0]
